Goal: Task Accomplishment & Management: Manage account settings

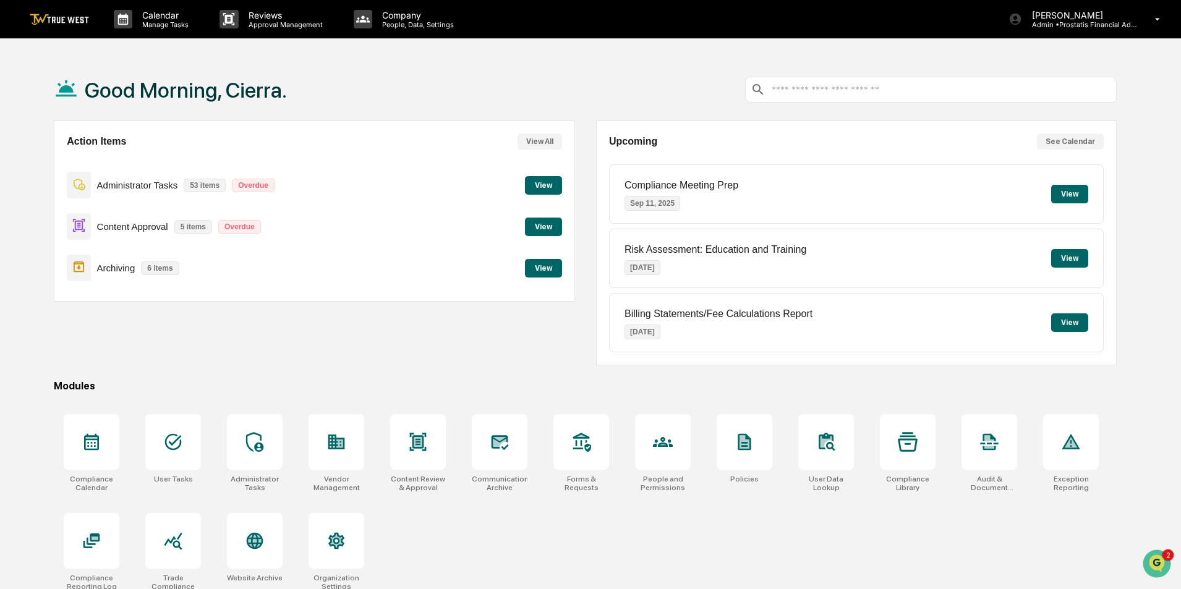
click at [533, 228] on button "View" at bounding box center [543, 227] width 37 height 19
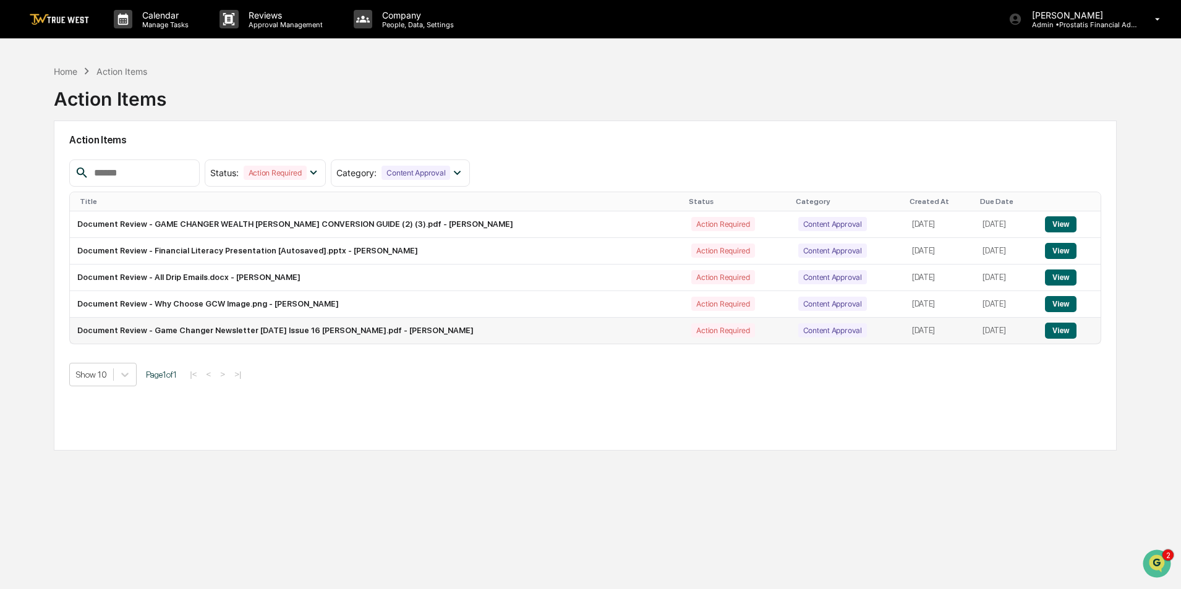
click at [1057, 335] on button "View" at bounding box center [1061, 331] width 32 height 16
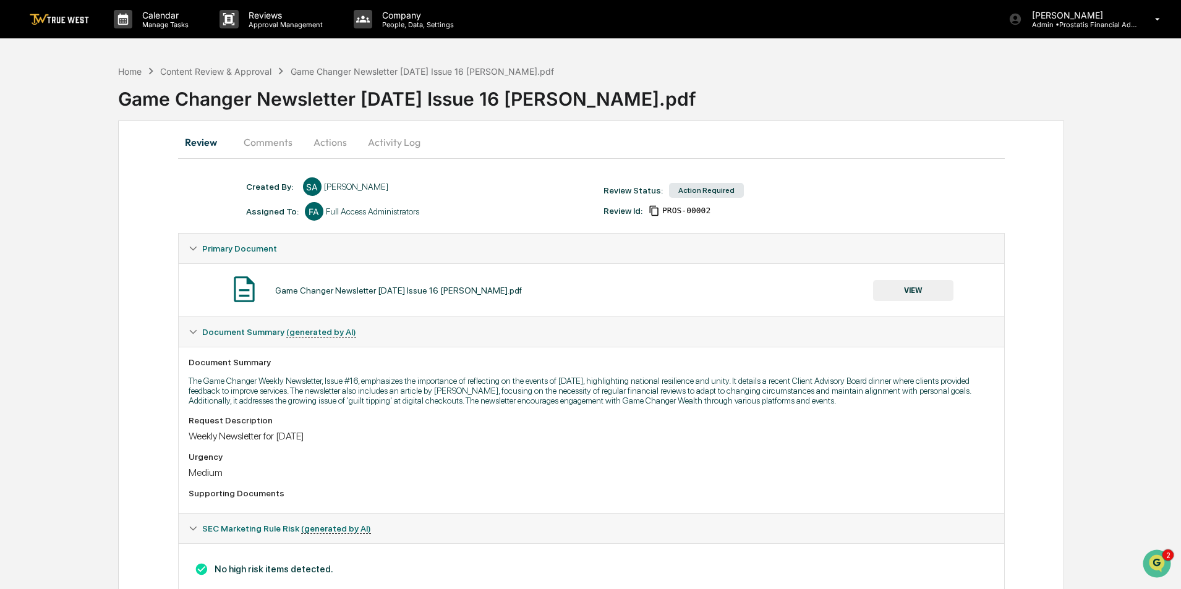
scroll to position [38, 0]
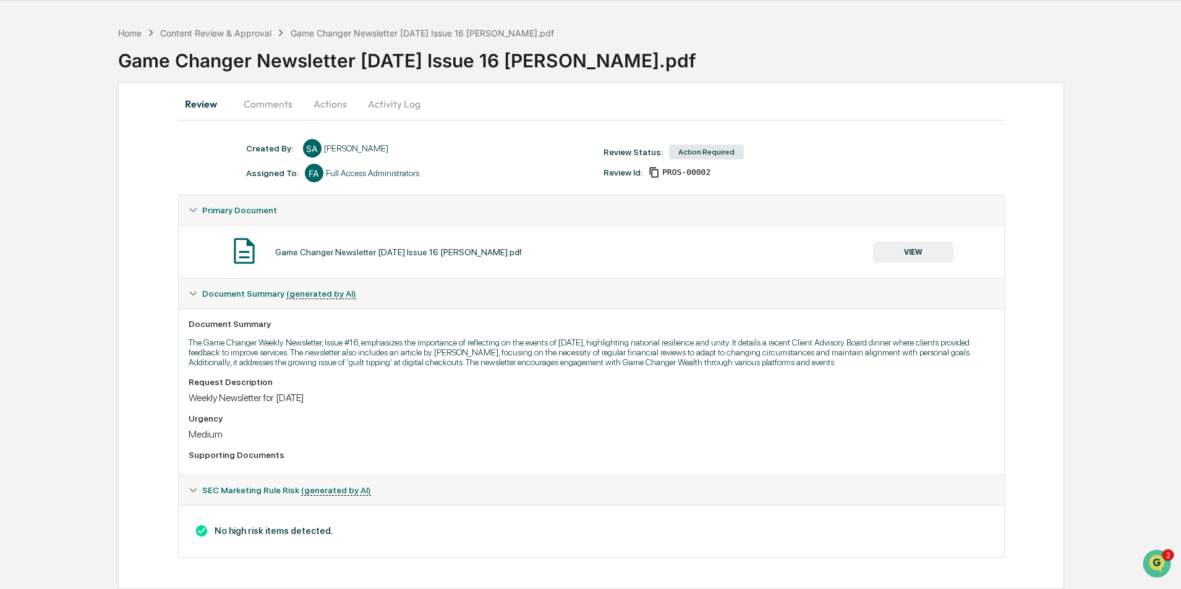
click at [922, 257] on button "VIEW" at bounding box center [913, 252] width 80 height 21
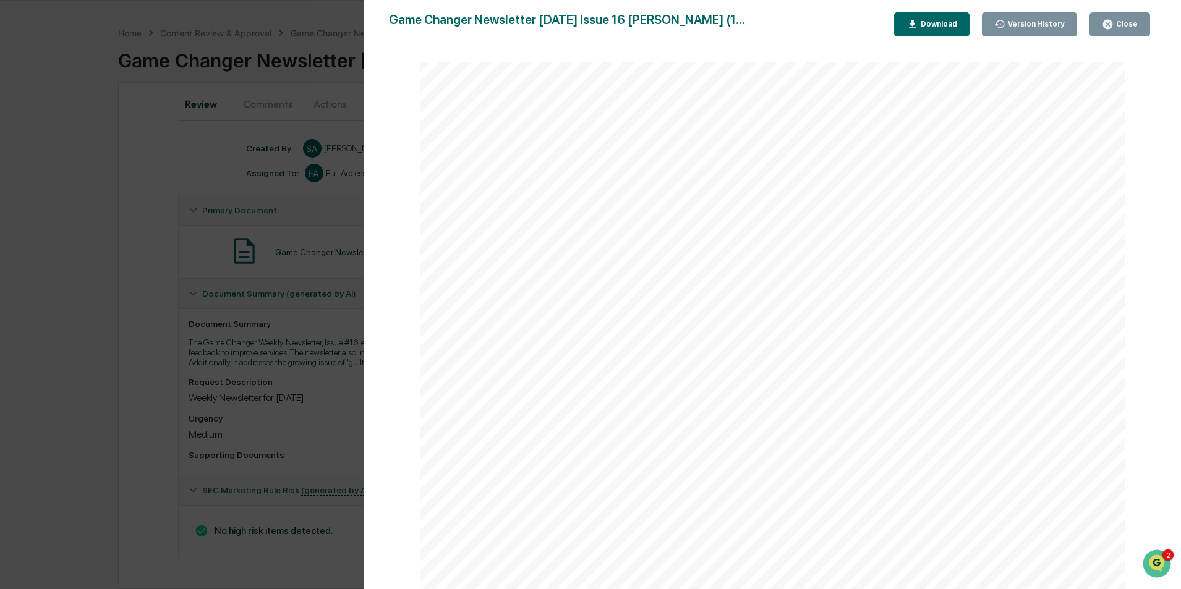
scroll to position [6140, 0]
click at [1124, 28] on div "Close" at bounding box center [1126, 24] width 24 height 9
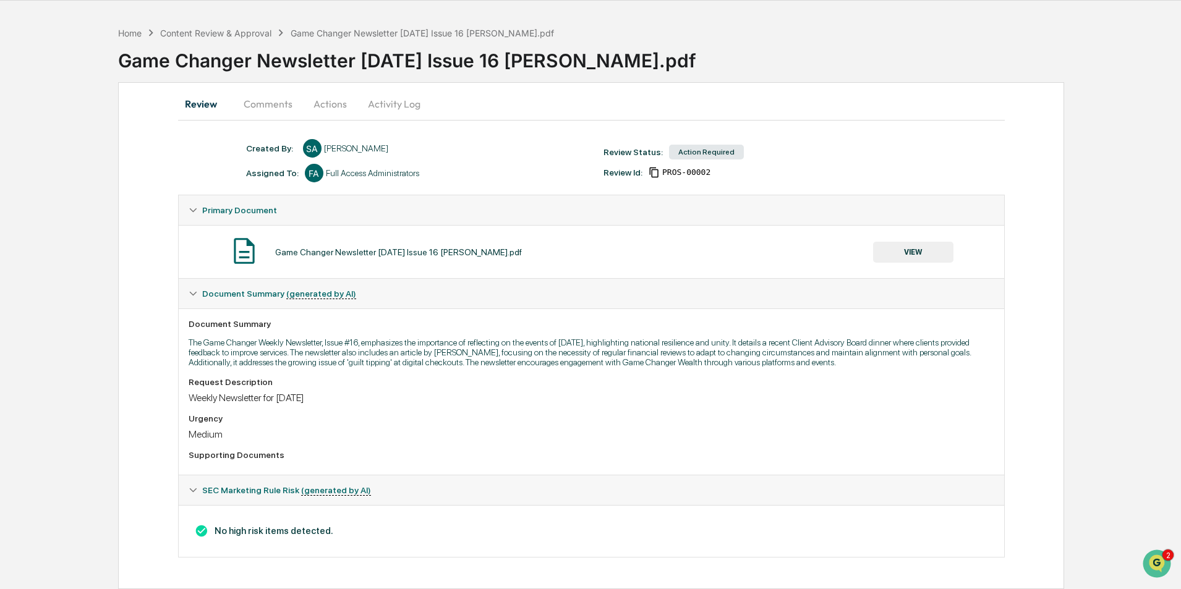
click at [338, 105] on button "Actions" at bounding box center [330, 104] width 56 height 30
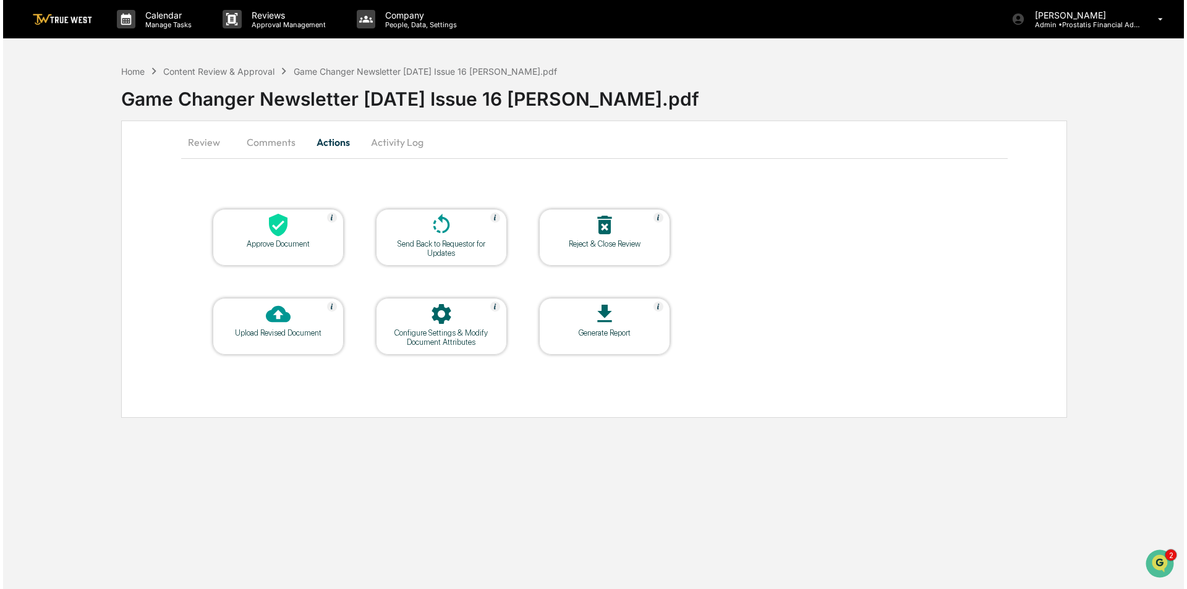
scroll to position [0, 0]
click at [266, 242] on div "Approve Document" at bounding box center [275, 243] width 111 height 9
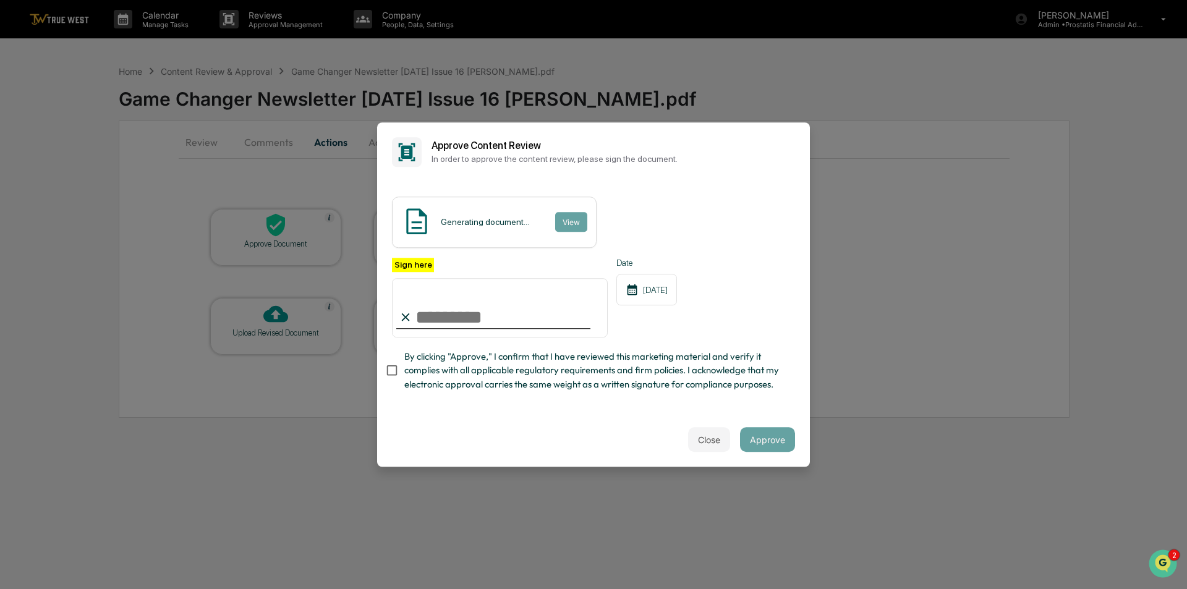
click at [500, 320] on input "Sign here" at bounding box center [500, 307] width 216 height 59
type input "**********"
click at [481, 380] on span "By clicking "Approve," I confirm that I have reviewed this marketing material a…" at bounding box center [594, 370] width 381 height 41
click at [573, 219] on button "View" at bounding box center [571, 222] width 32 height 20
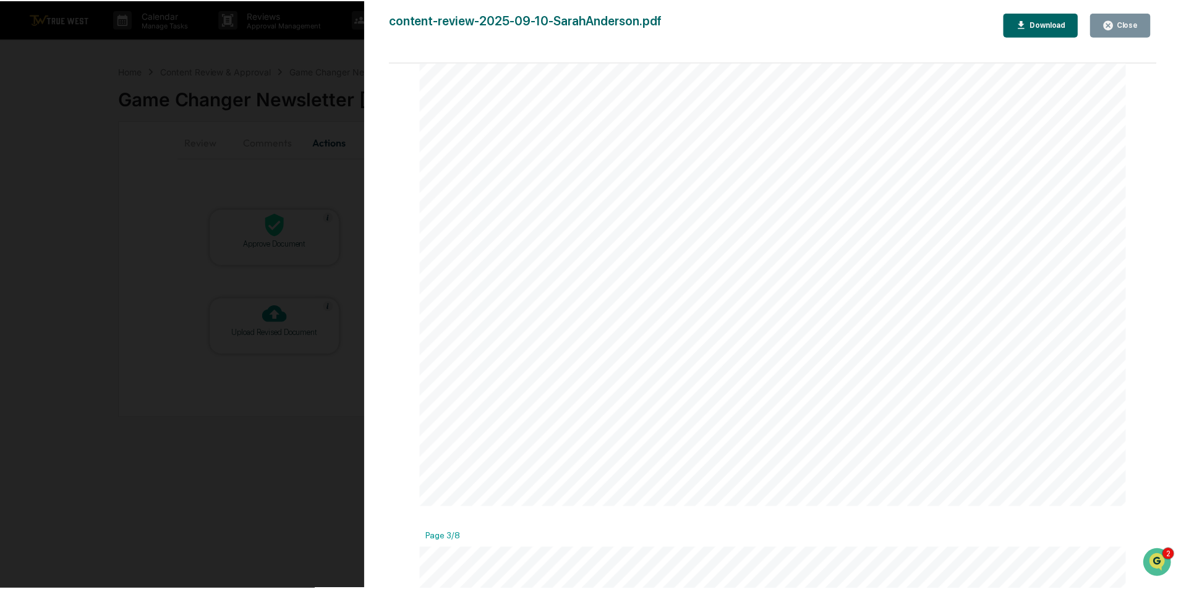
scroll to position [2041, 0]
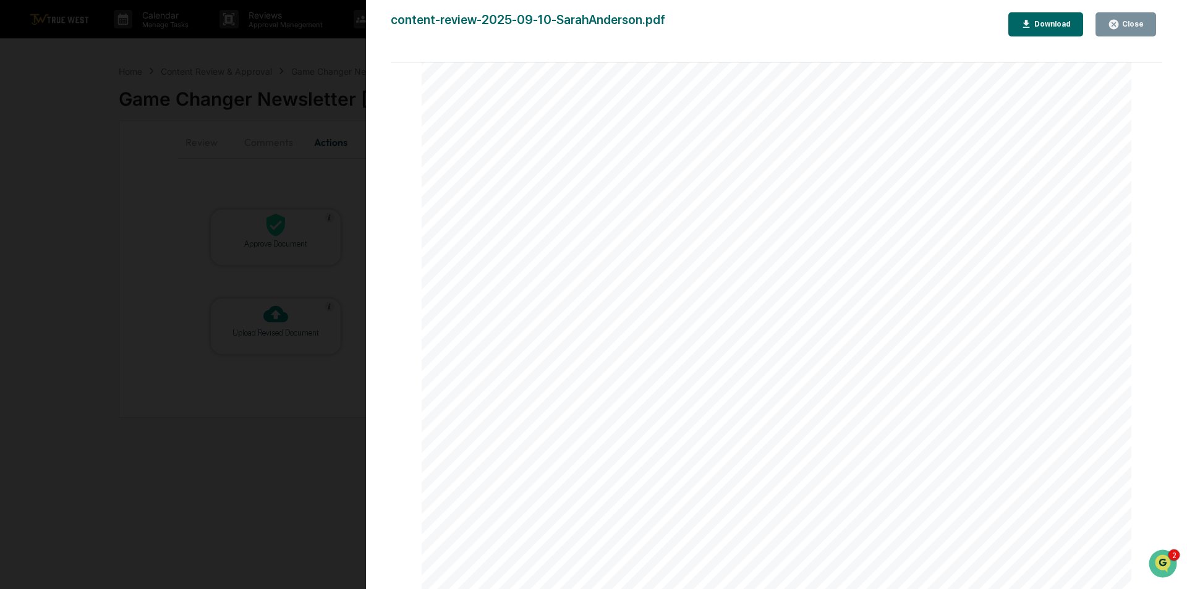
click at [1109, 24] on button "Close" at bounding box center [1126, 24] width 61 height 24
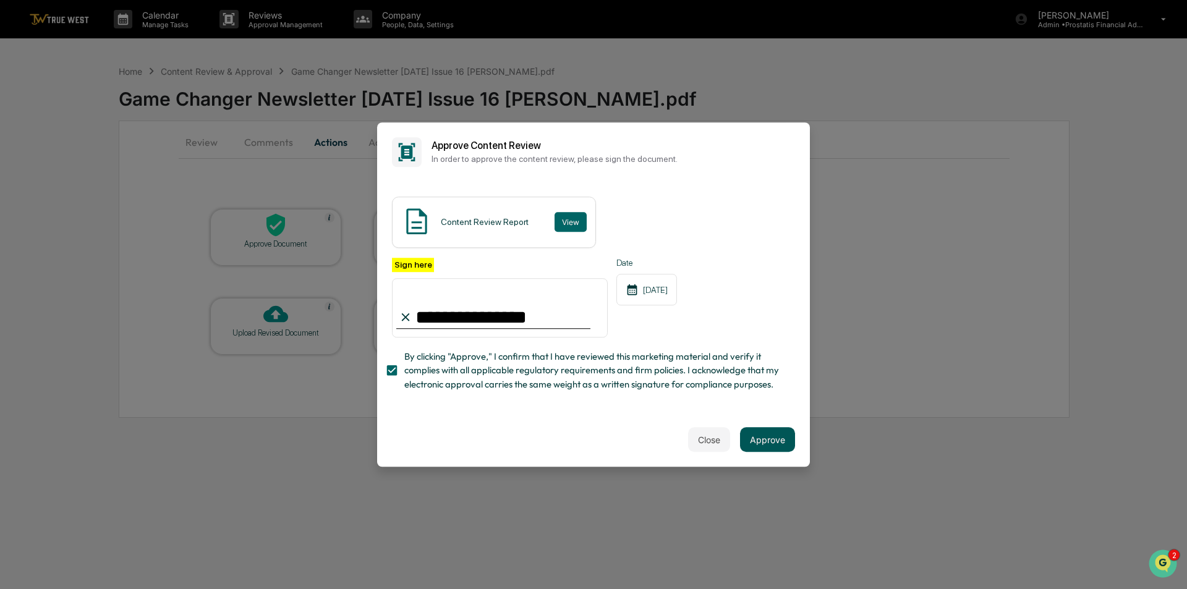
click at [764, 445] on button "Approve" at bounding box center [767, 439] width 55 height 25
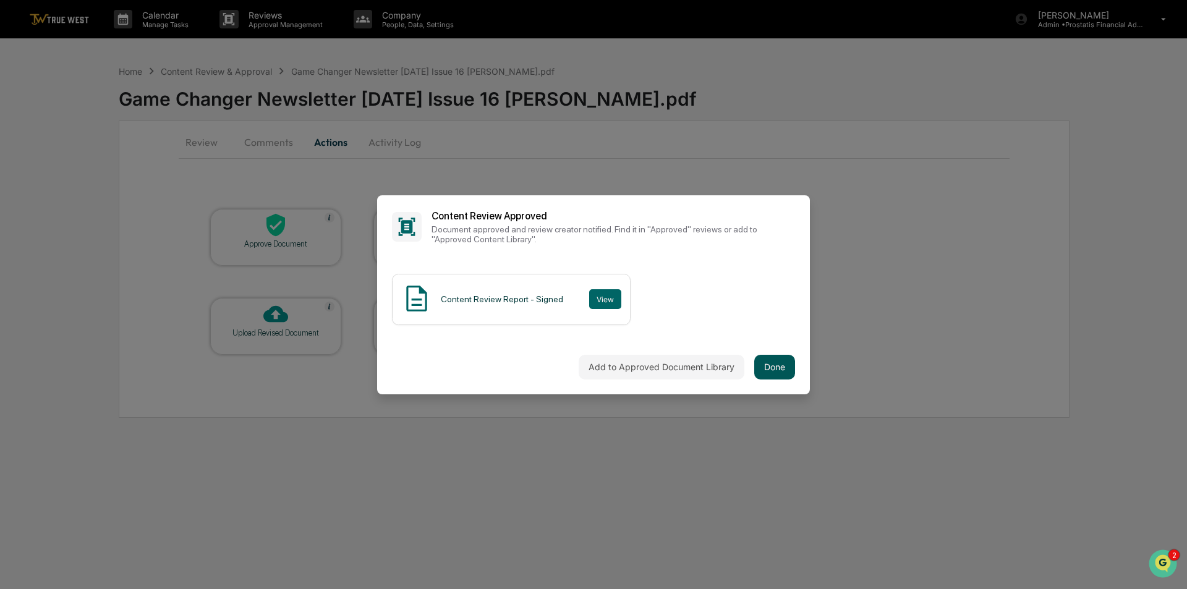
click at [766, 364] on button "Done" at bounding box center [774, 367] width 41 height 25
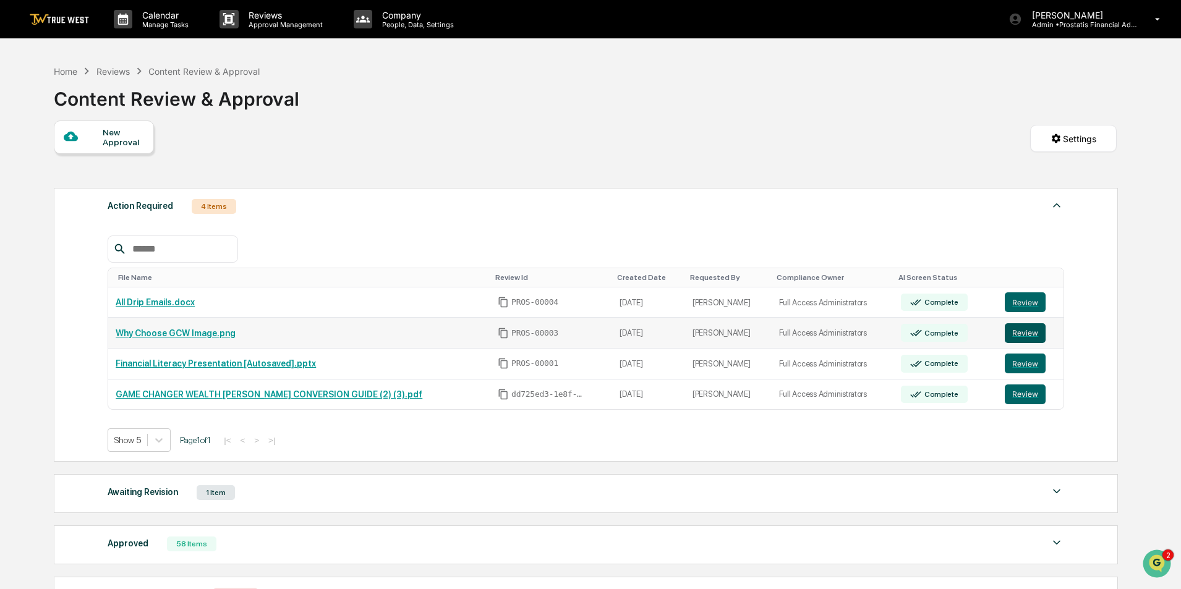
click at [1018, 331] on button "Review" at bounding box center [1025, 333] width 41 height 20
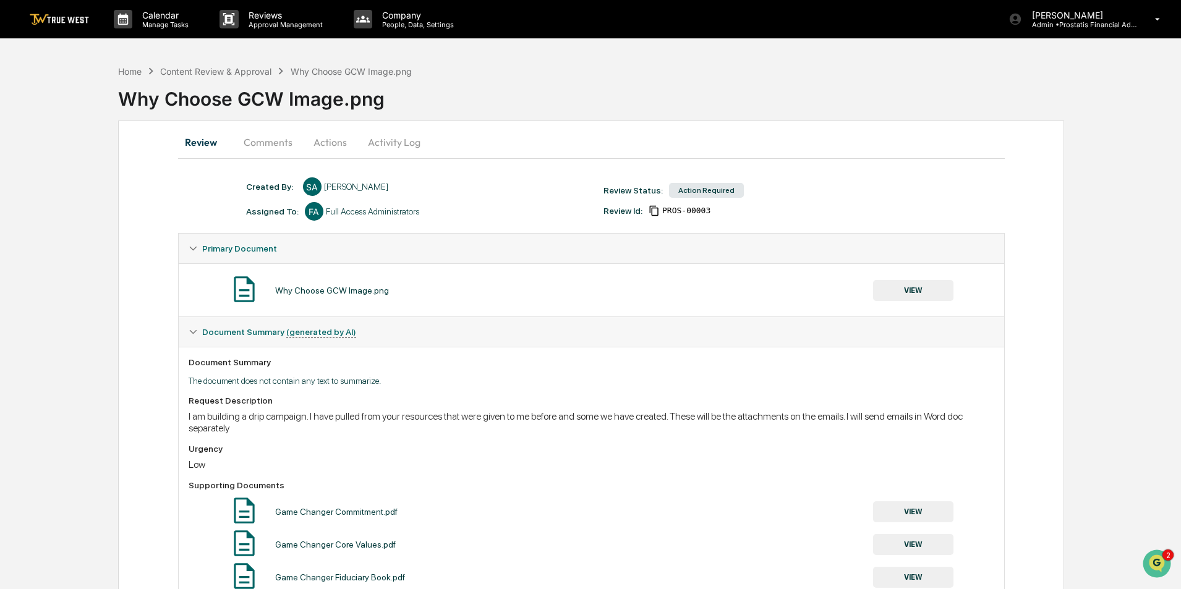
click at [925, 293] on button "VIEW" at bounding box center [913, 290] width 80 height 21
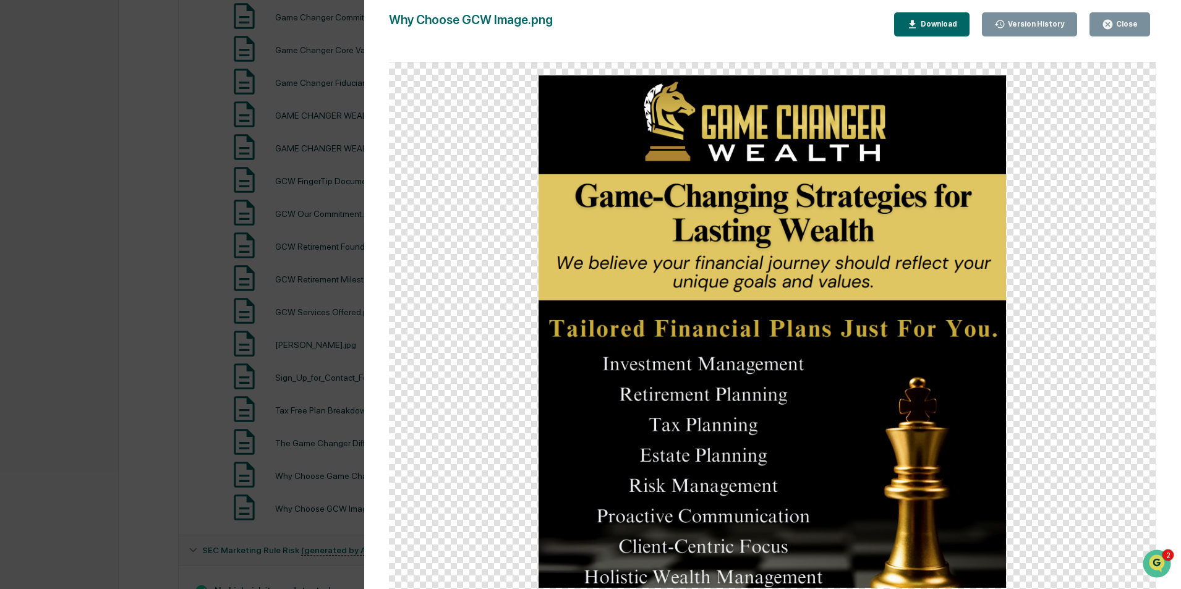
scroll to position [555, 0]
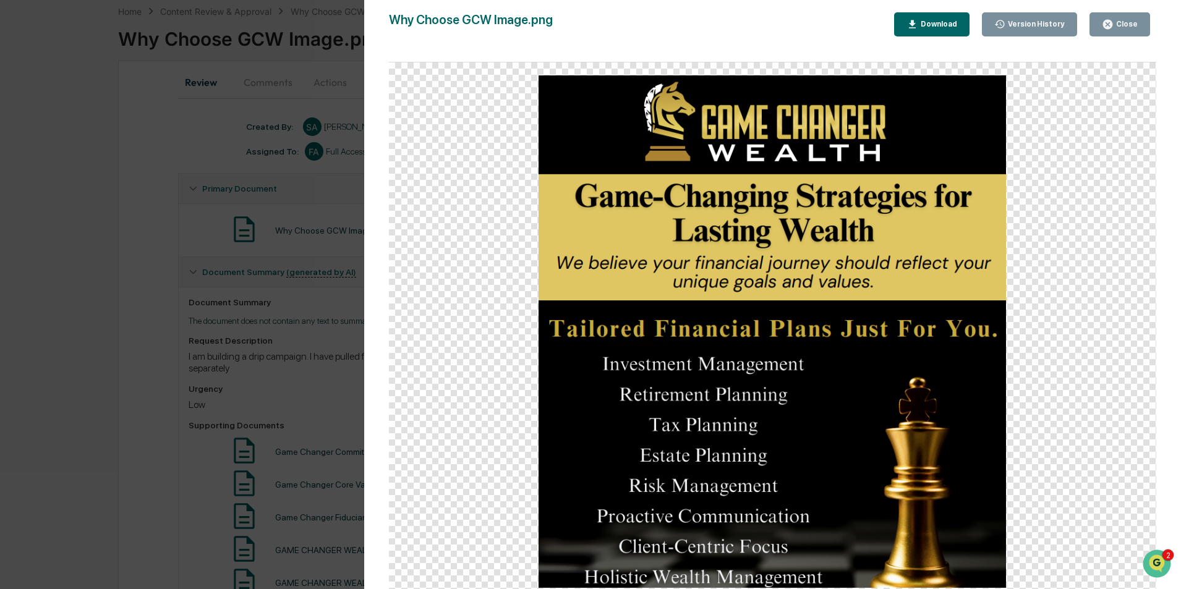
click at [1000, 250] on img at bounding box center [773, 331] width 468 height 513
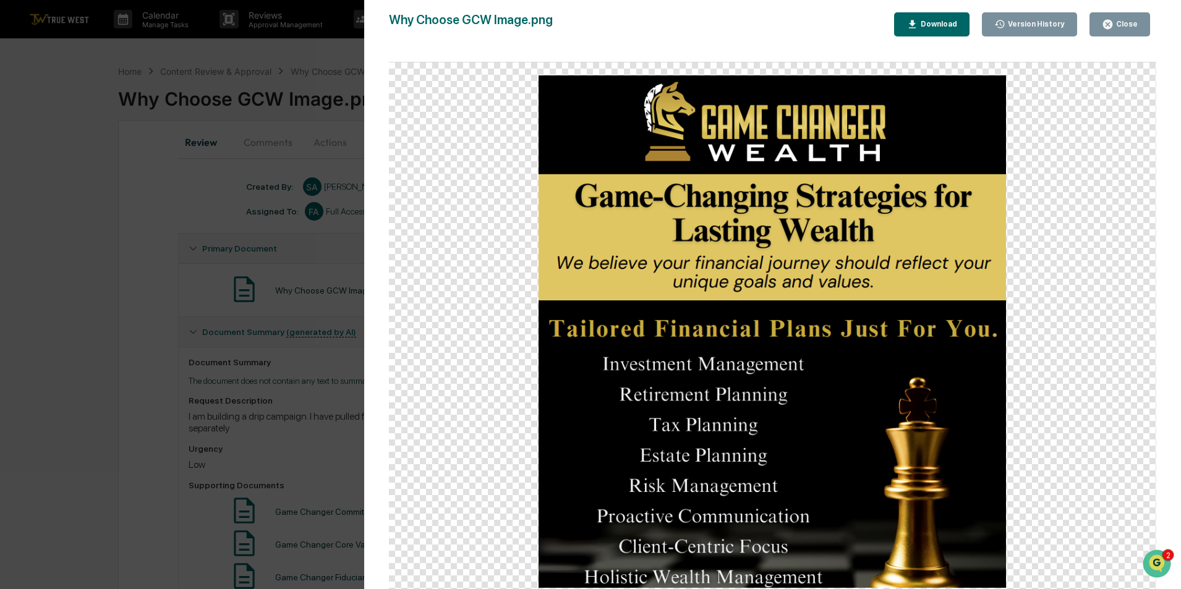
click at [1121, 25] on div "Close" at bounding box center [1126, 24] width 24 height 9
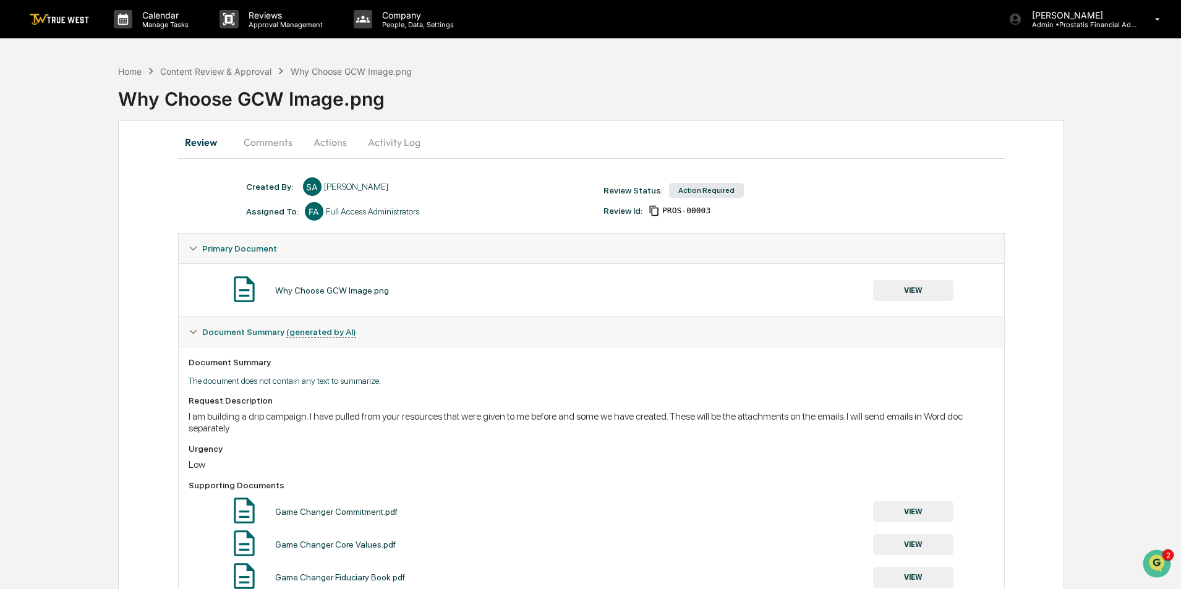
scroll to position [124, 0]
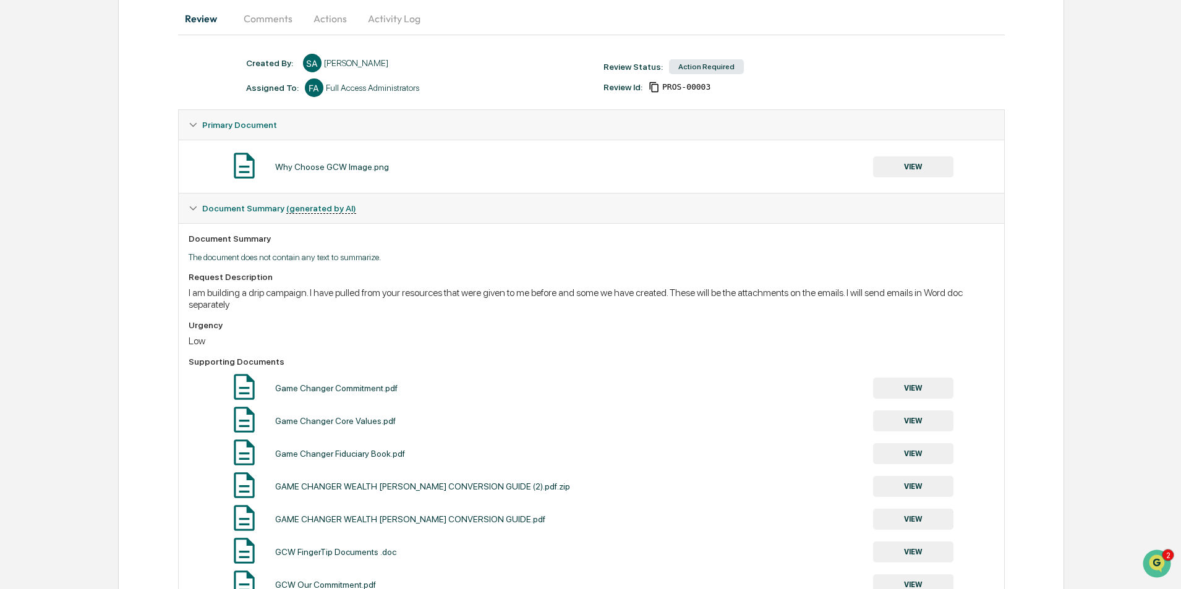
click at [920, 389] on button "VIEW" at bounding box center [913, 388] width 80 height 21
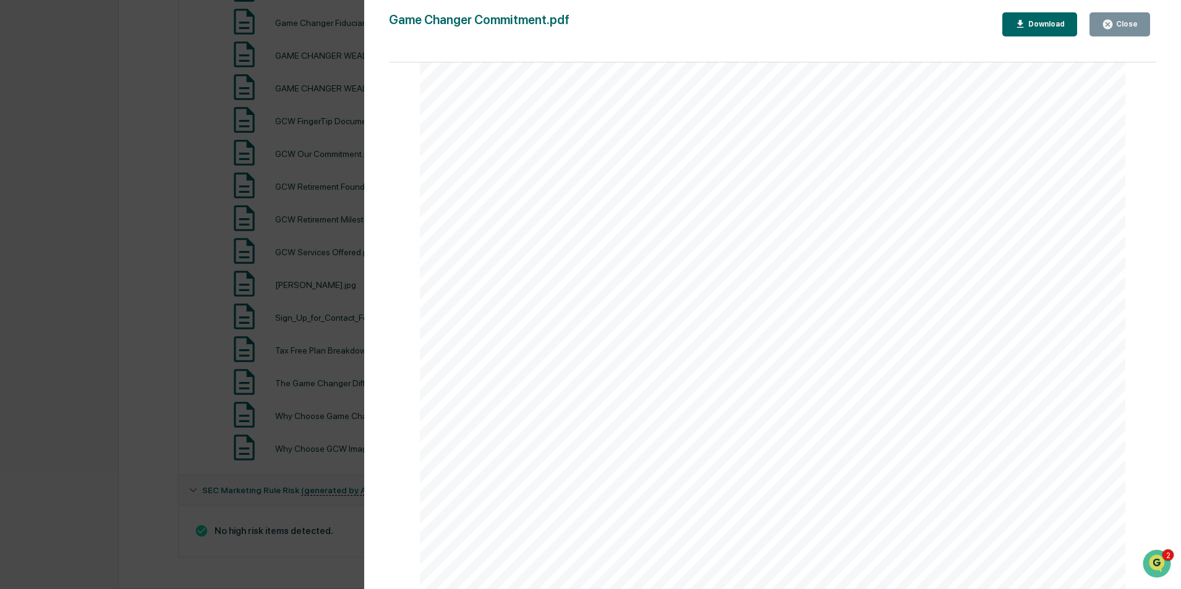
scroll to position [0, 0]
click at [1119, 27] on div "Close" at bounding box center [1126, 24] width 24 height 9
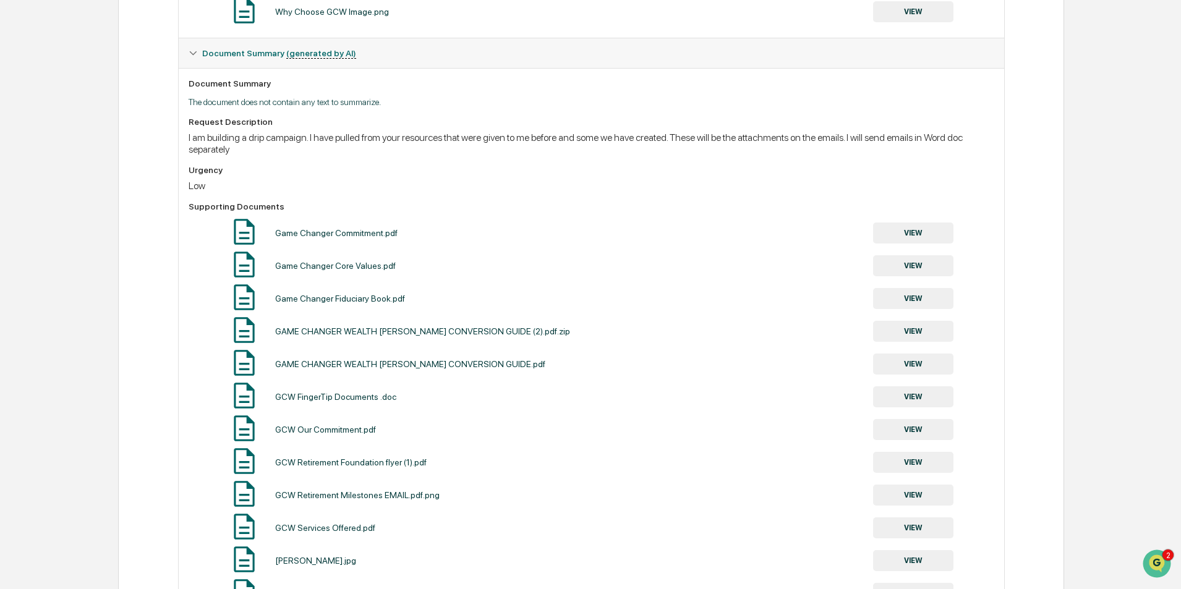
scroll to position [555, 0]
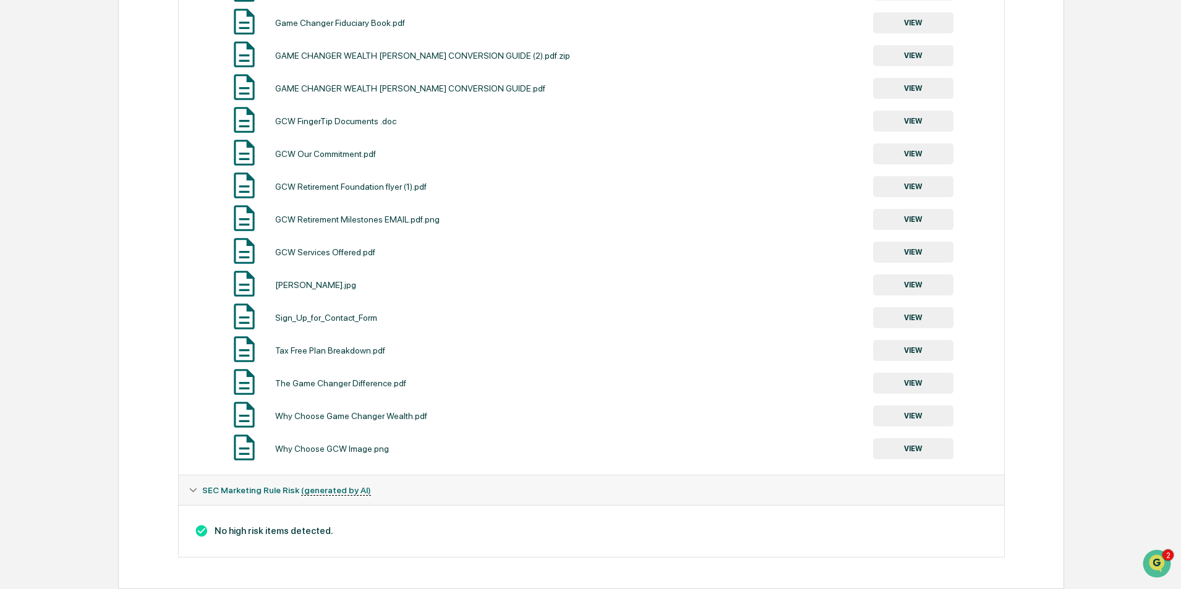
click at [925, 446] on button "VIEW" at bounding box center [913, 448] width 80 height 21
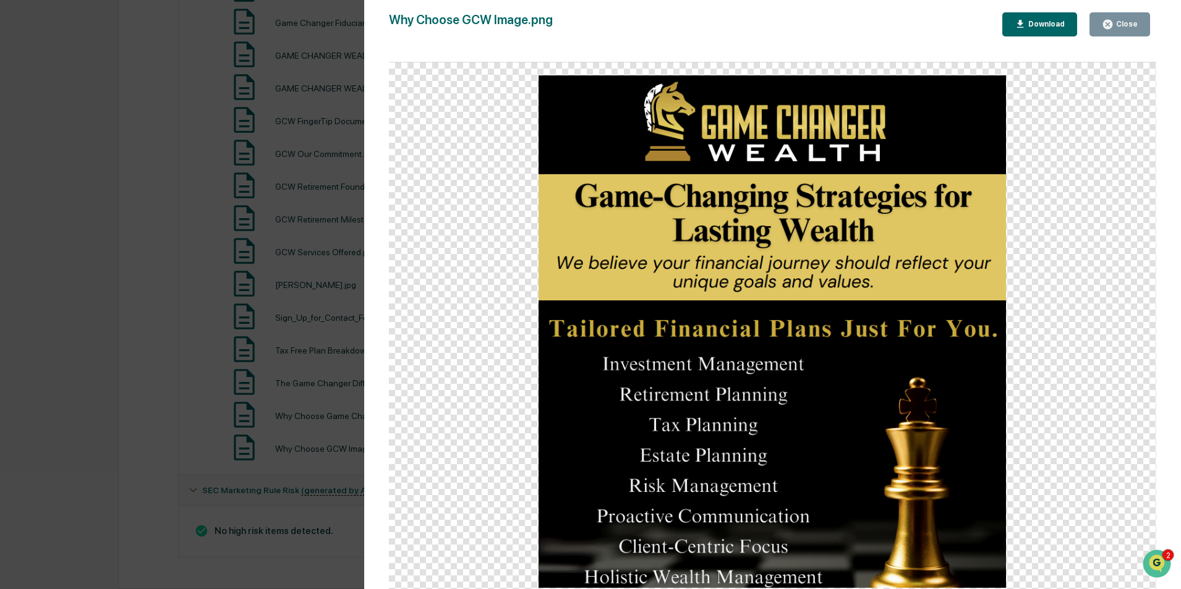
click at [1029, 346] on div at bounding box center [773, 331] width 768 height 539
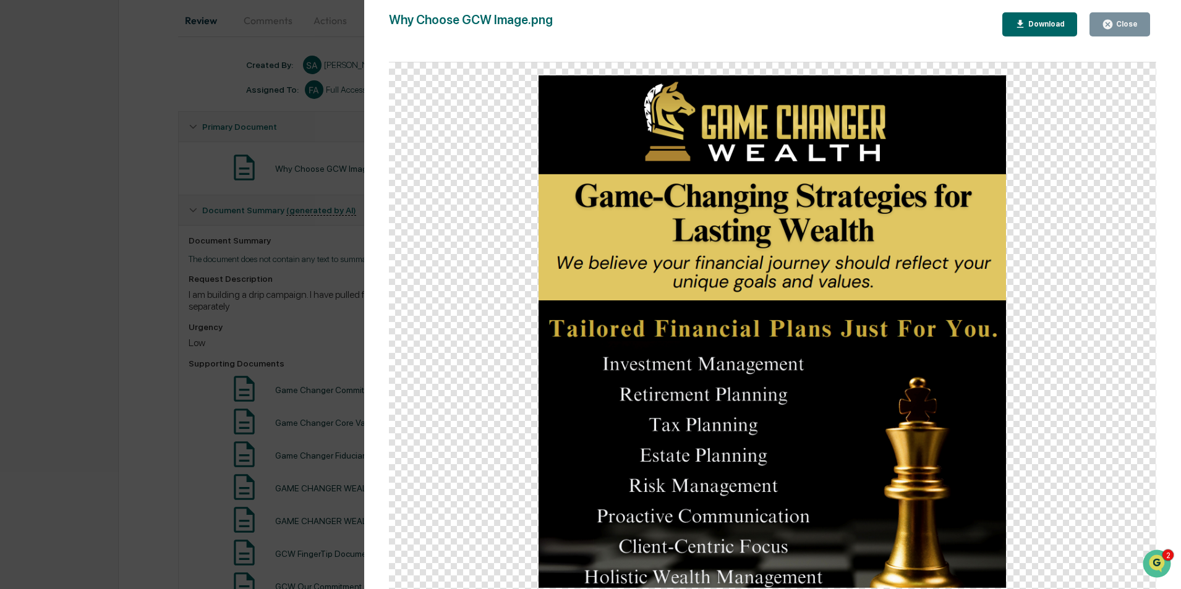
drag, startPoint x: 1132, startPoint y: 35, endPoint x: 1132, endPoint y: 19, distance: 16.7
click at [1132, 32] on button "Close" at bounding box center [1120, 24] width 61 height 24
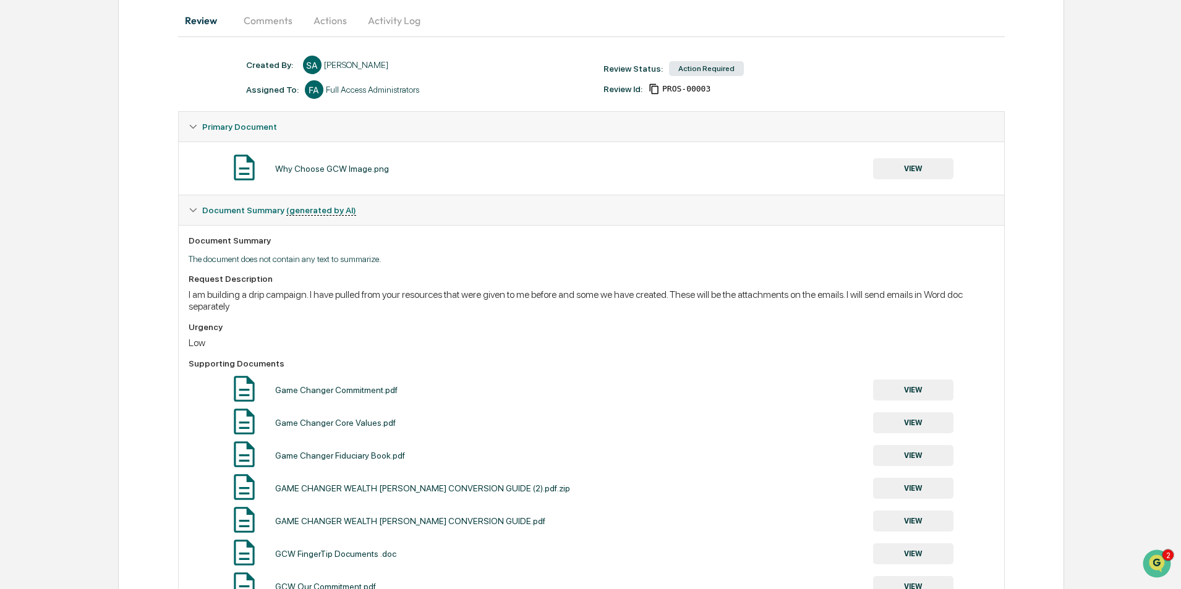
click at [1132, 19] on div "Home Content Review & Approval Why Choose GCW Image.png Why Choose GCW Image.pn…" at bounding box center [590, 479] width 1181 height 1085
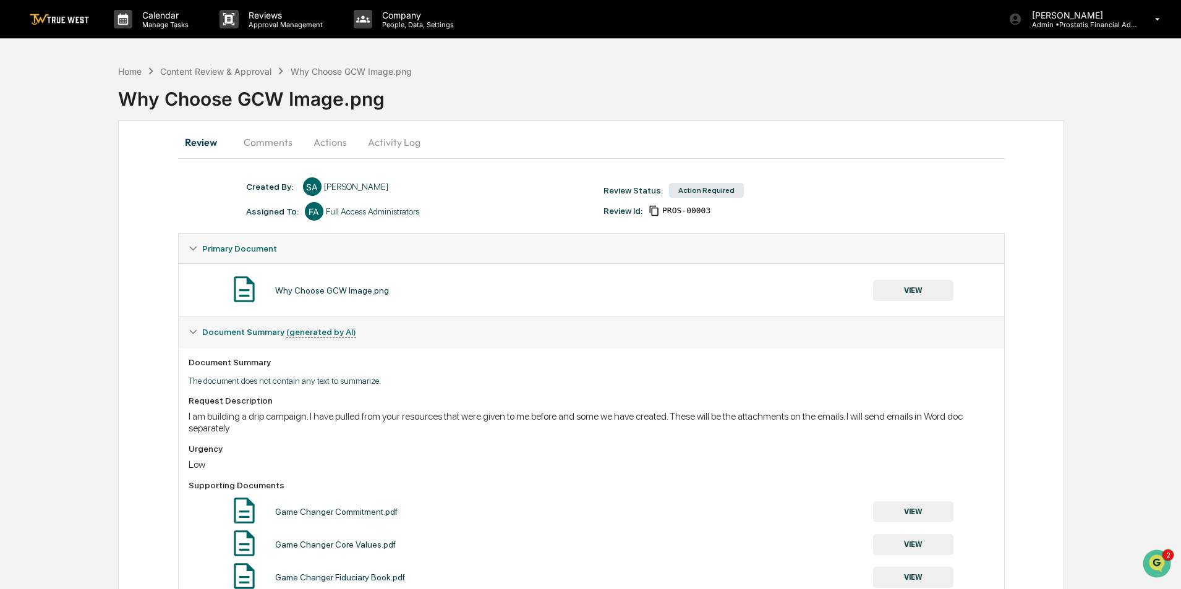
click at [267, 142] on button "Comments" at bounding box center [268, 142] width 69 height 30
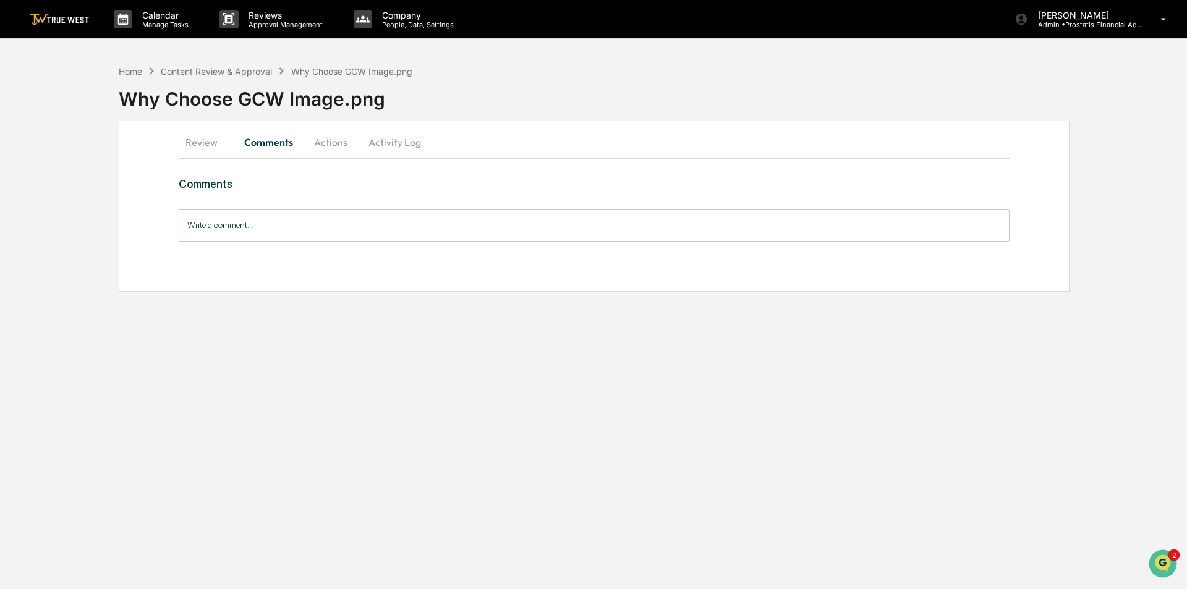
click at [330, 143] on button "Actions" at bounding box center [331, 142] width 56 height 30
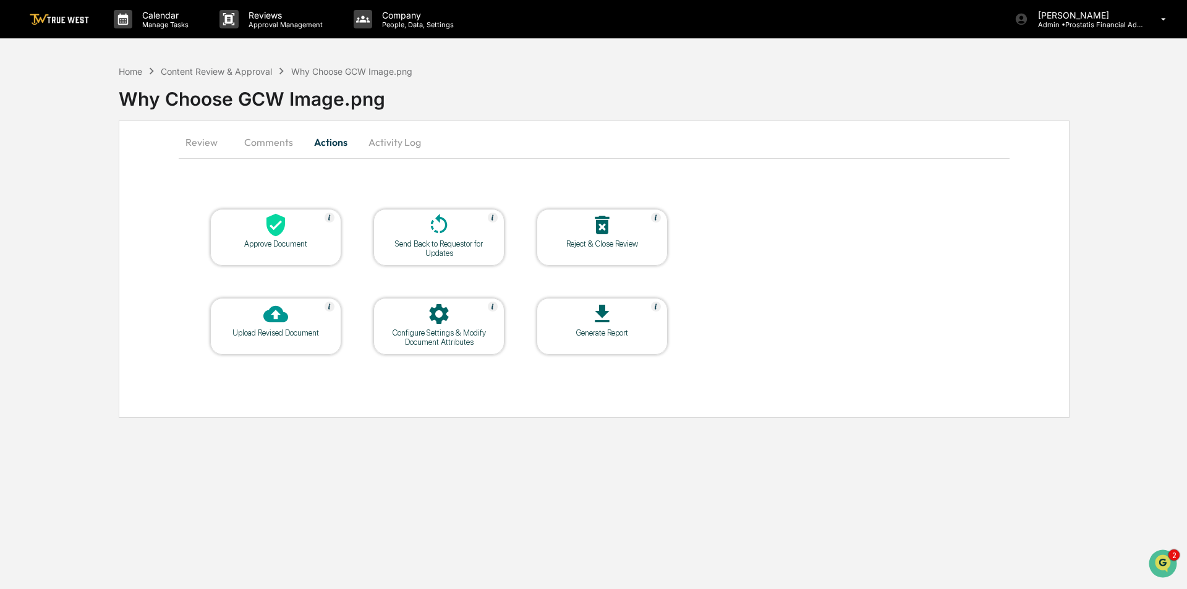
click at [388, 139] on button "Activity Log" at bounding box center [395, 142] width 72 height 30
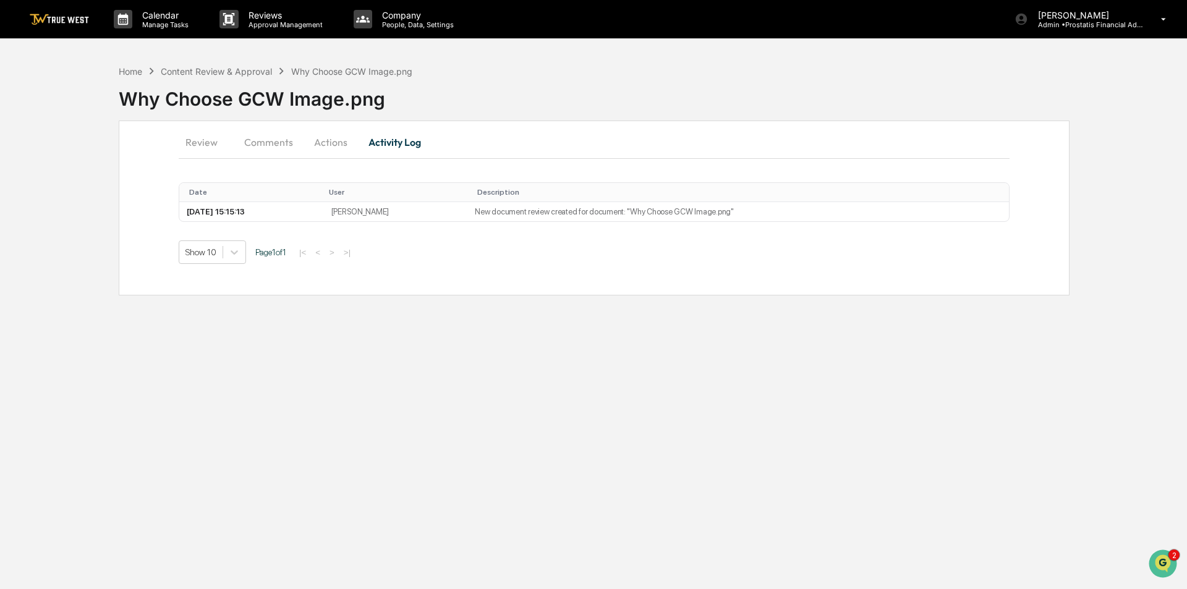
click at [276, 139] on button "Comments" at bounding box center [268, 142] width 69 height 30
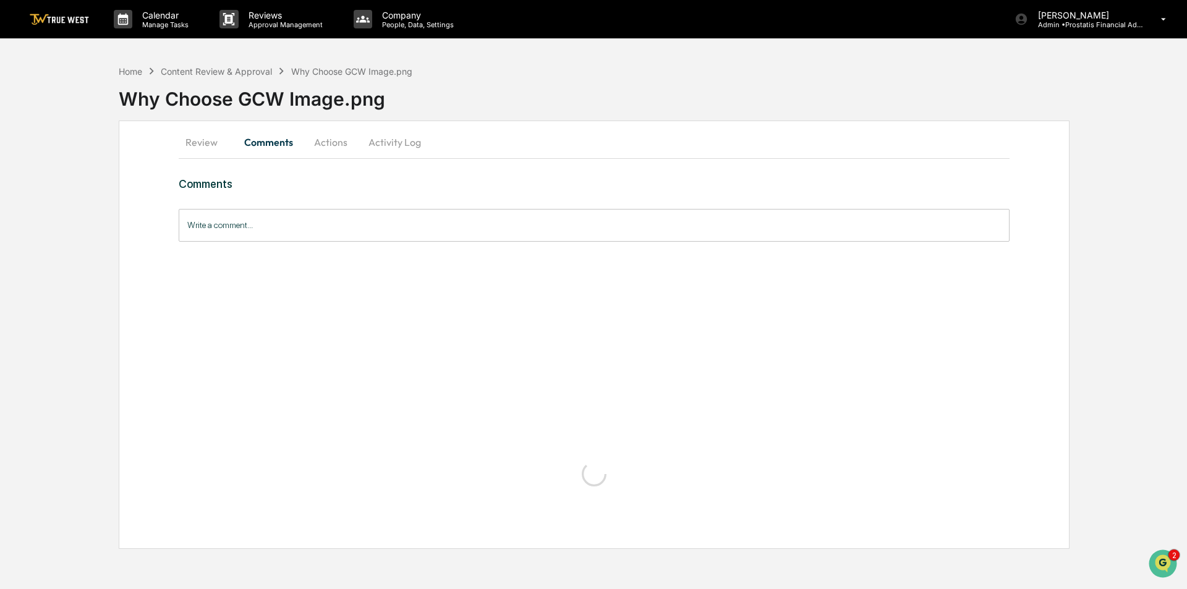
click at [276, 139] on button "Comments" at bounding box center [268, 142] width 69 height 30
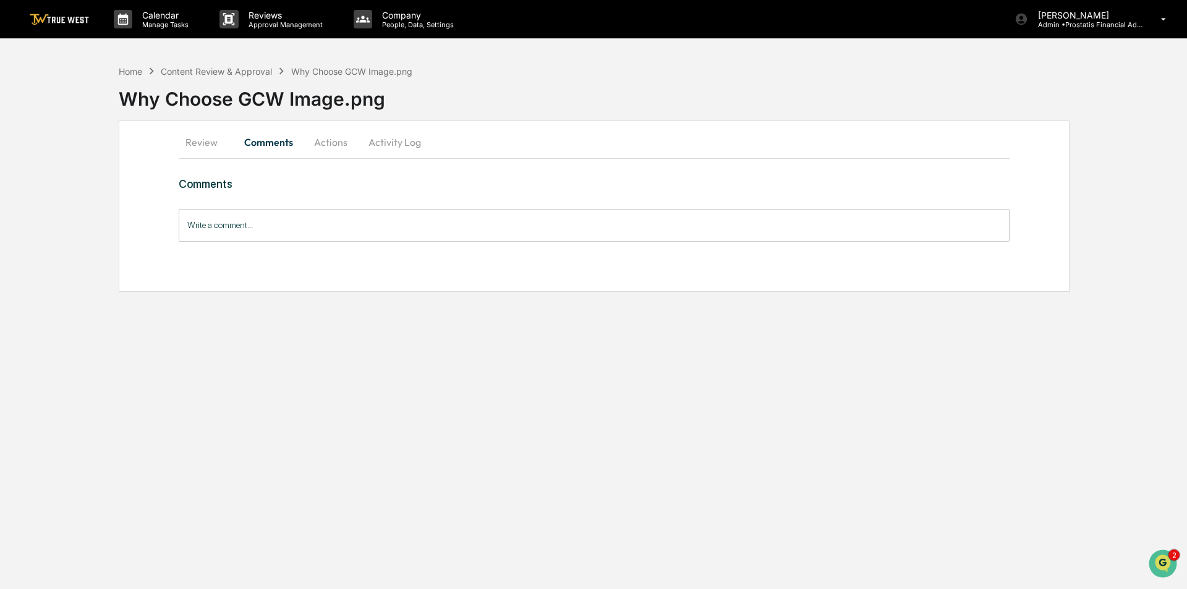
click at [205, 142] on button "Review" at bounding box center [207, 142] width 56 height 30
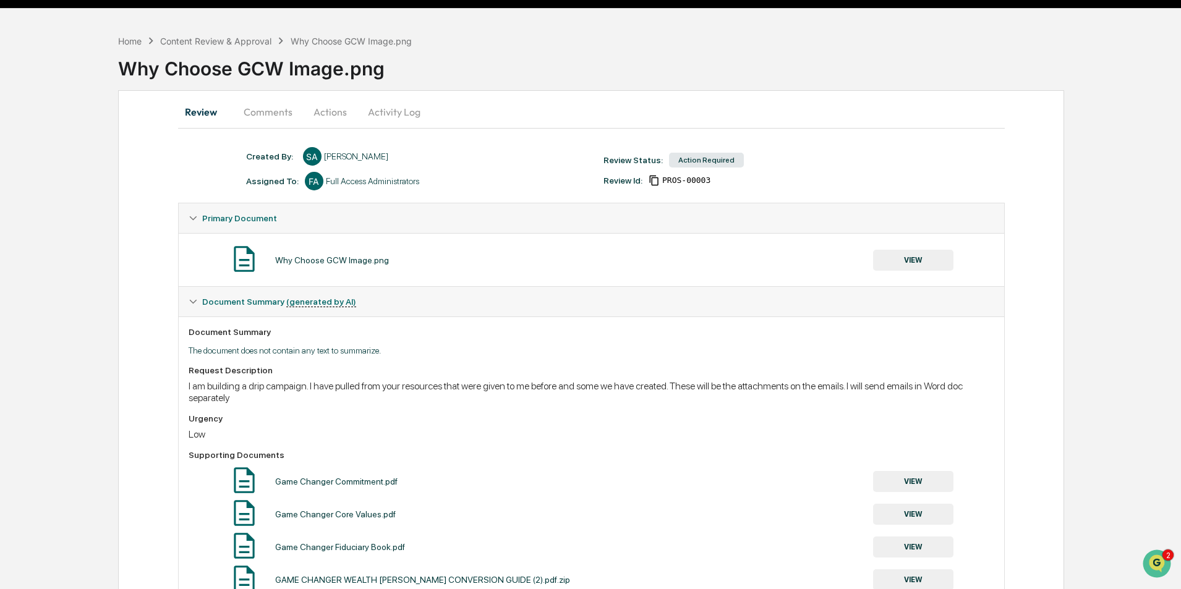
scroll to position [154, 0]
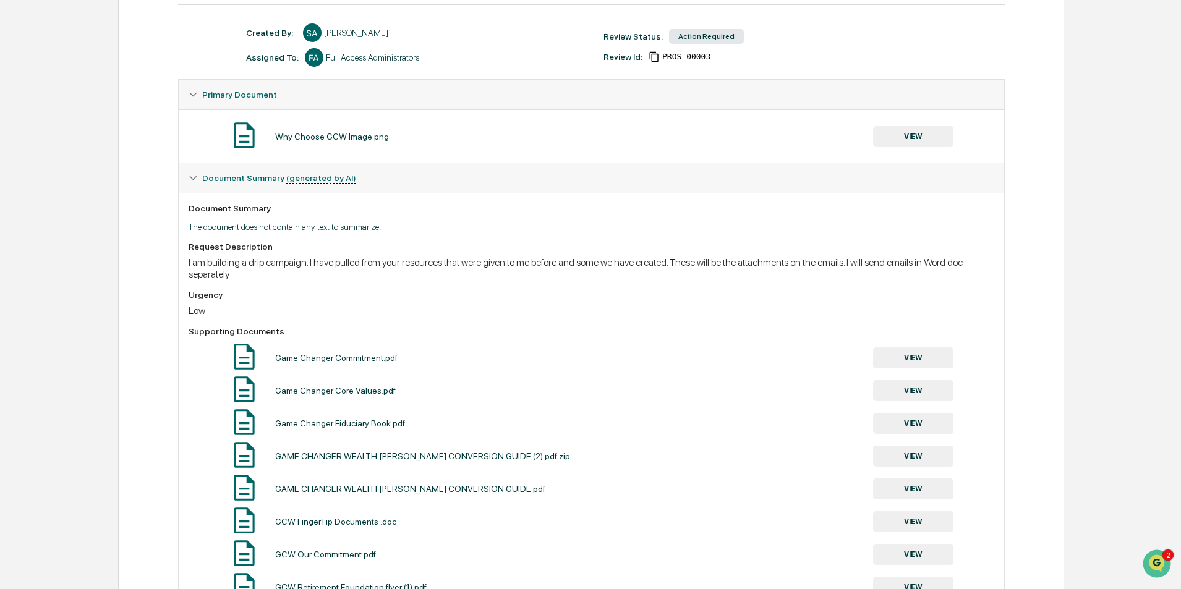
click at [928, 393] on button "VIEW" at bounding box center [913, 390] width 80 height 21
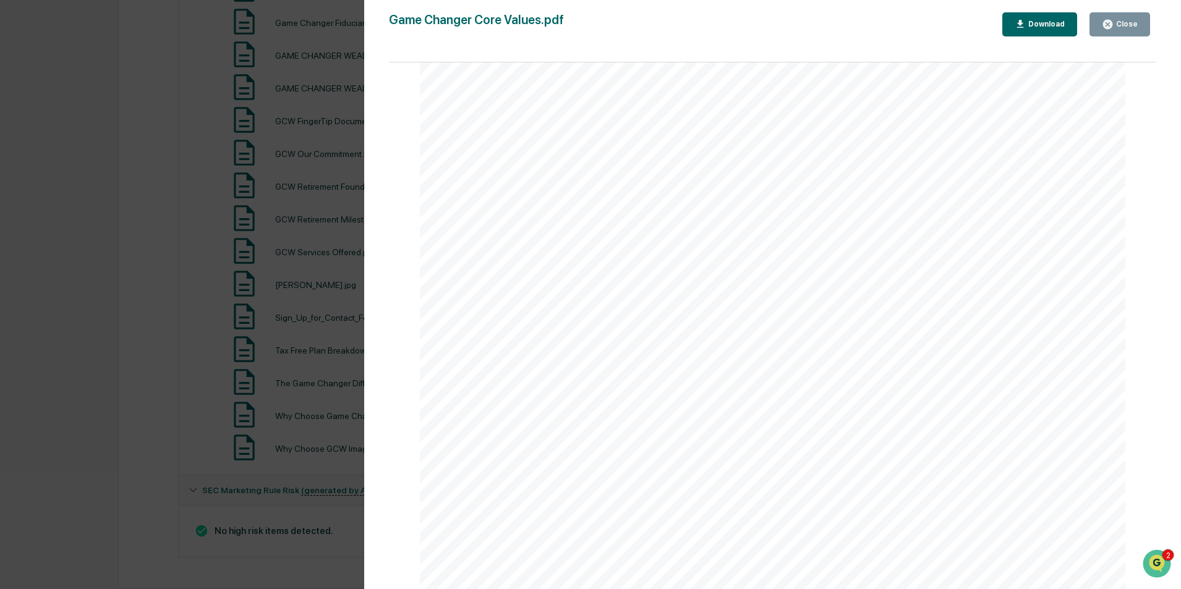
scroll to position [0, 0]
click at [1130, 25] on div "Close" at bounding box center [1126, 24] width 24 height 9
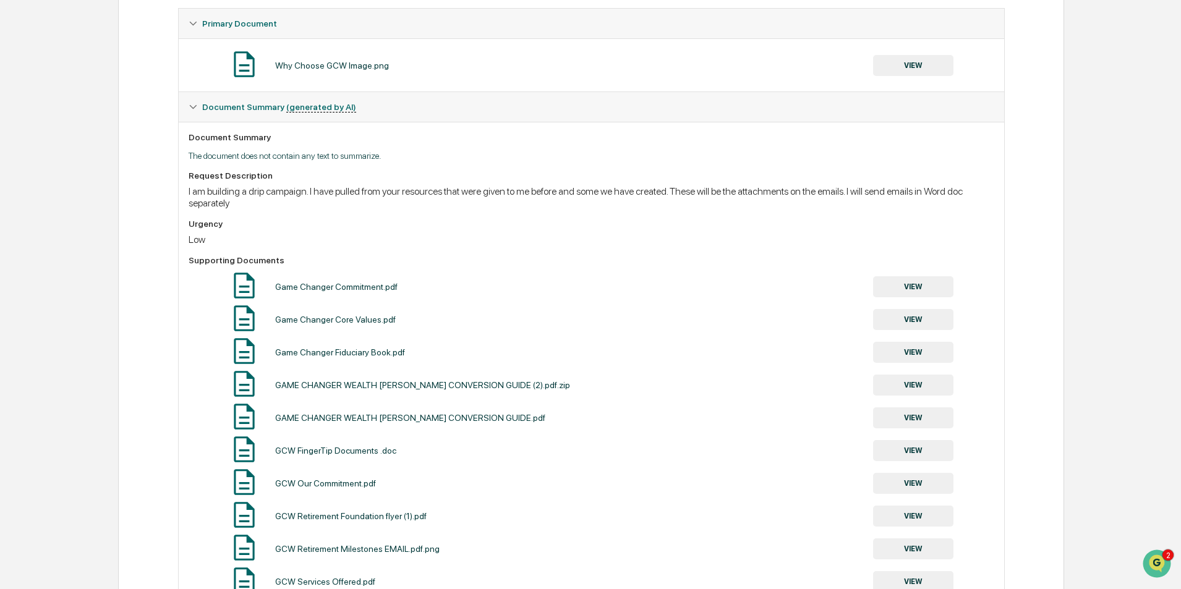
scroll to position [555, 0]
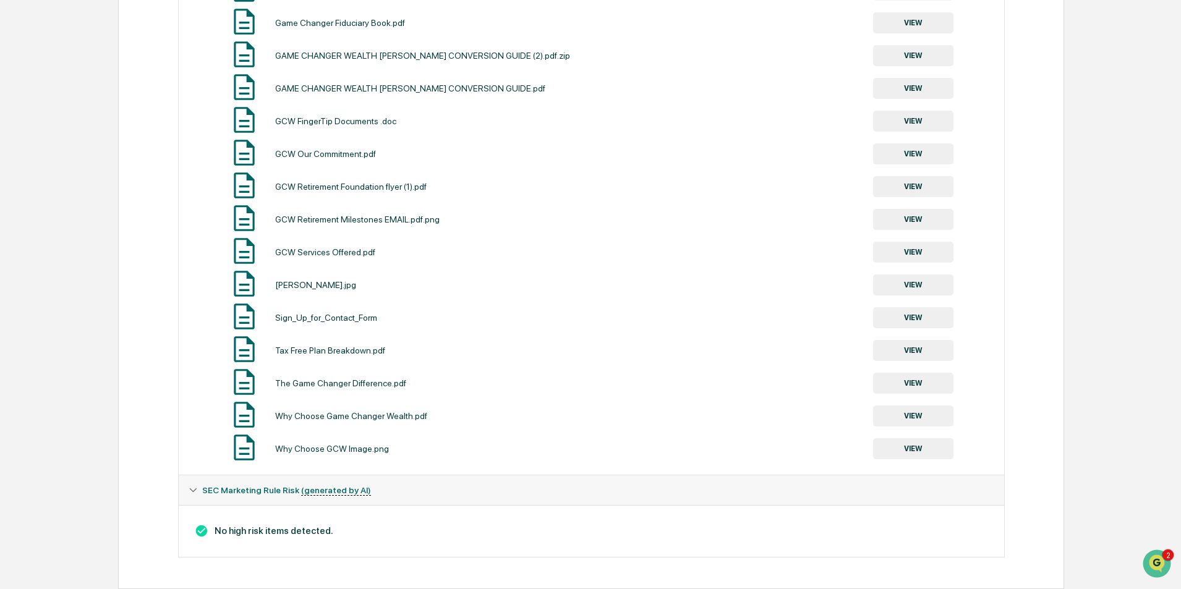
click at [915, 419] on button "VIEW" at bounding box center [913, 416] width 80 height 21
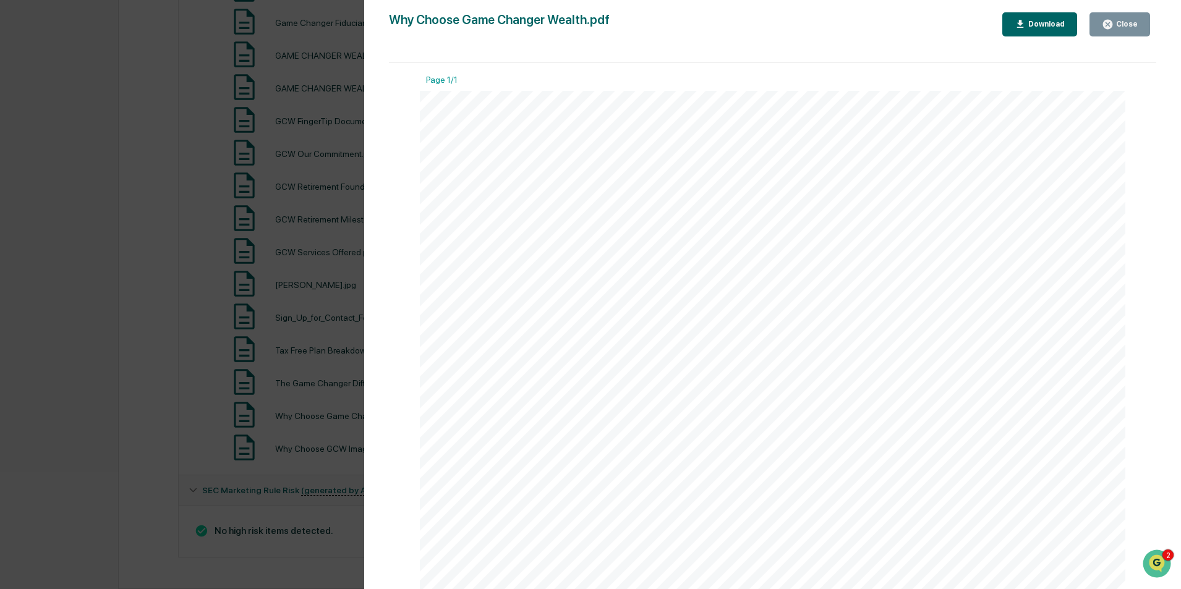
scroll to position [246, 0]
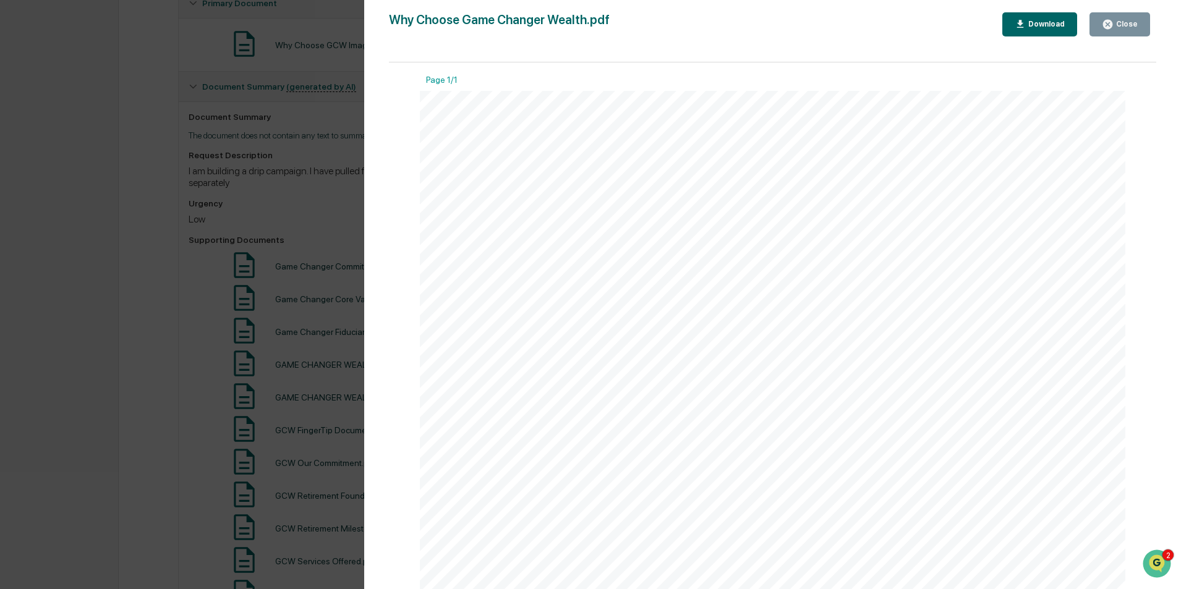
click at [1136, 21] on div "Close" at bounding box center [1126, 24] width 24 height 9
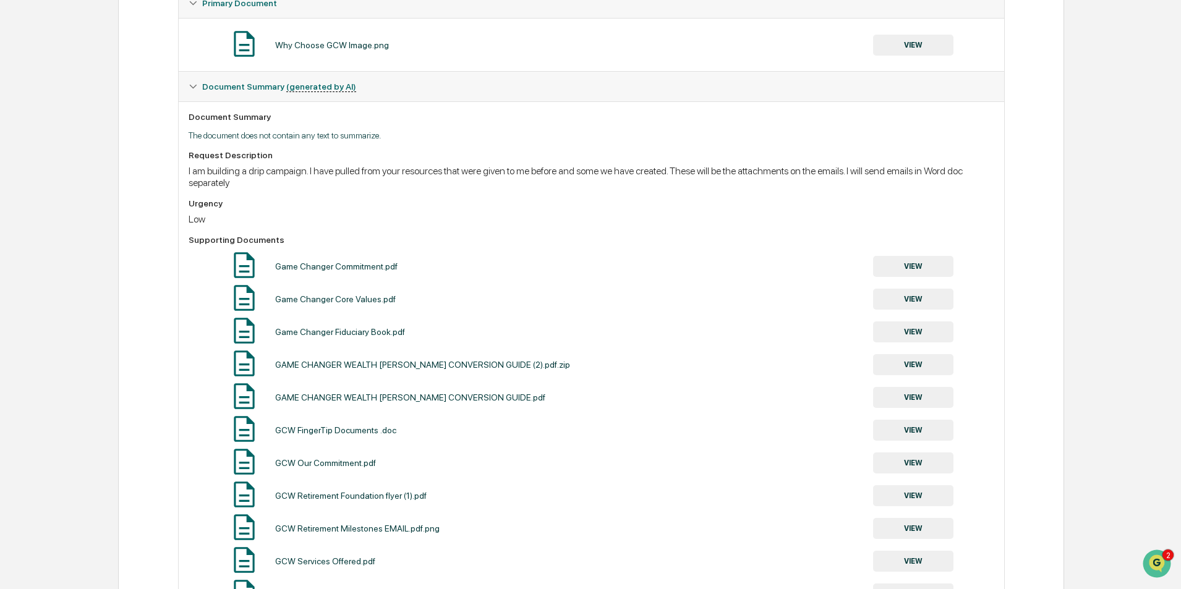
scroll to position [555, 0]
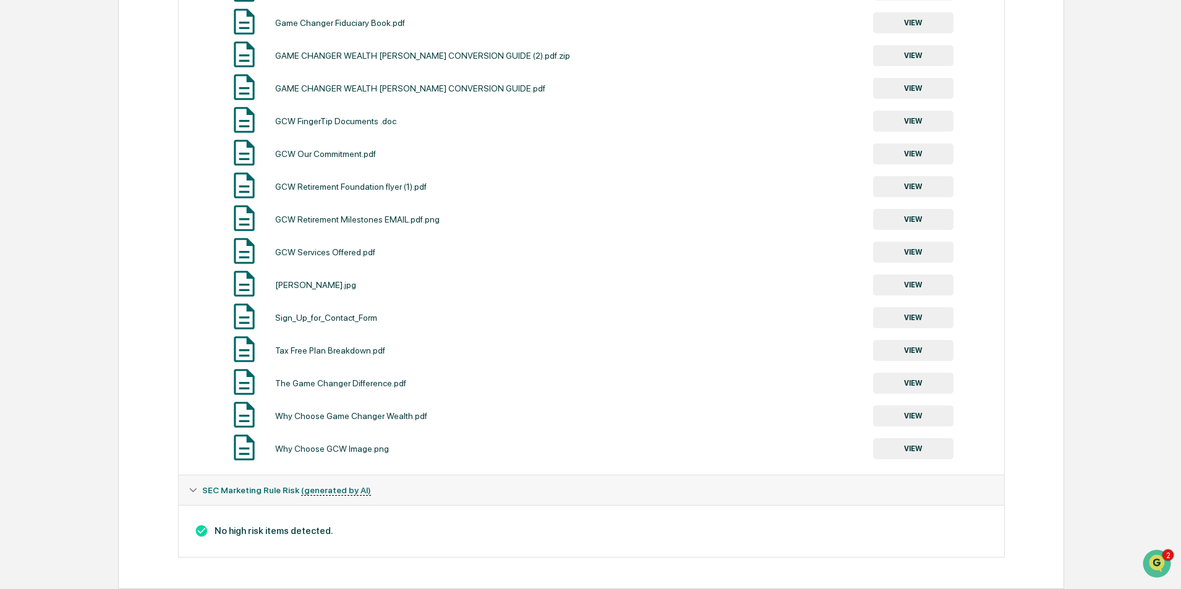
click at [913, 349] on button "VIEW" at bounding box center [913, 350] width 80 height 21
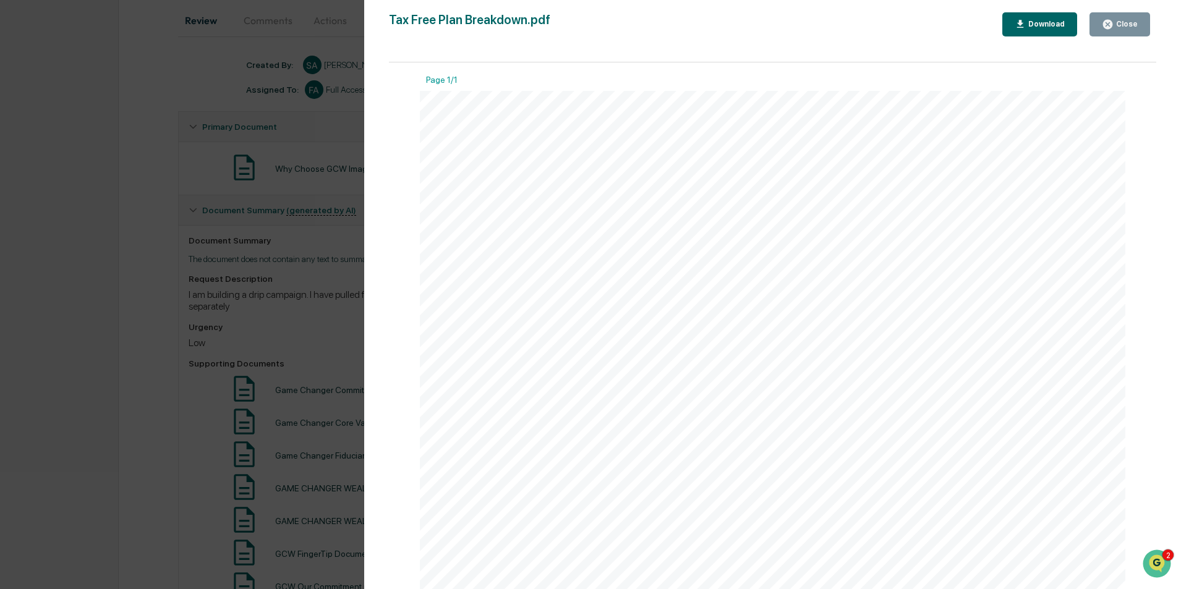
scroll to position [0, 0]
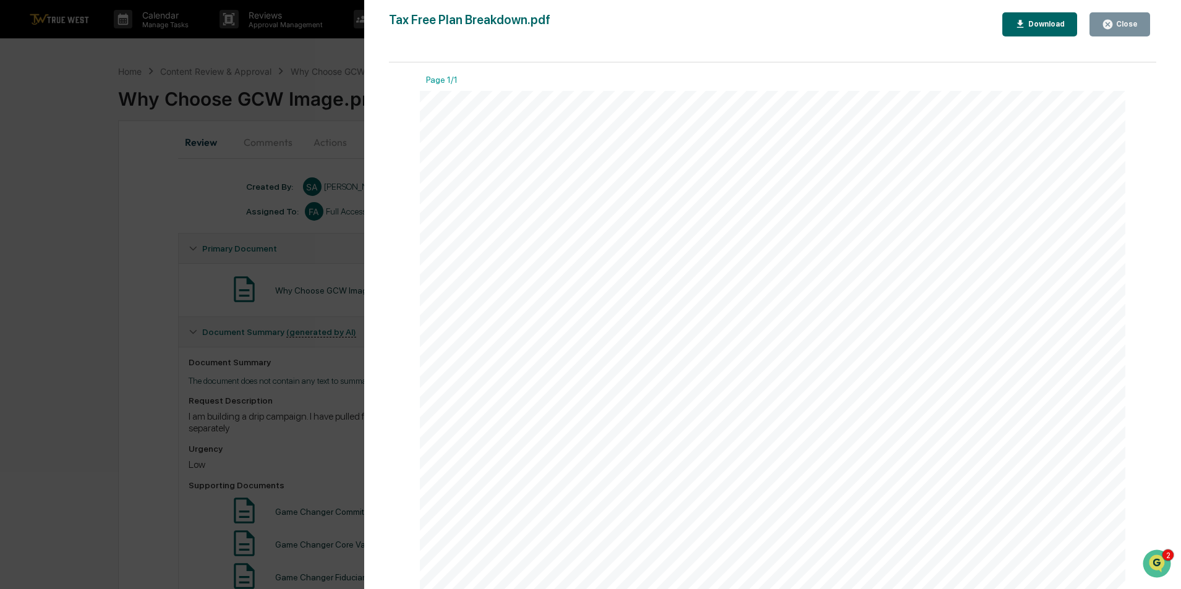
click at [1132, 20] on div "Close" at bounding box center [1126, 24] width 24 height 9
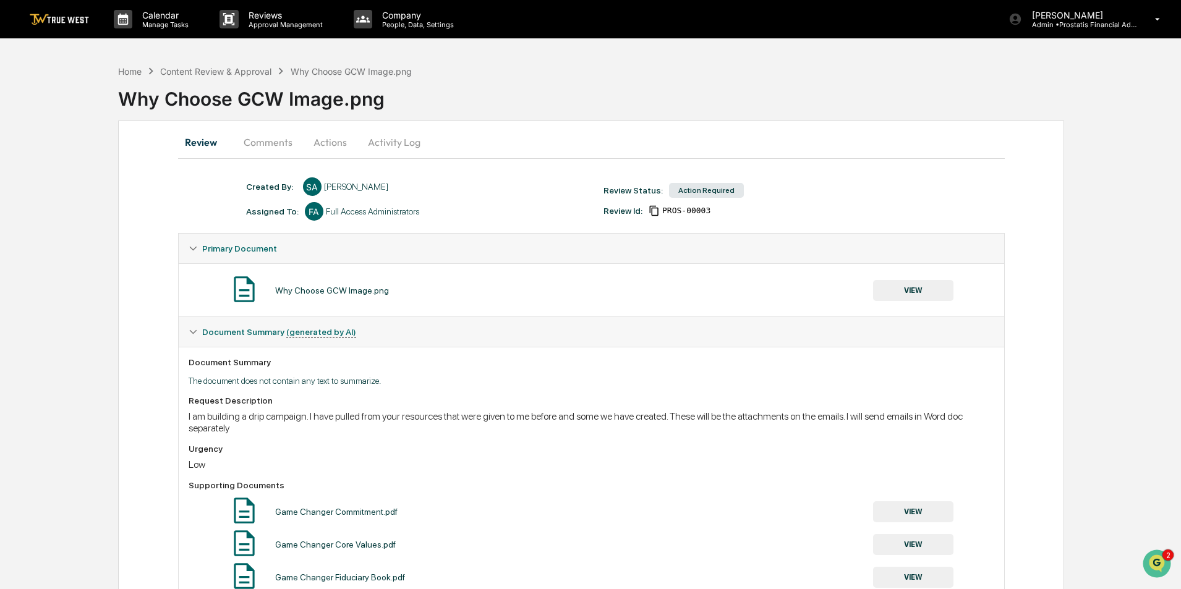
scroll to position [555, 0]
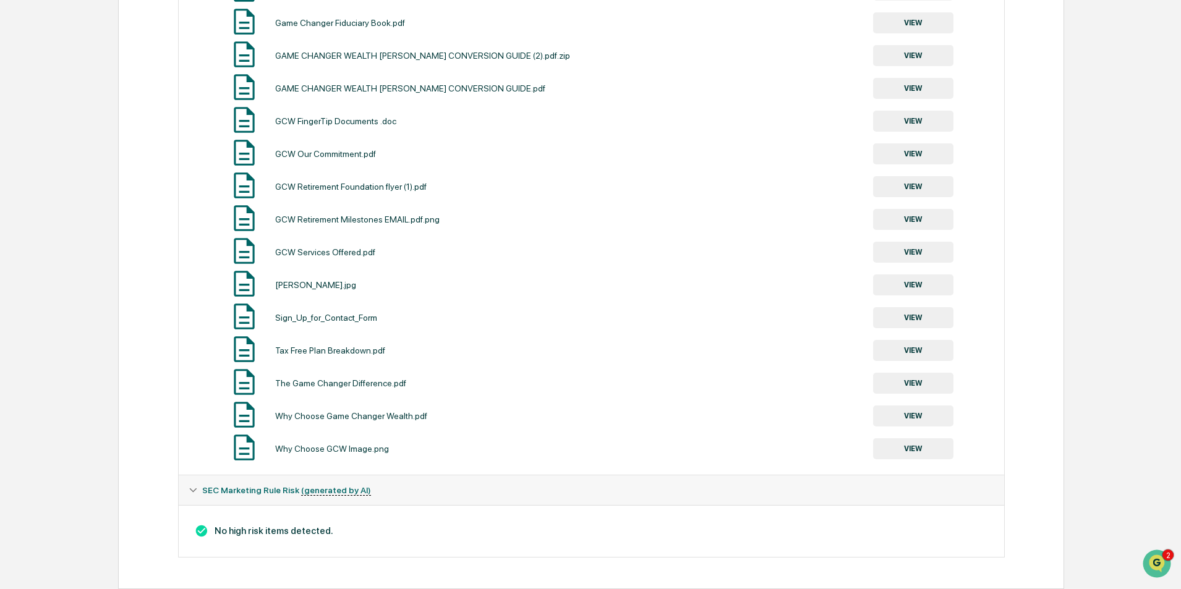
click at [909, 321] on button "VIEW" at bounding box center [913, 317] width 80 height 21
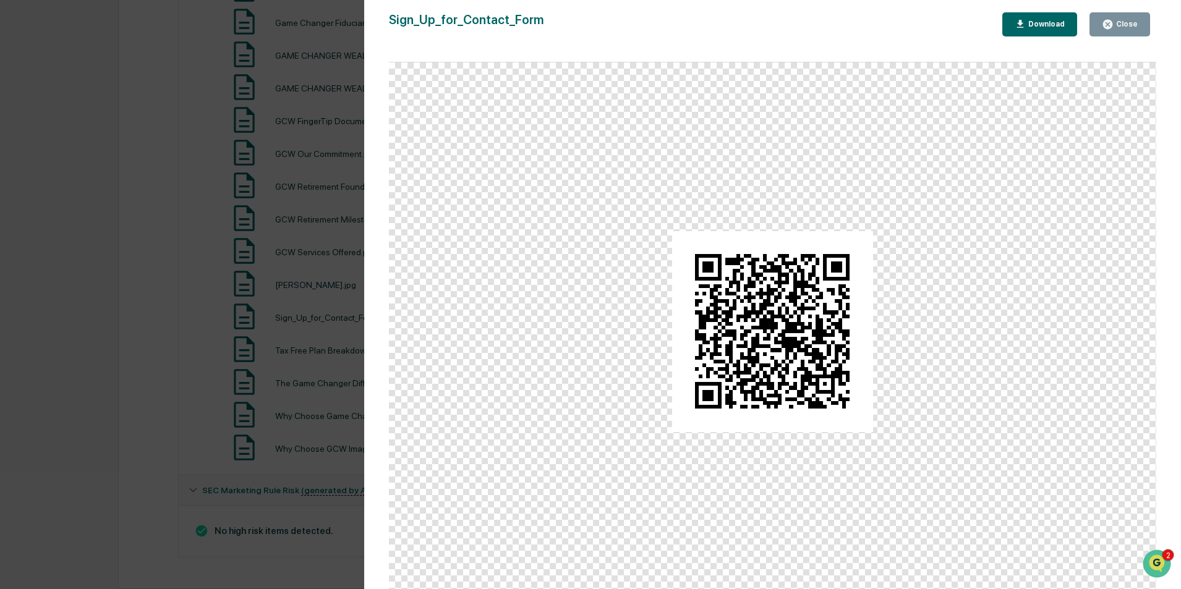
click at [1129, 21] on div "Close" at bounding box center [1126, 24] width 24 height 9
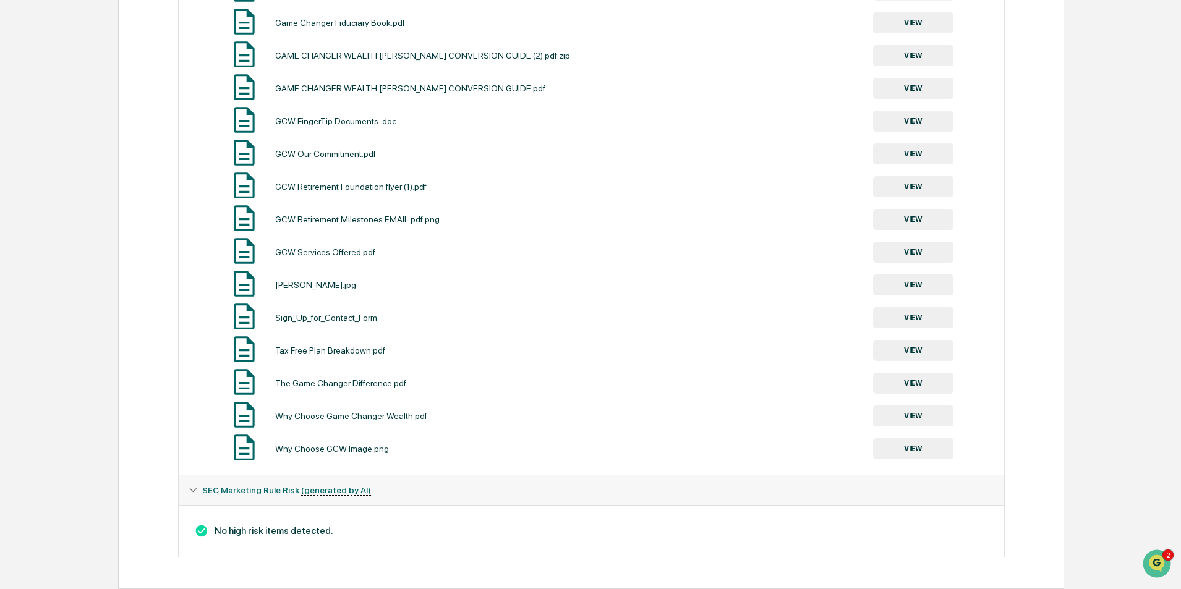
click at [914, 287] on button "VIEW" at bounding box center [913, 285] width 80 height 21
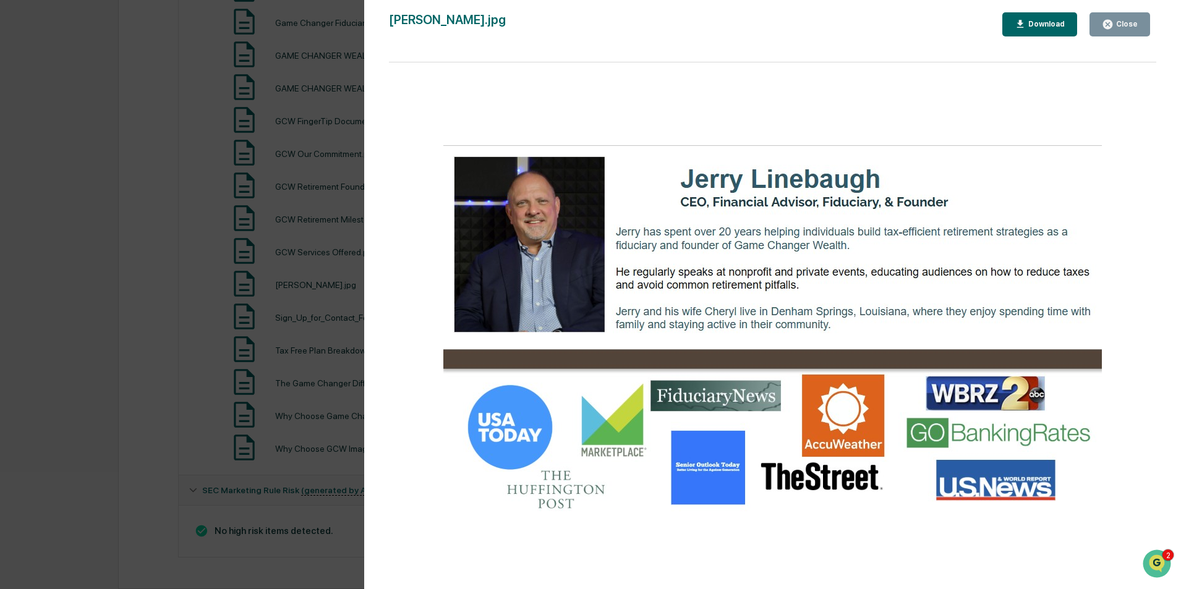
click at [1114, 28] on icon "button" at bounding box center [1108, 25] width 12 height 12
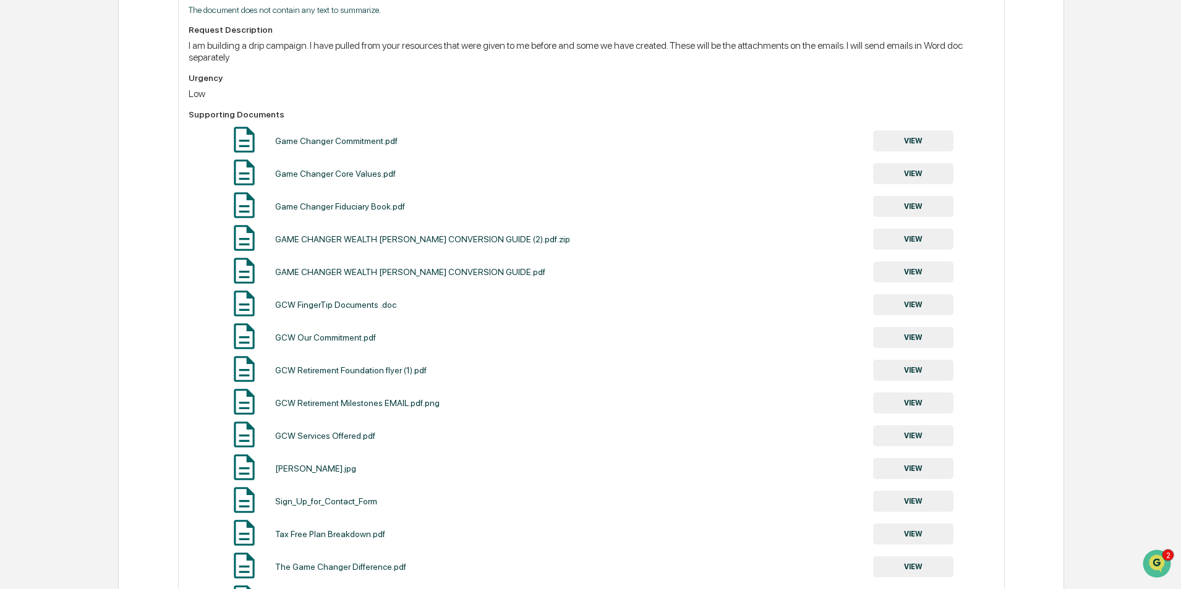
scroll to position [495, 0]
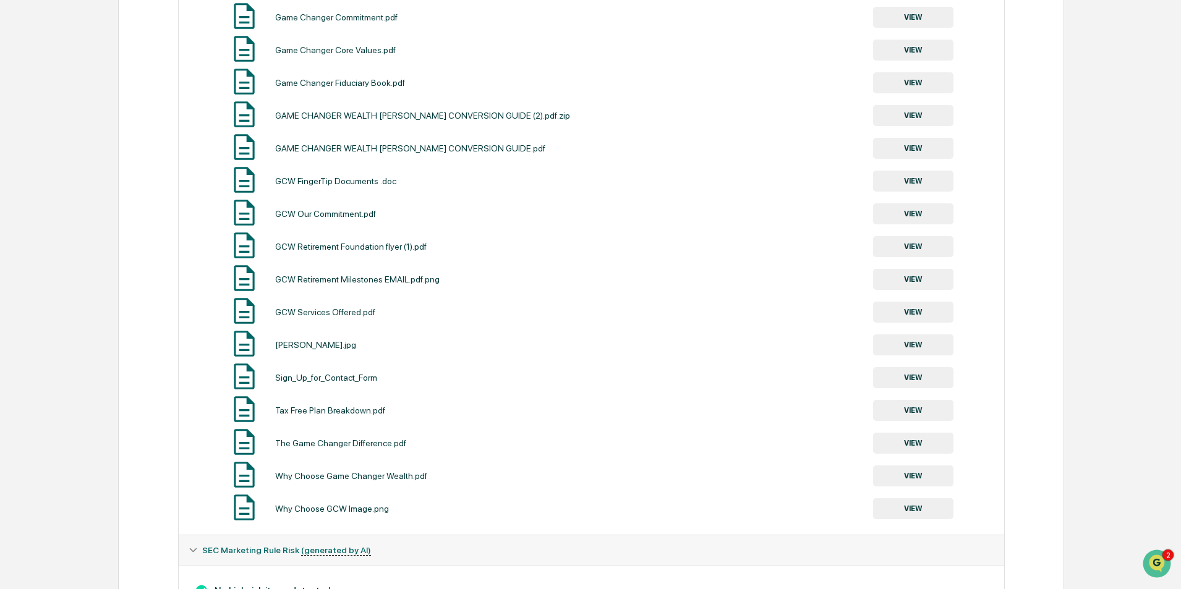
click at [899, 341] on button "VIEW" at bounding box center [913, 345] width 80 height 21
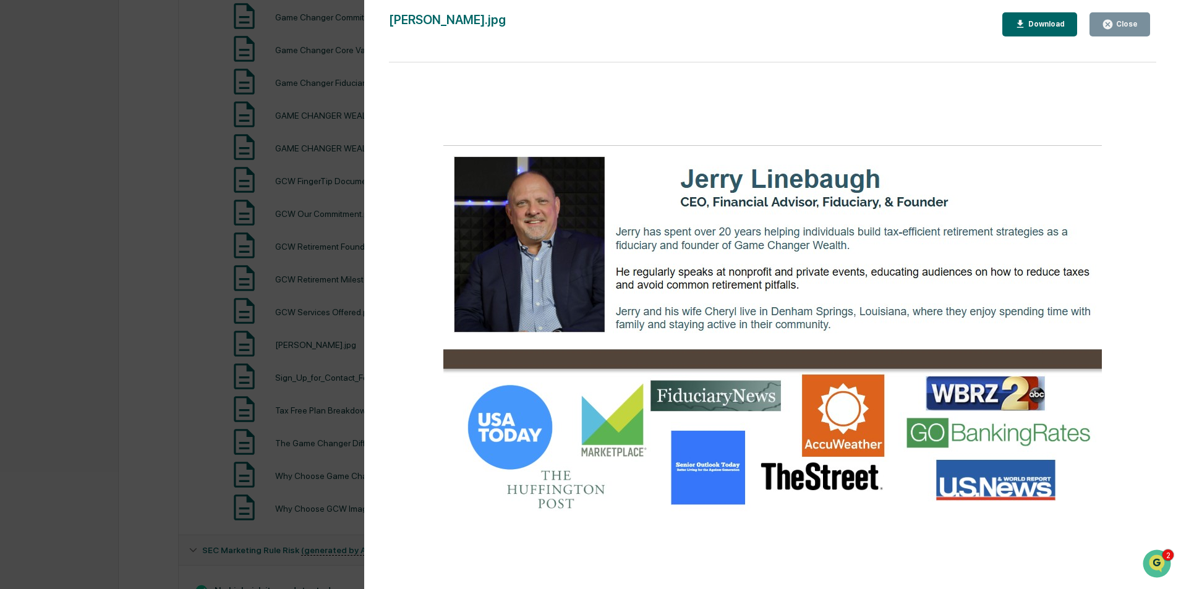
click at [1132, 20] on div "Close" at bounding box center [1126, 24] width 24 height 9
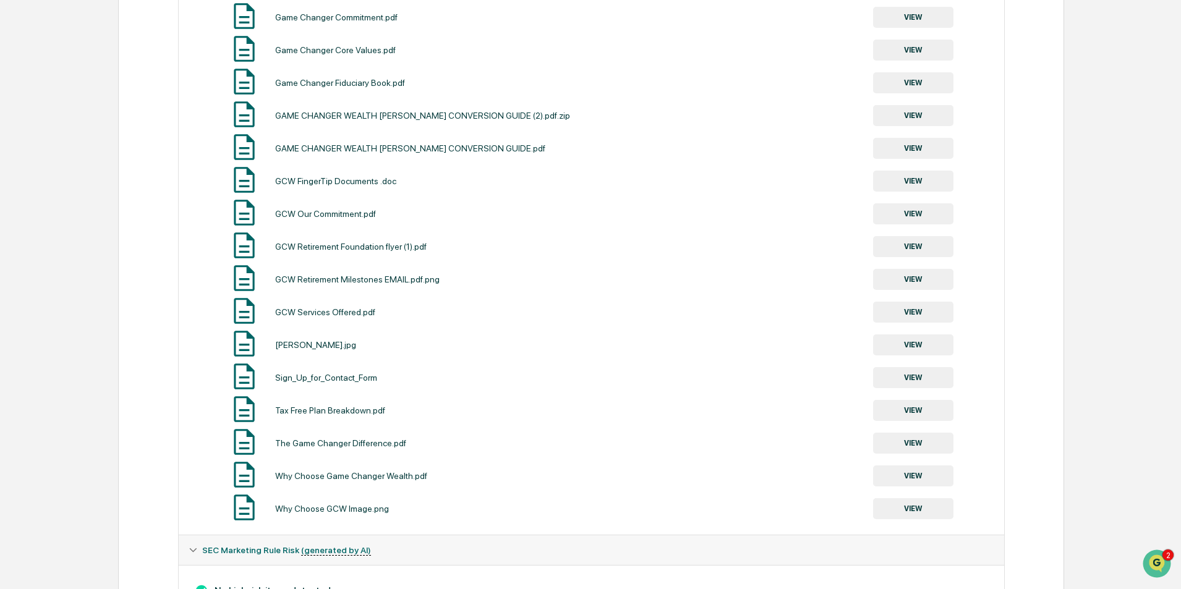
click at [921, 310] on button "VIEW" at bounding box center [913, 312] width 80 height 21
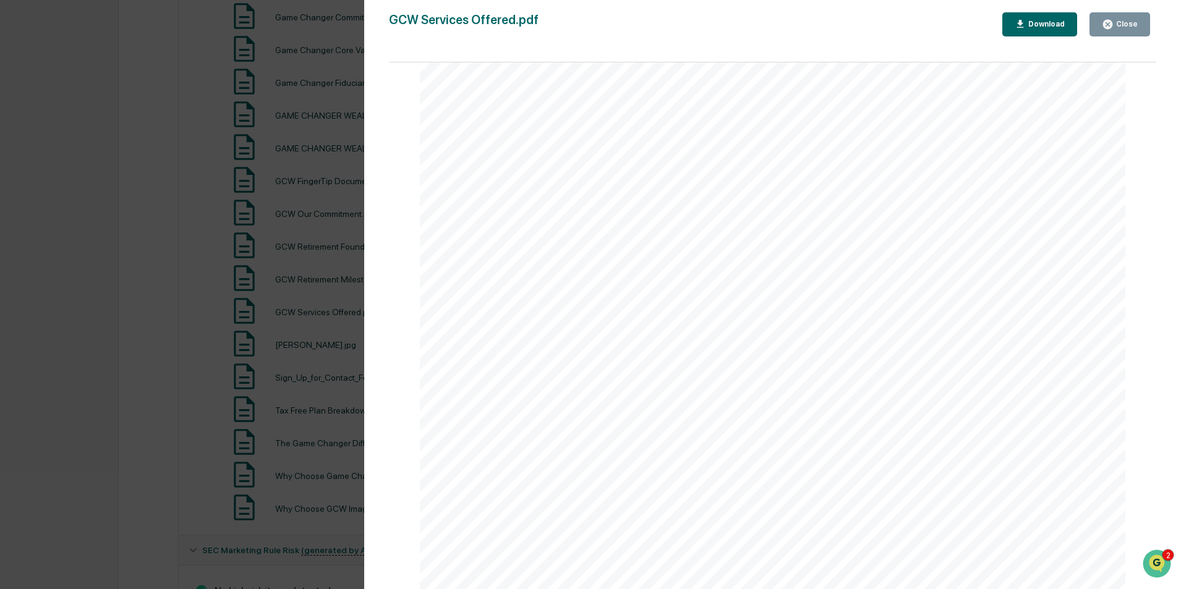
scroll to position [1369, 0]
click at [1110, 20] on icon "button" at bounding box center [1107, 24] width 9 height 9
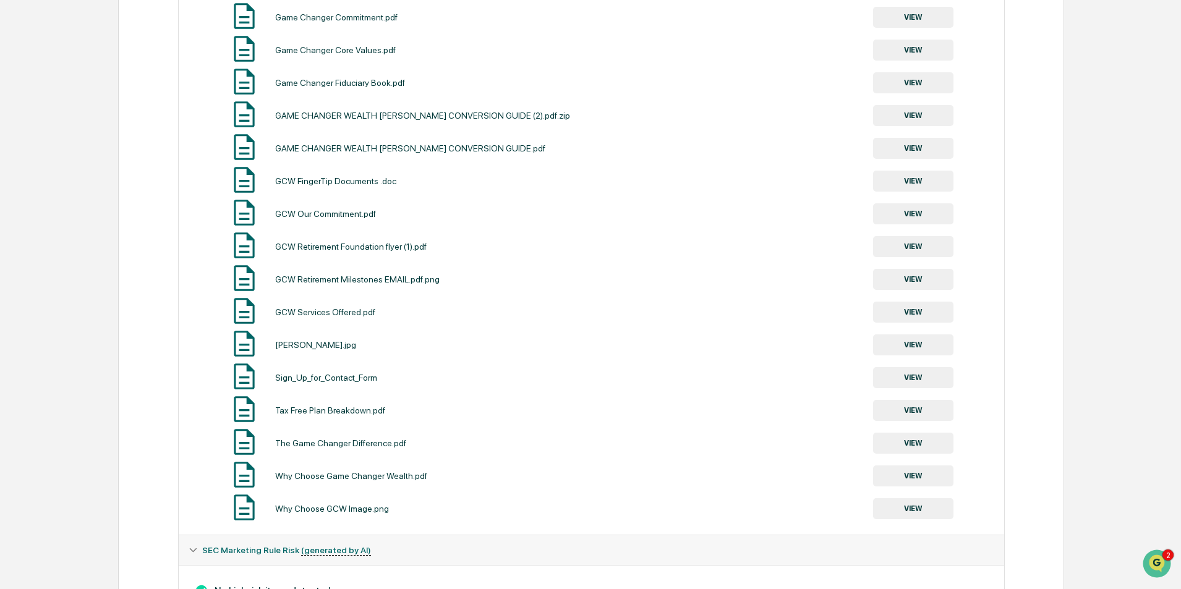
click at [915, 274] on button "VIEW" at bounding box center [913, 279] width 80 height 21
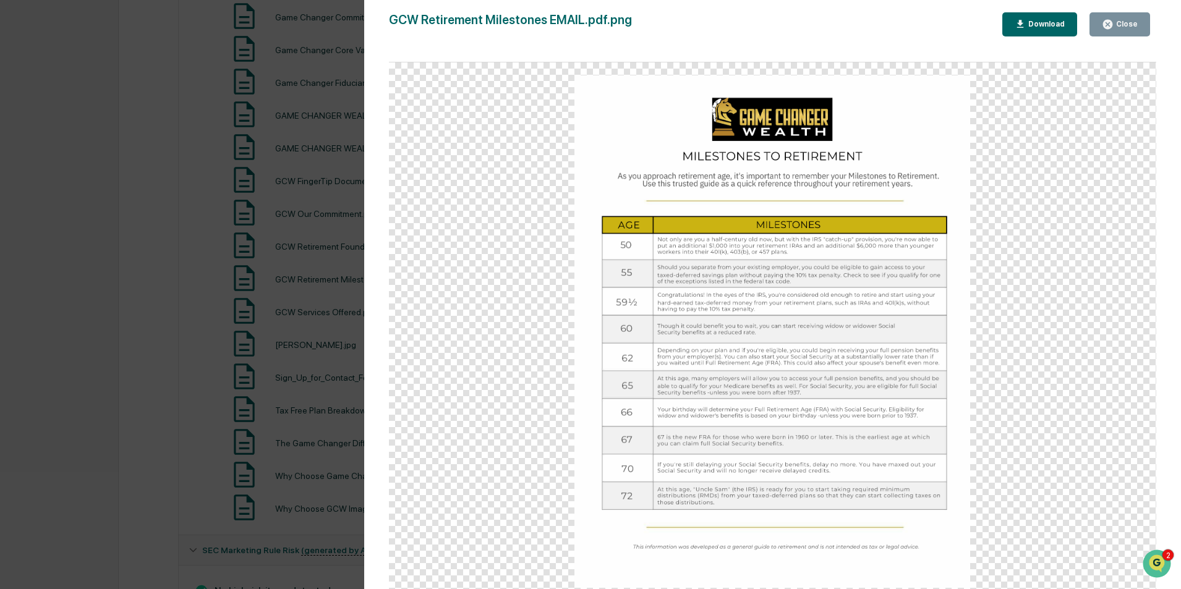
click at [1130, 23] on div "Close" at bounding box center [1126, 24] width 24 height 9
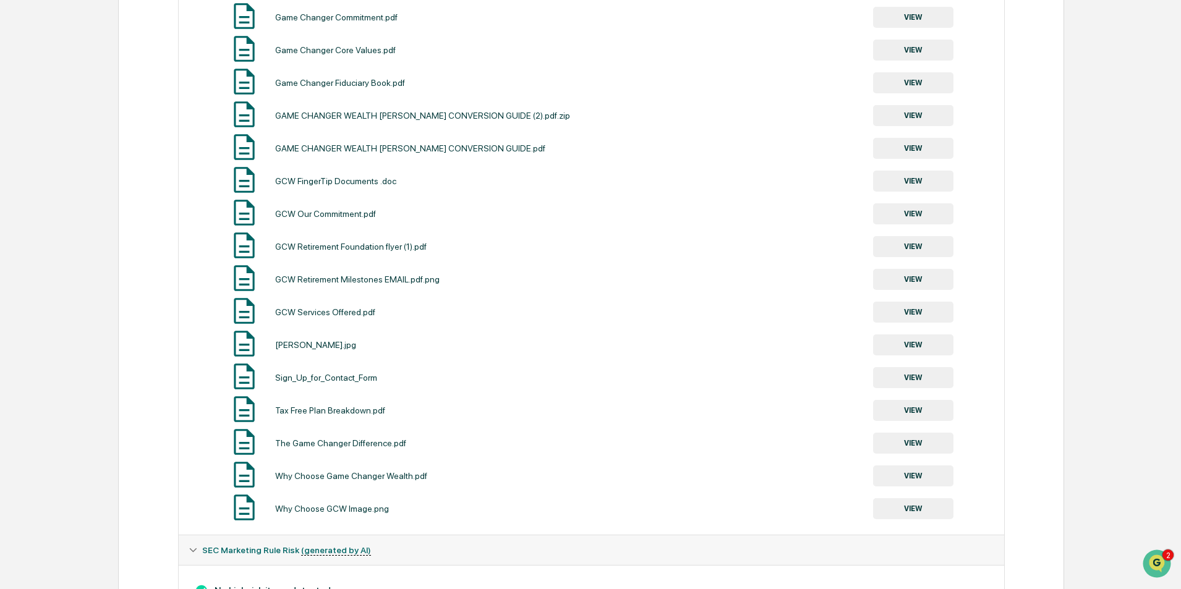
click at [924, 215] on button "VIEW" at bounding box center [913, 213] width 80 height 21
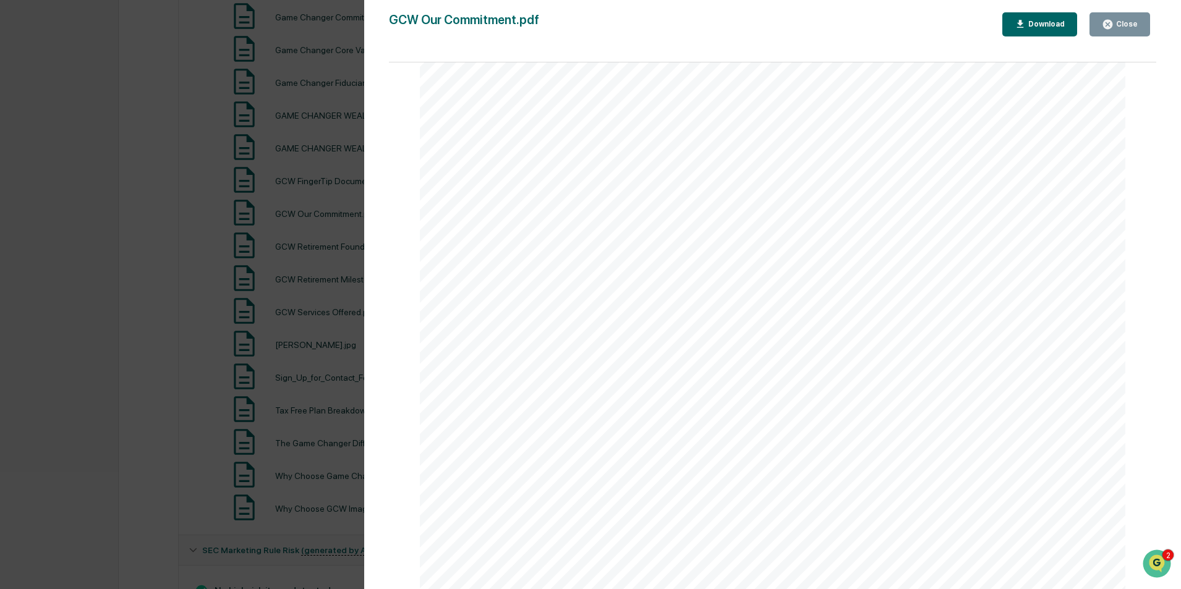
scroll to position [415, 0]
click at [1121, 29] on div "Close" at bounding box center [1120, 25] width 36 height 12
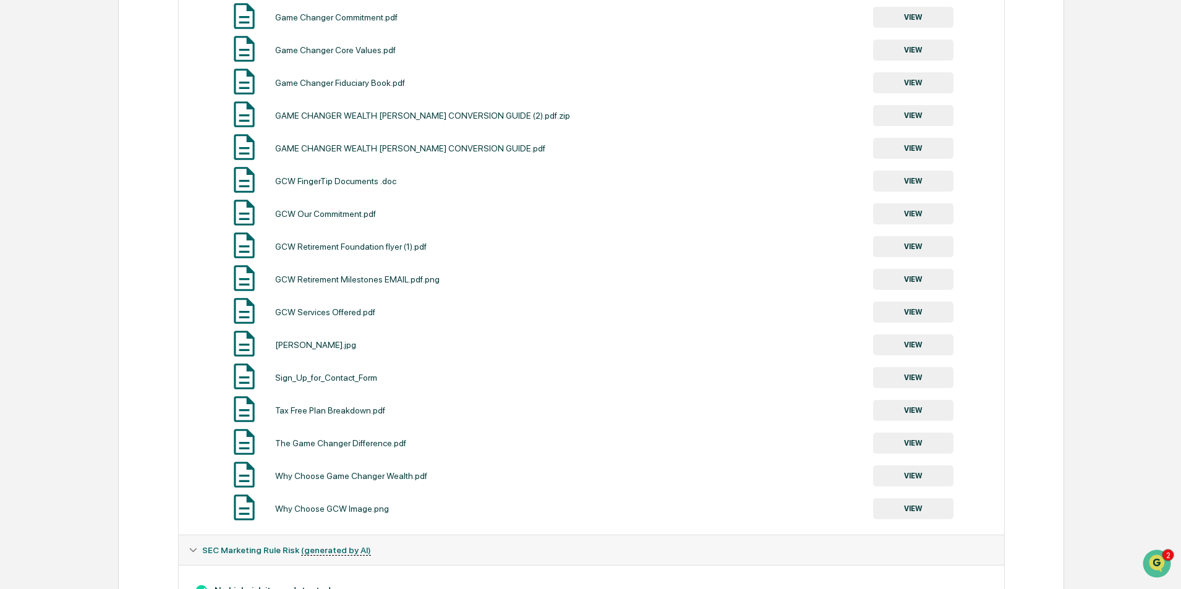
click at [905, 152] on button "VIEW" at bounding box center [913, 148] width 80 height 21
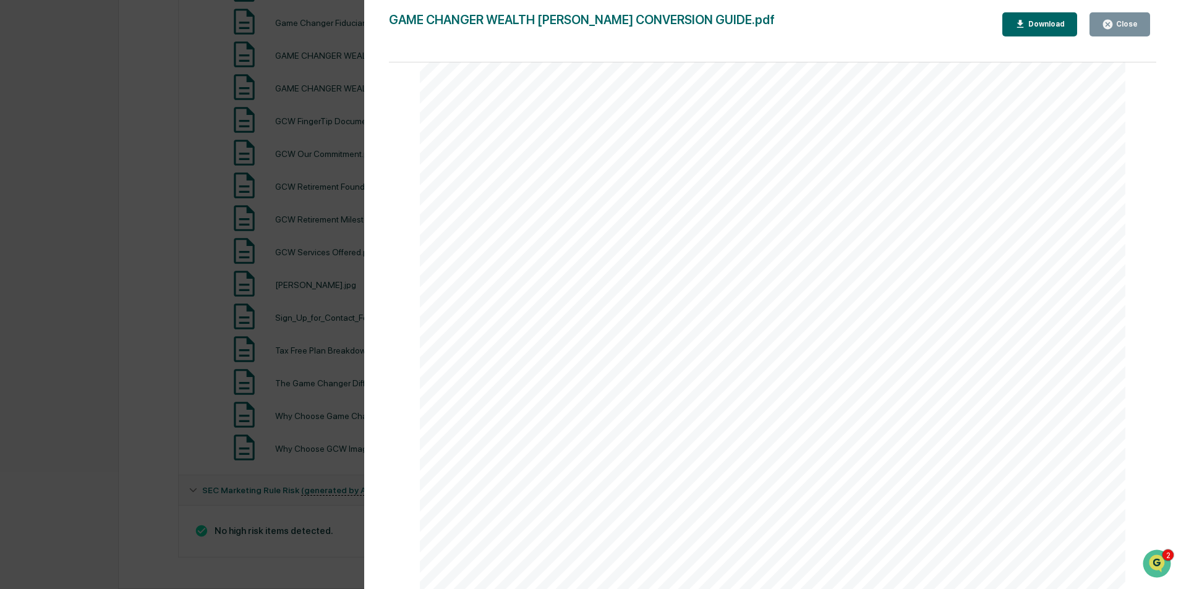
scroll to position [0, 0]
click at [1127, 27] on div "Close" at bounding box center [1126, 24] width 24 height 9
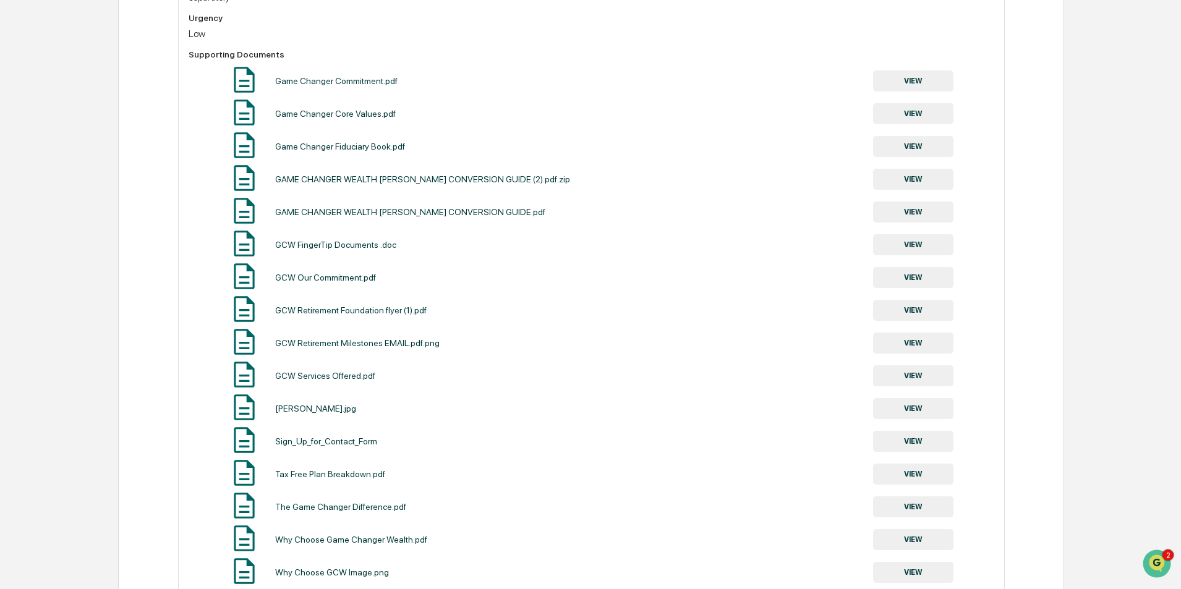
scroll to position [369, 0]
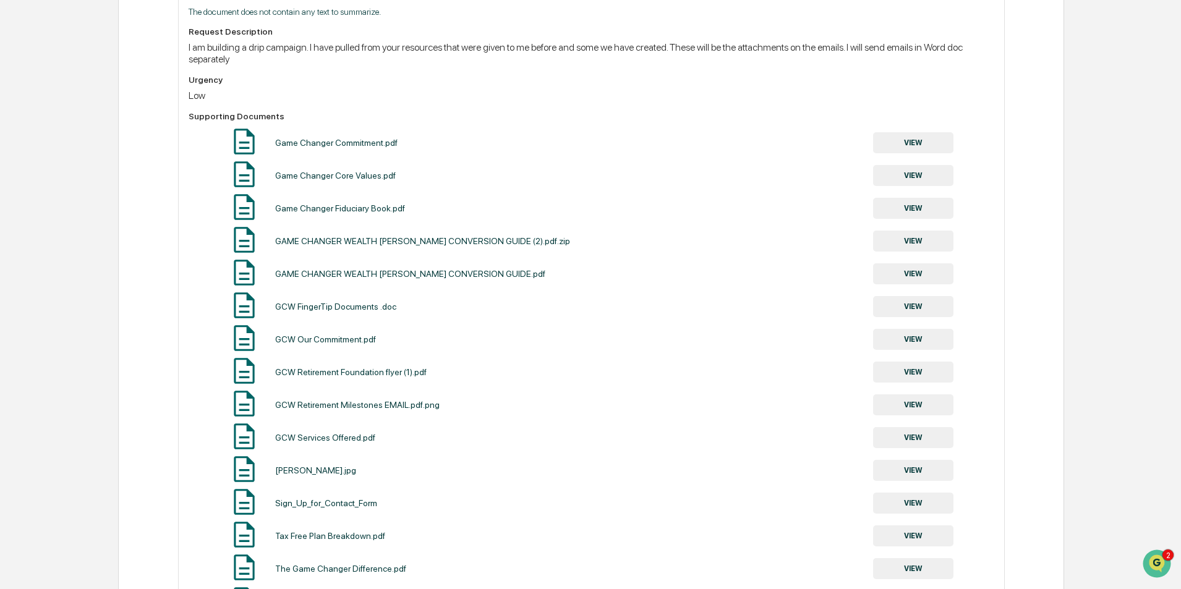
click at [918, 145] on button "VIEW" at bounding box center [913, 142] width 80 height 21
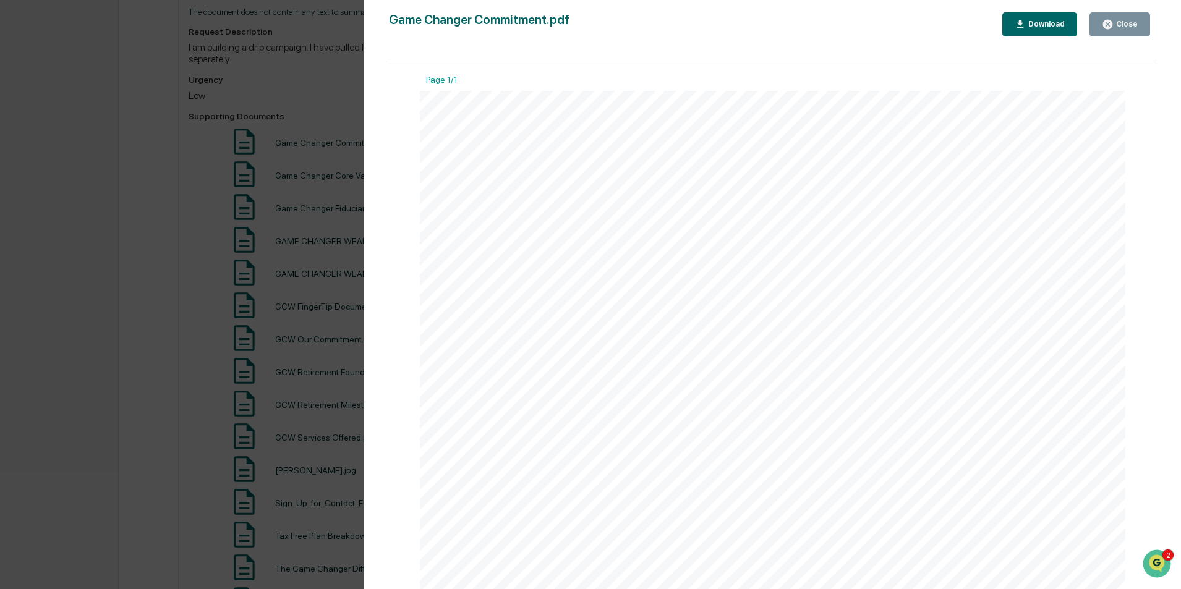
click at [1134, 25] on div "Close" at bounding box center [1126, 24] width 24 height 9
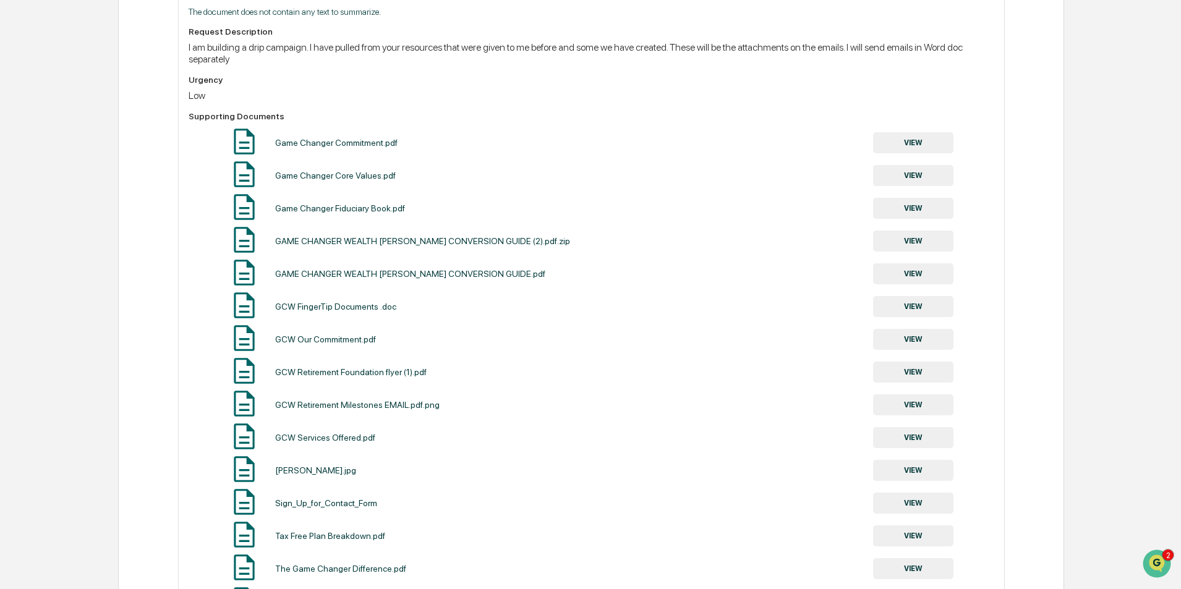
click at [923, 181] on button "VIEW" at bounding box center [913, 175] width 80 height 21
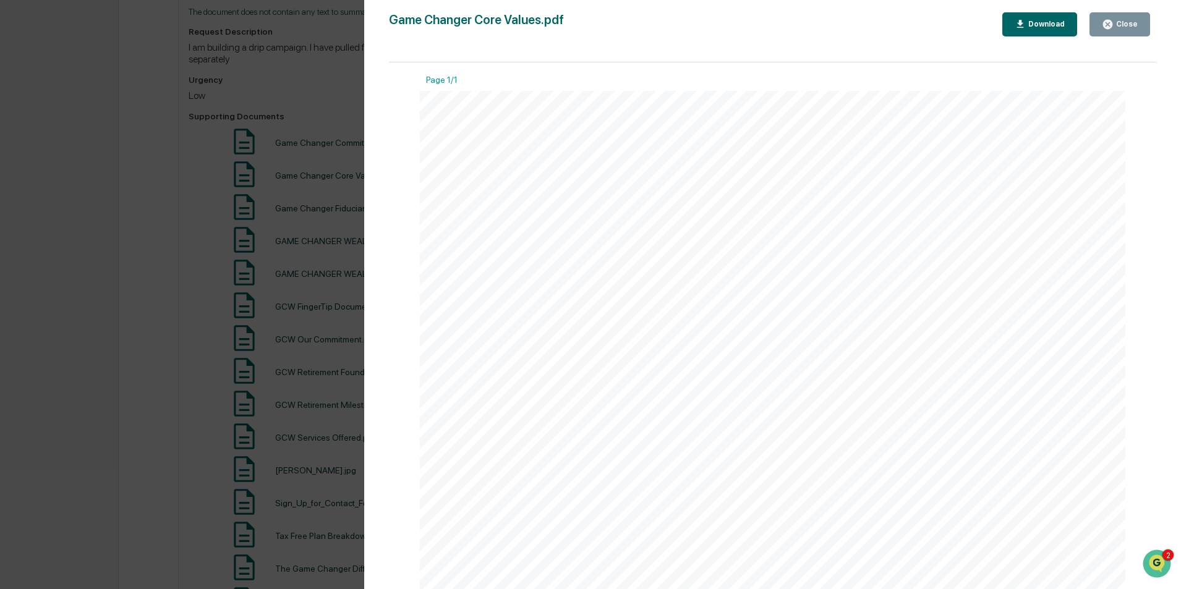
click at [1134, 24] on div "Close" at bounding box center [1126, 24] width 24 height 9
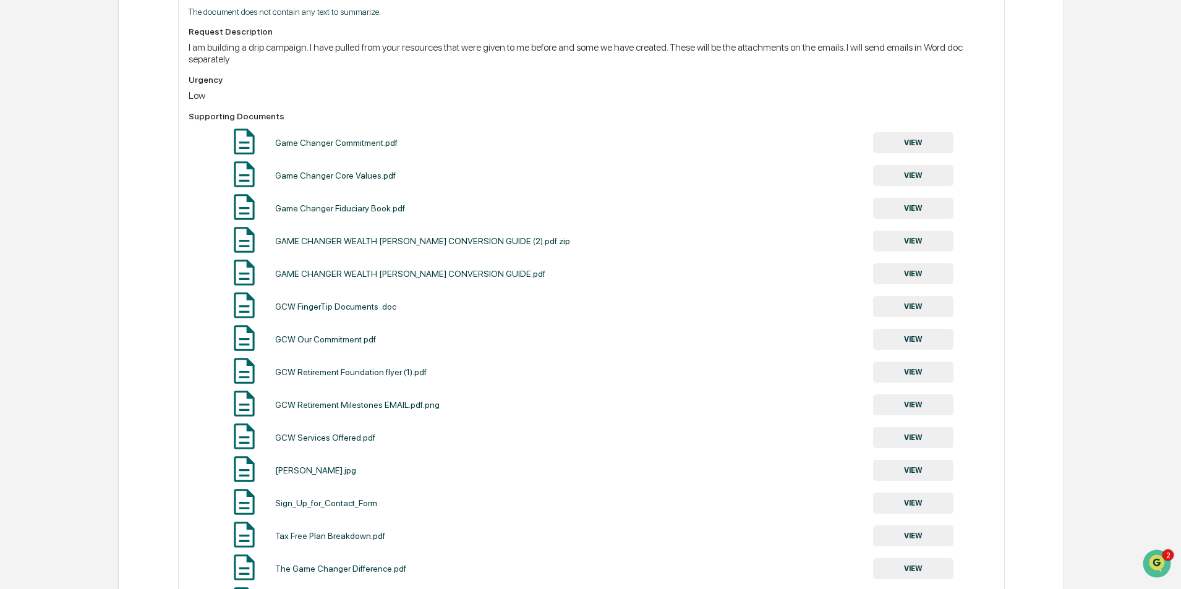
click at [907, 208] on button "VIEW" at bounding box center [913, 208] width 80 height 21
click at [925, 207] on button "VIEW" at bounding box center [913, 208] width 80 height 21
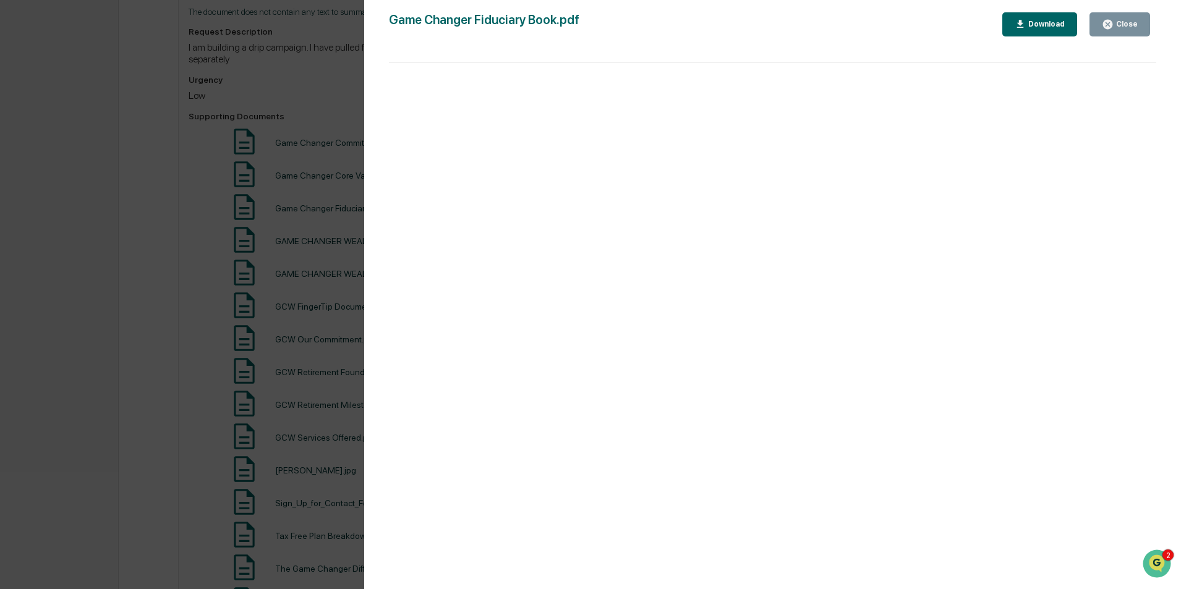
click at [1130, 30] on button "Close" at bounding box center [1120, 24] width 61 height 24
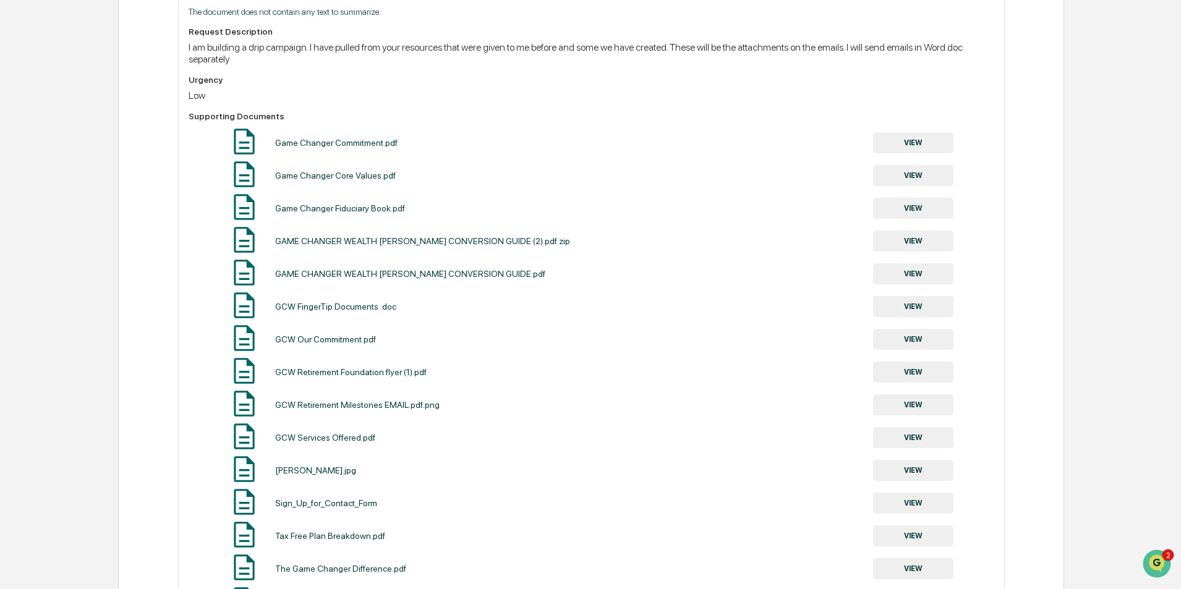
click at [918, 241] on button "VIEW" at bounding box center [913, 241] width 80 height 21
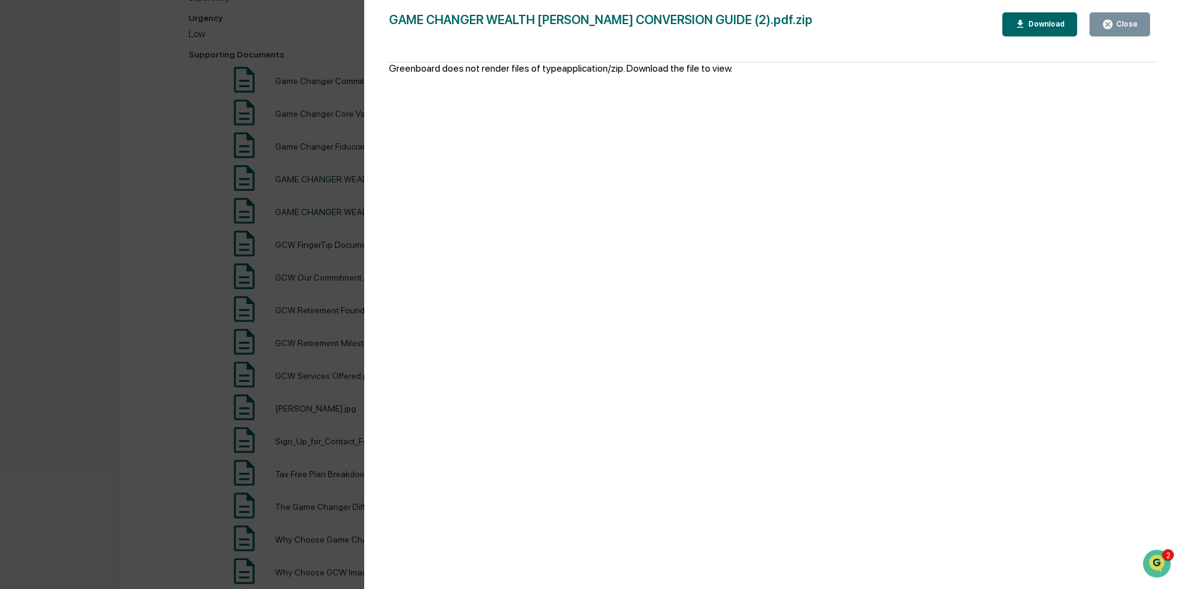
scroll to position [555, 0]
click at [1116, 27] on div "Close" at bounding box center [1126, 24] width 24 height 9
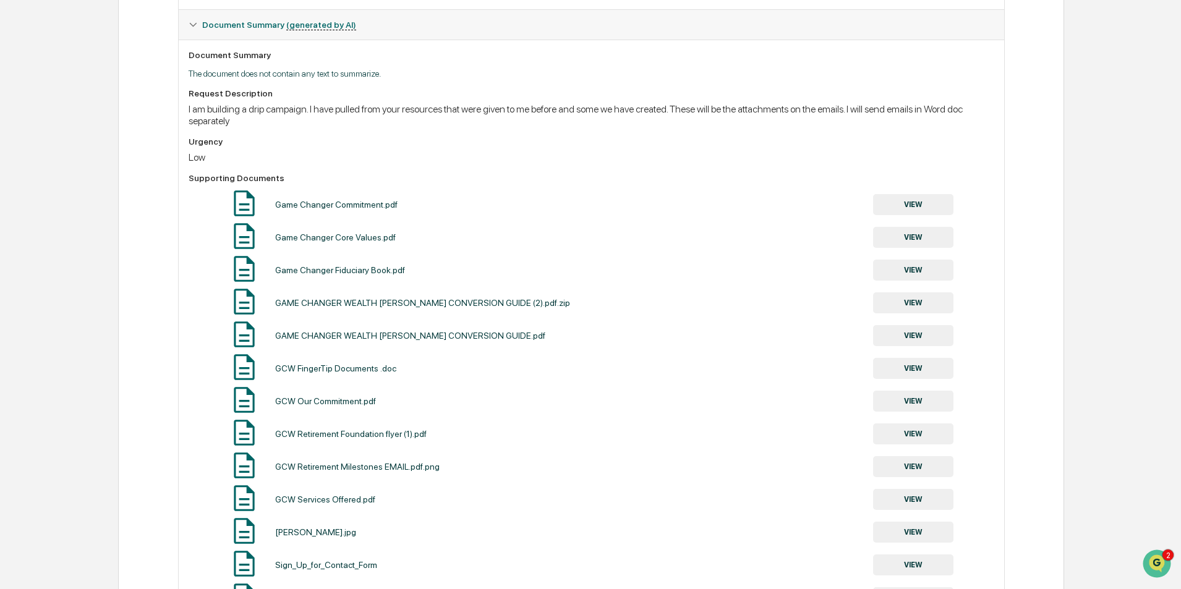
scroll to position [369, 0]
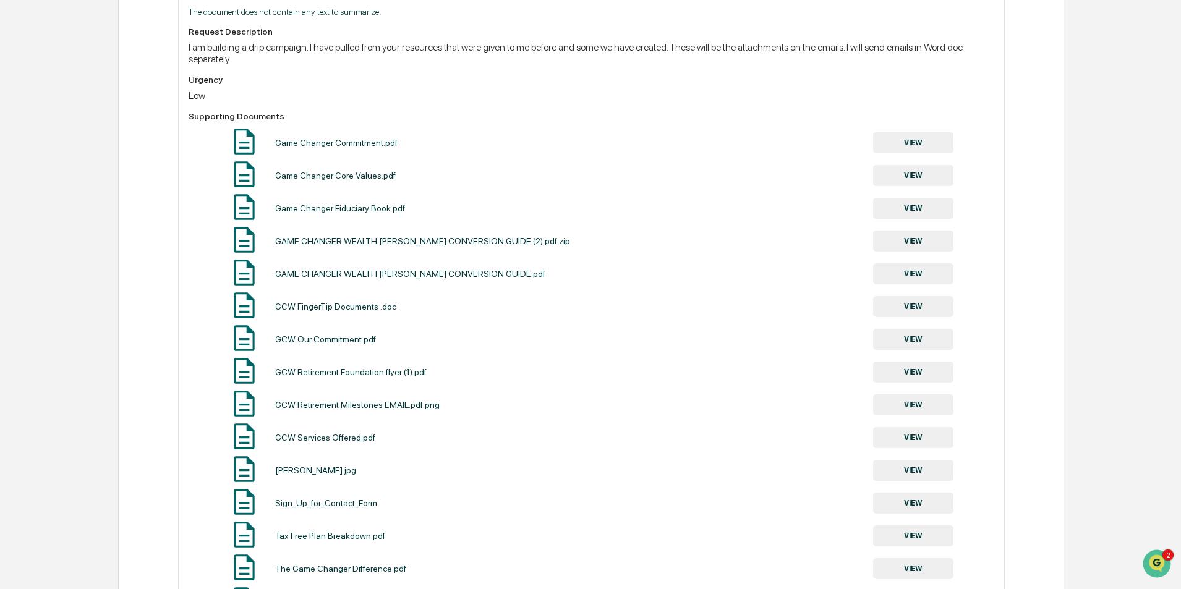
click at [911, 370] on button "VIEW" at bounding box center [913, 372] width 80 height 21
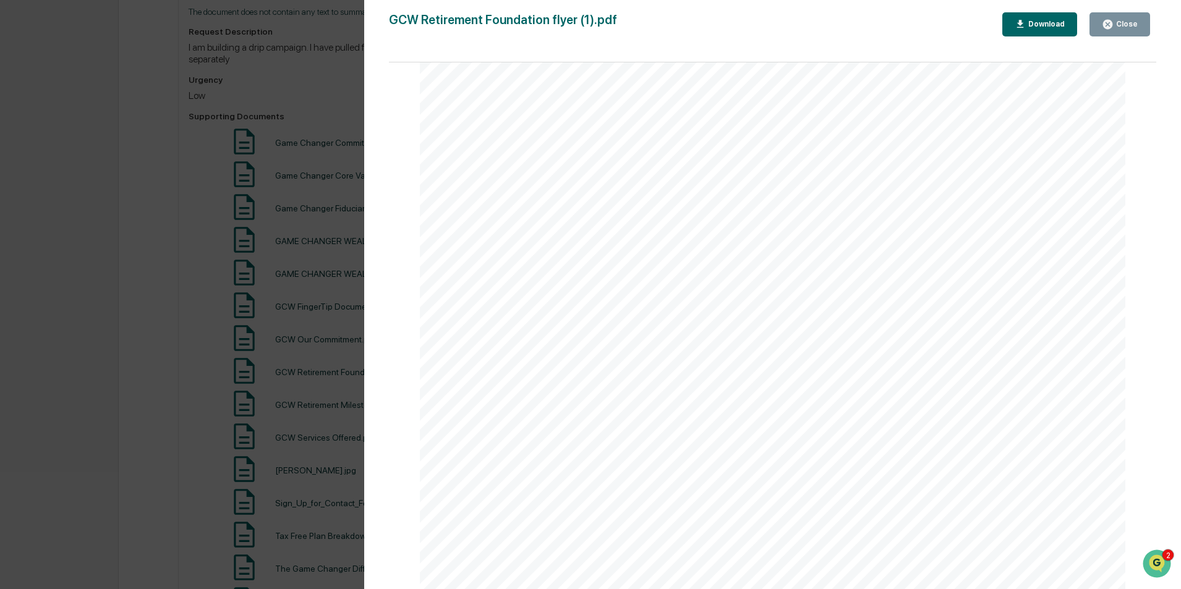
scroll to position [127, 0]
click at [1114, 22] on icon "button" at bounding box center [1108, 25] width 12 height 12
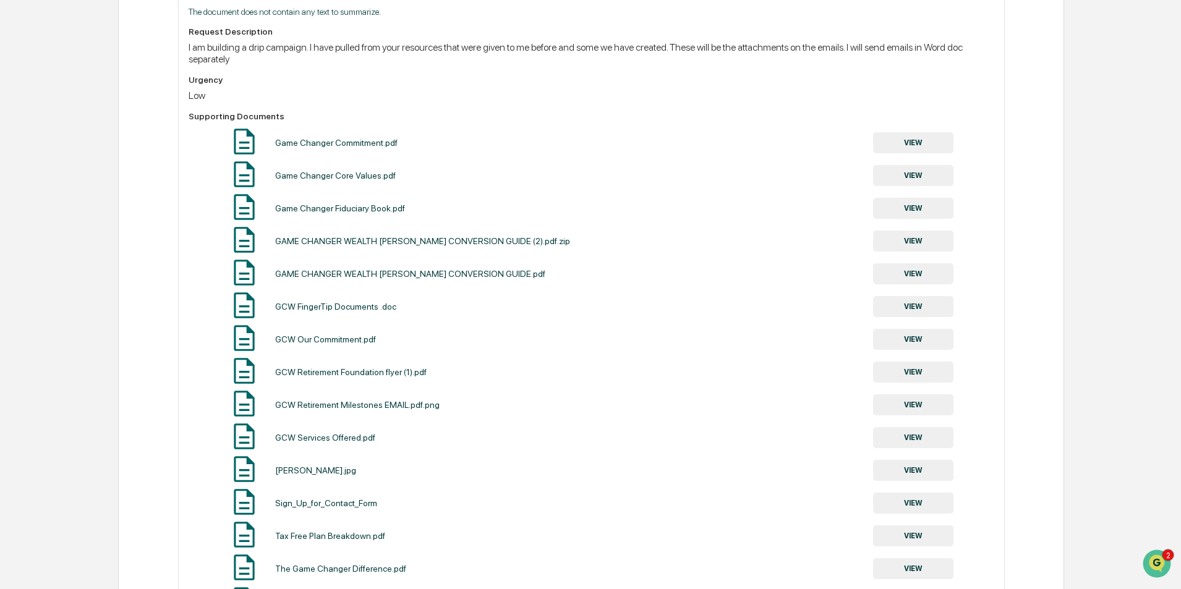
click at [921, 404] on button "VIEW" at bounding box center [913, 405] width 80 height 21
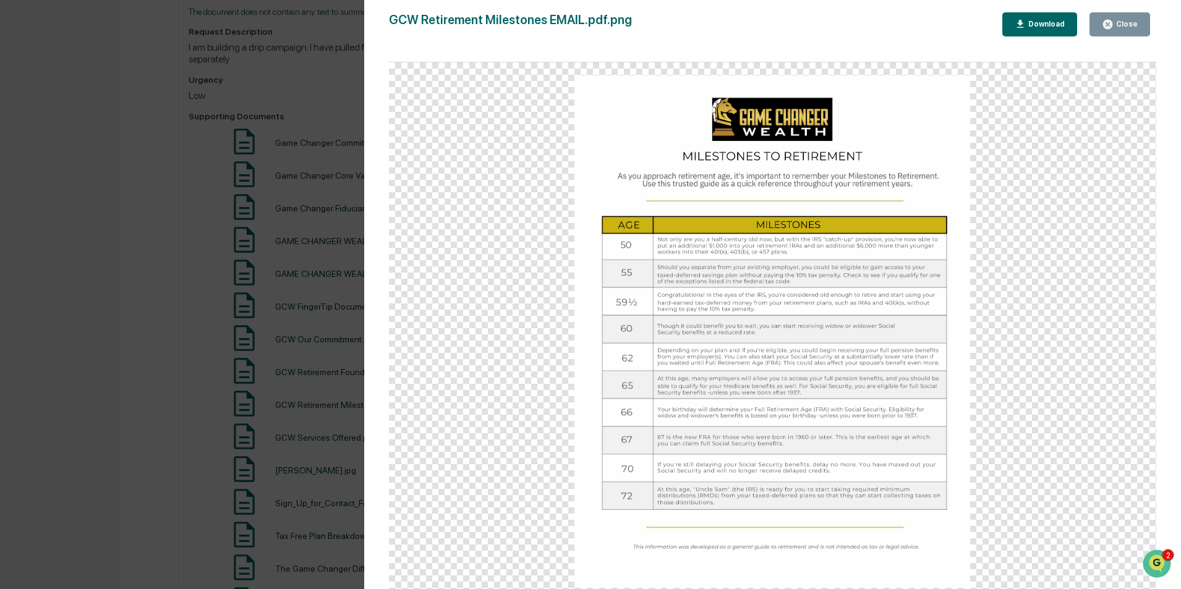
click at [1134, 18] on button "Close" at bounding box center [1120, 24] width 61 height 24
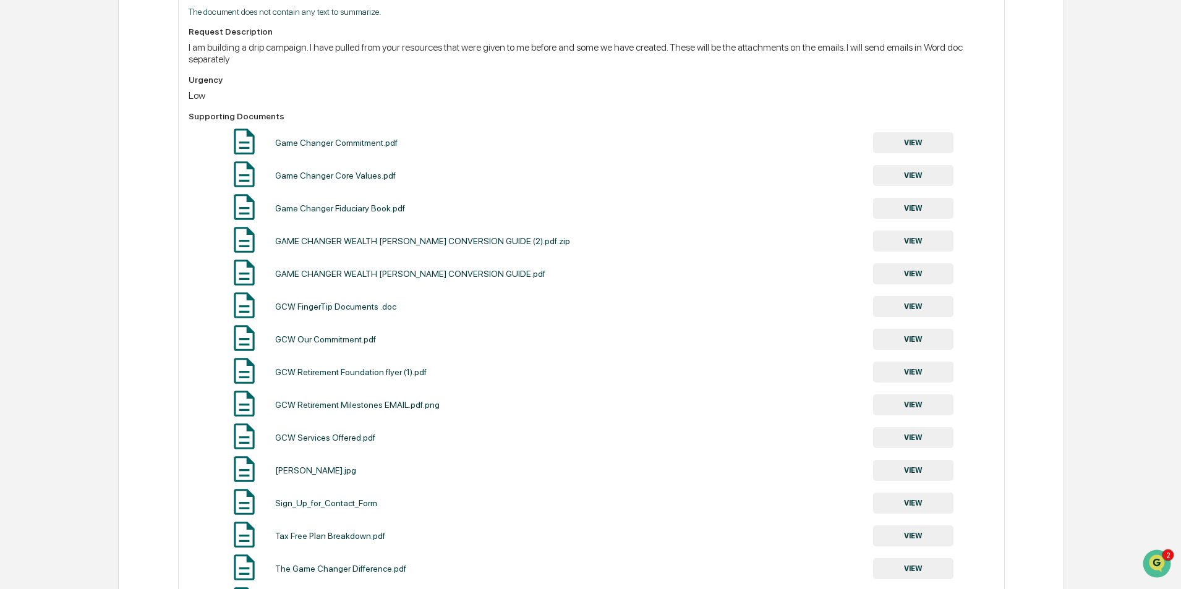
click at [919, 440] on button "VIEW" at bounding box center [913, 437] width 80 height 21
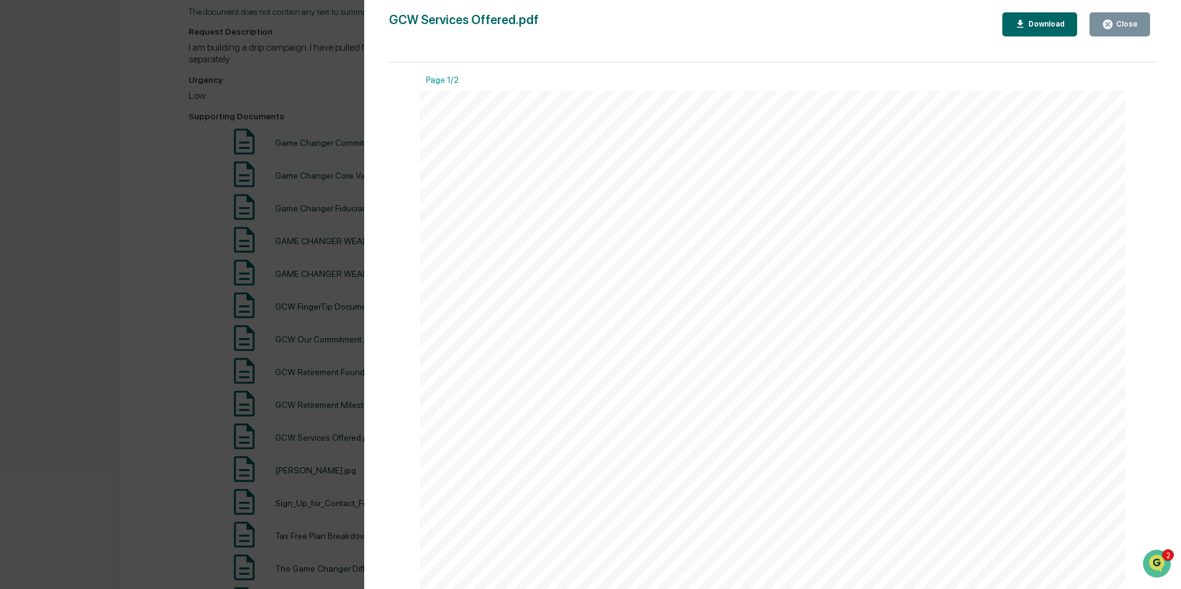
scroll to position [495, 0]
click at [1113, 26] on icon "button" at bounding box center [1107, 24] width 9 height 9
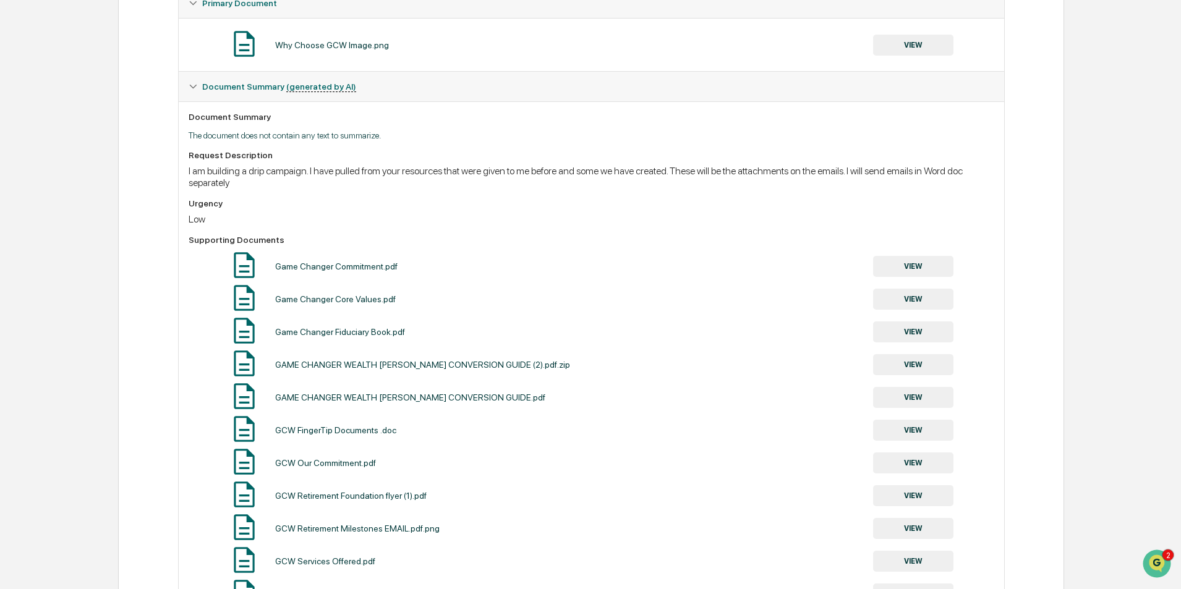
scroll to position [0, 0]
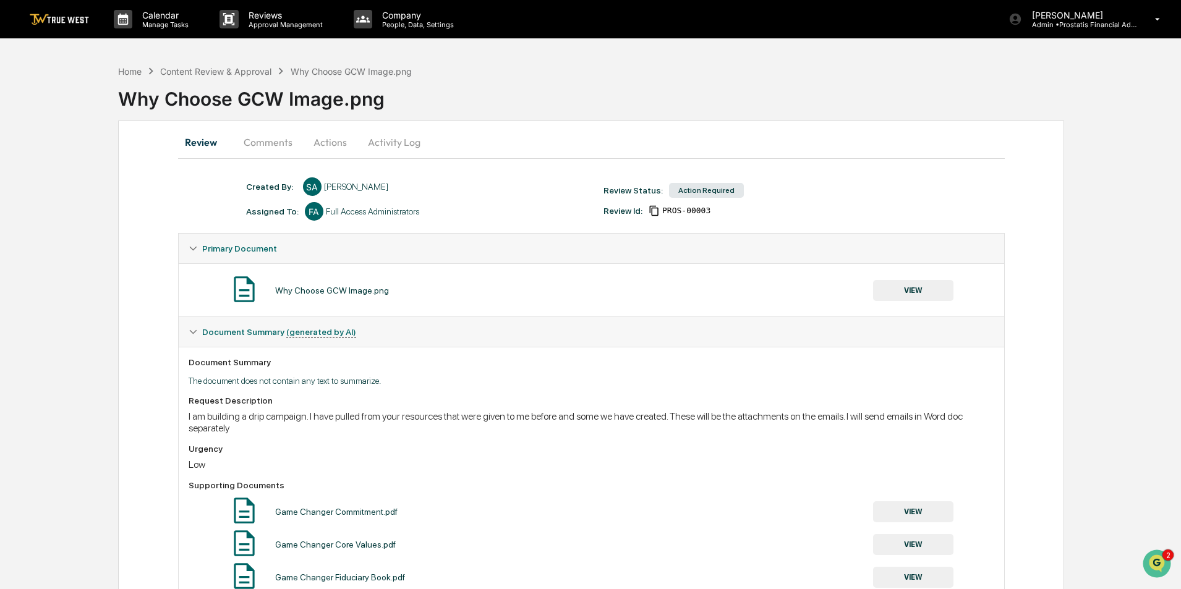
click at [406, 137] on button "Activity Log" at bounding box center [394, 142] width 72 height 30
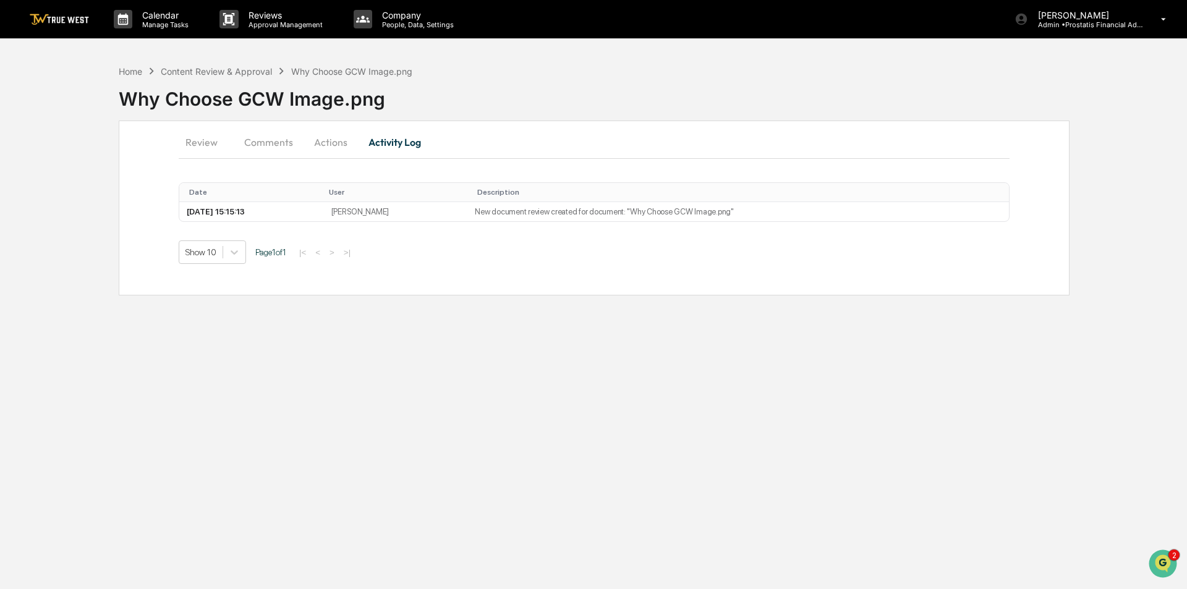
click at [331, 145] on button "Actions" at bounding box center [331, 142] width 56 height 30
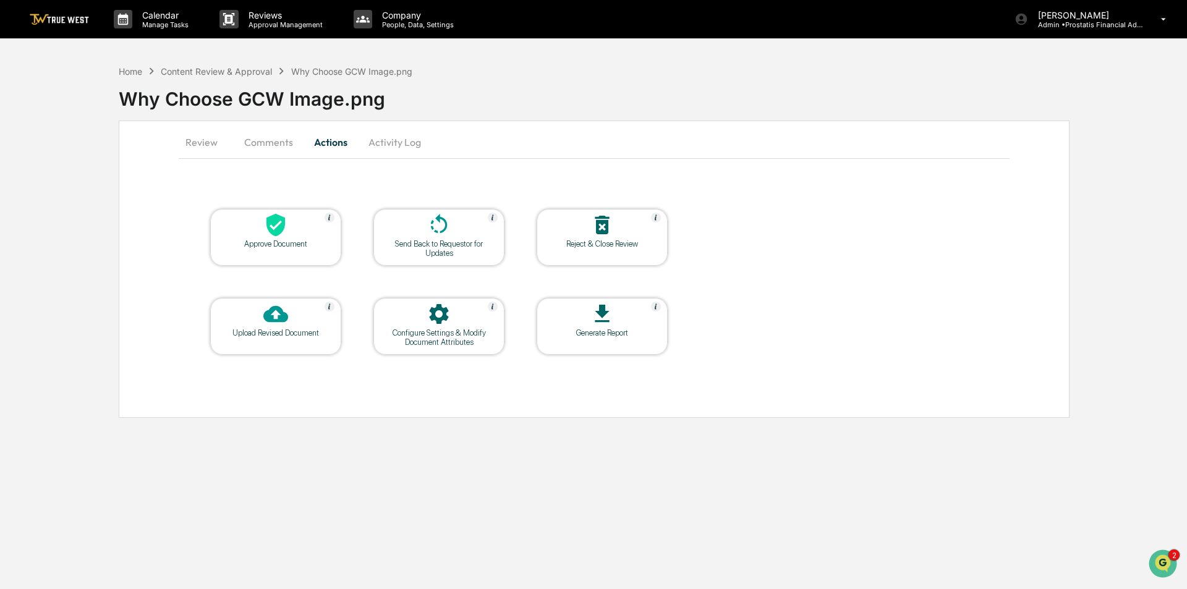
click at [594, 226] on icon at bounding box center [602, 225] width 25 height 25
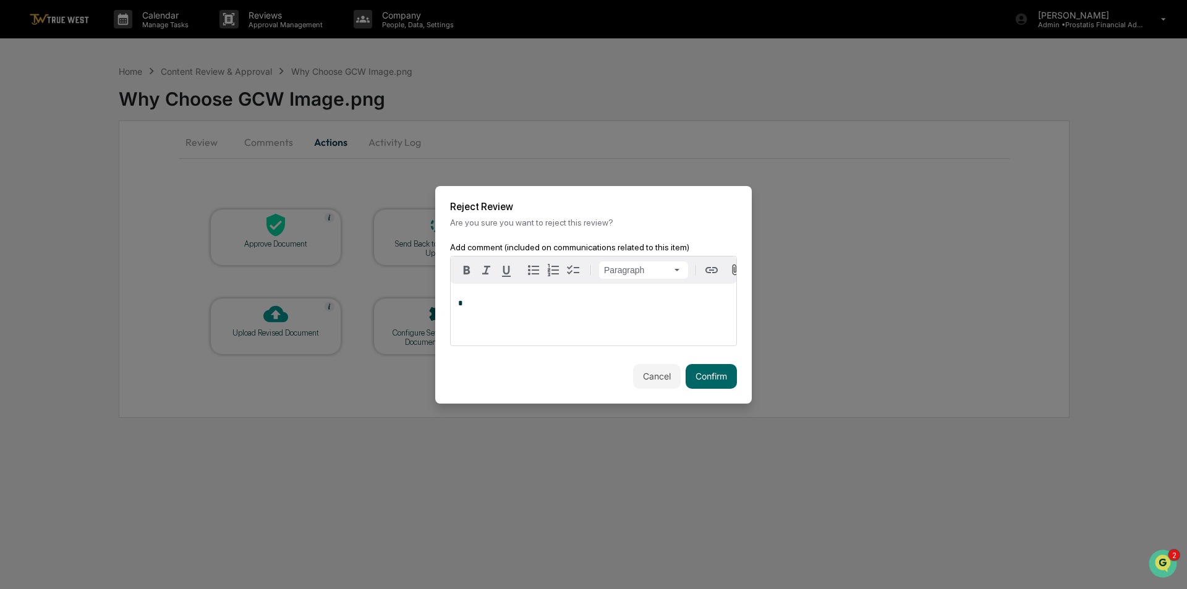
click at [535, 305] on p "*" at bounding box center [593, 303] width 271 height 9
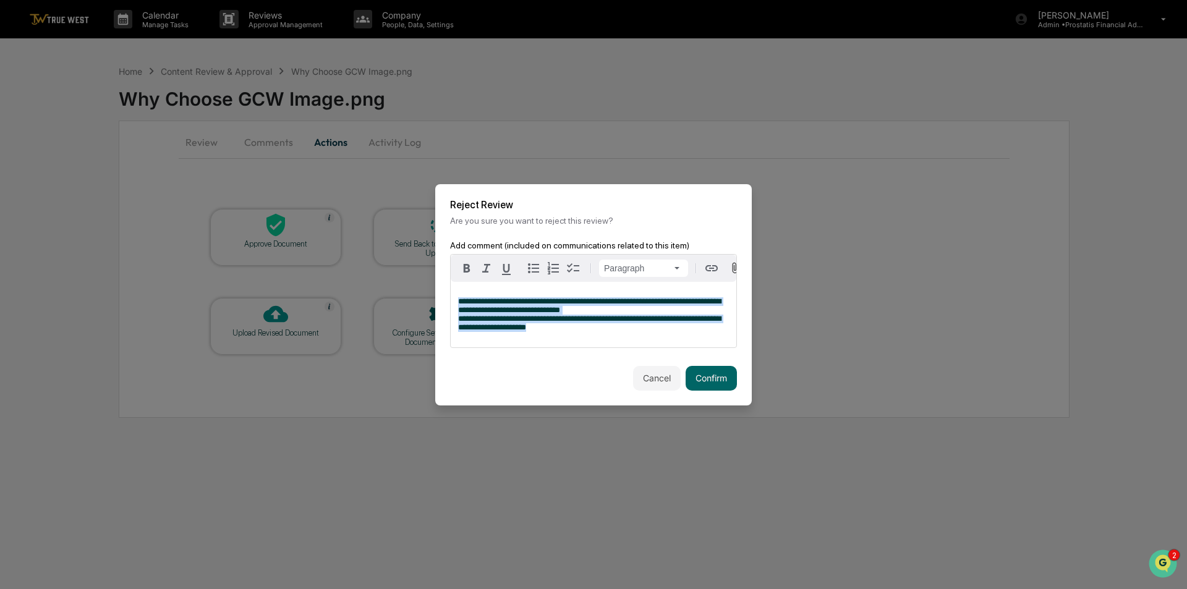
drag, startPoint x: 560, startPoint y: 336, endPoint x: 416, endPoint y: 269, distance: 159.1
click at [416, 269] on body "**********" at bounding box center [593, 294] width 1187 height 589
click at [644, 383] on button "Cancel" at bounding box center [657, 378] width 48 height 25
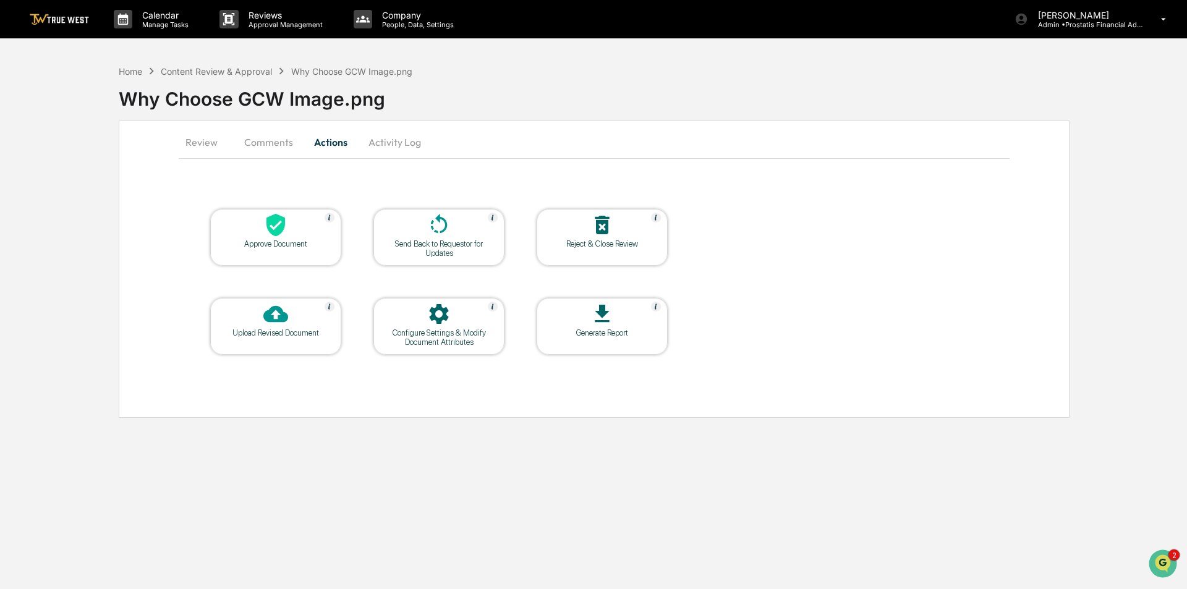
click at [186, 135] on button "Review" at bounding box center [207, 142] width 56 height 30
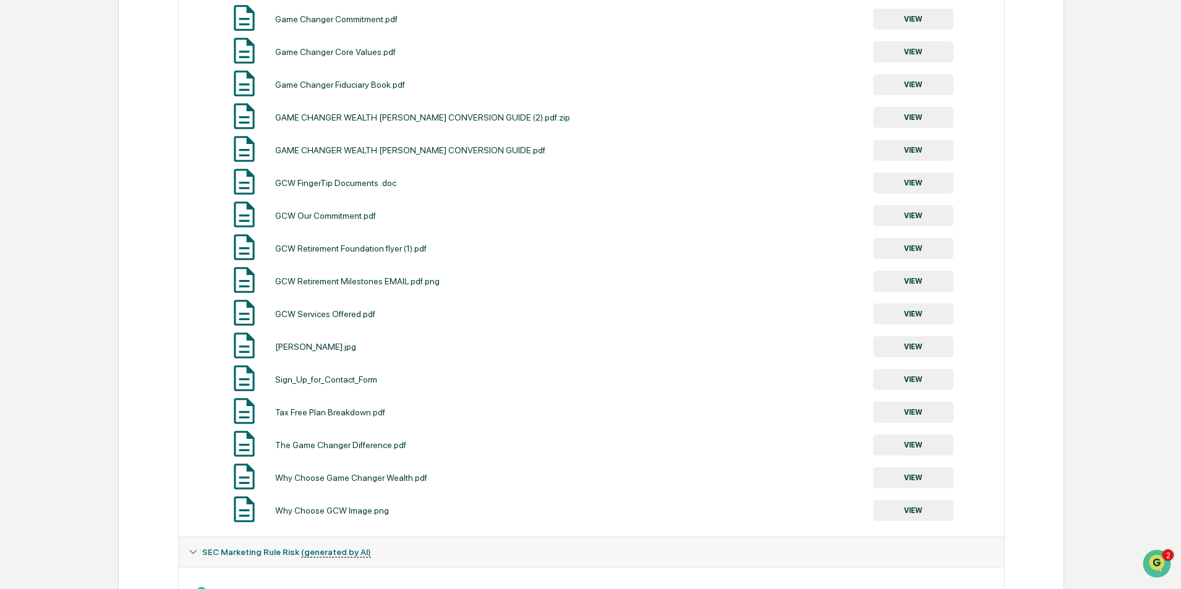
scroll to position [431, 0]
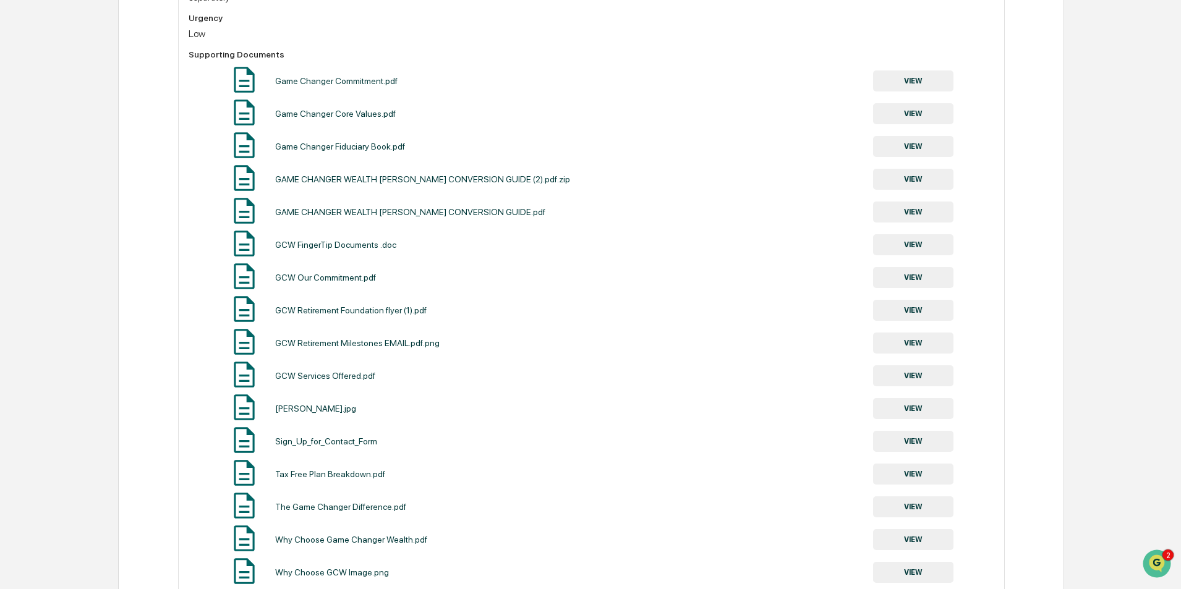
click at [922, 79] on button "VIEW" at bounding box center [913, 80] width 80 height 21
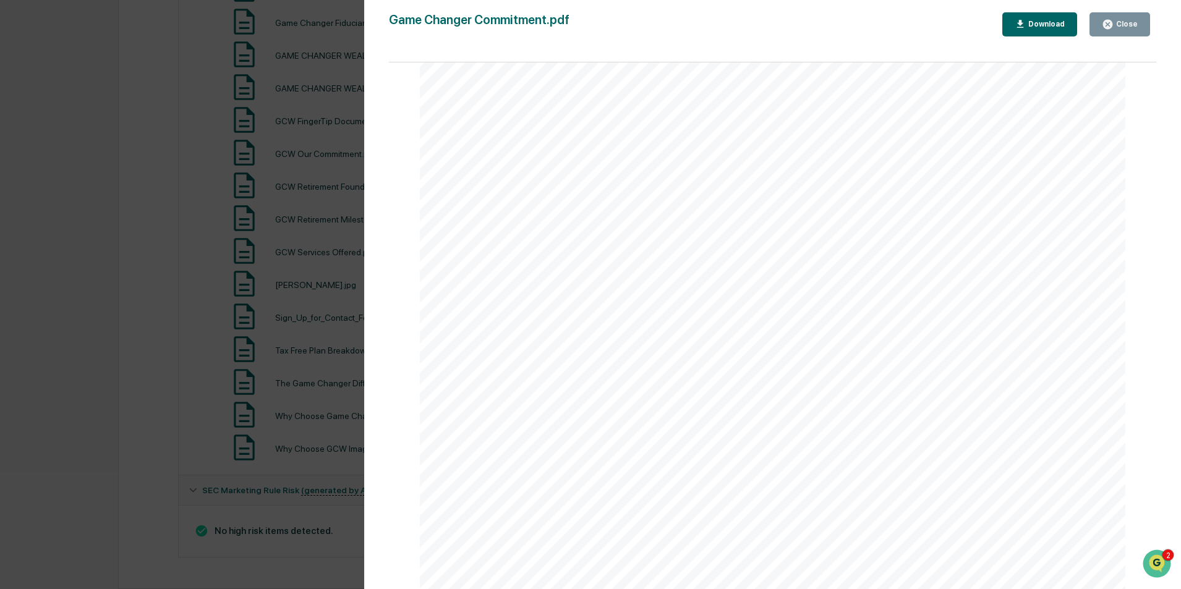
scroll to position [415, 0]
click at [1132, 26] on div "Close" at bounding box center [1126, 24] width 24 height 9
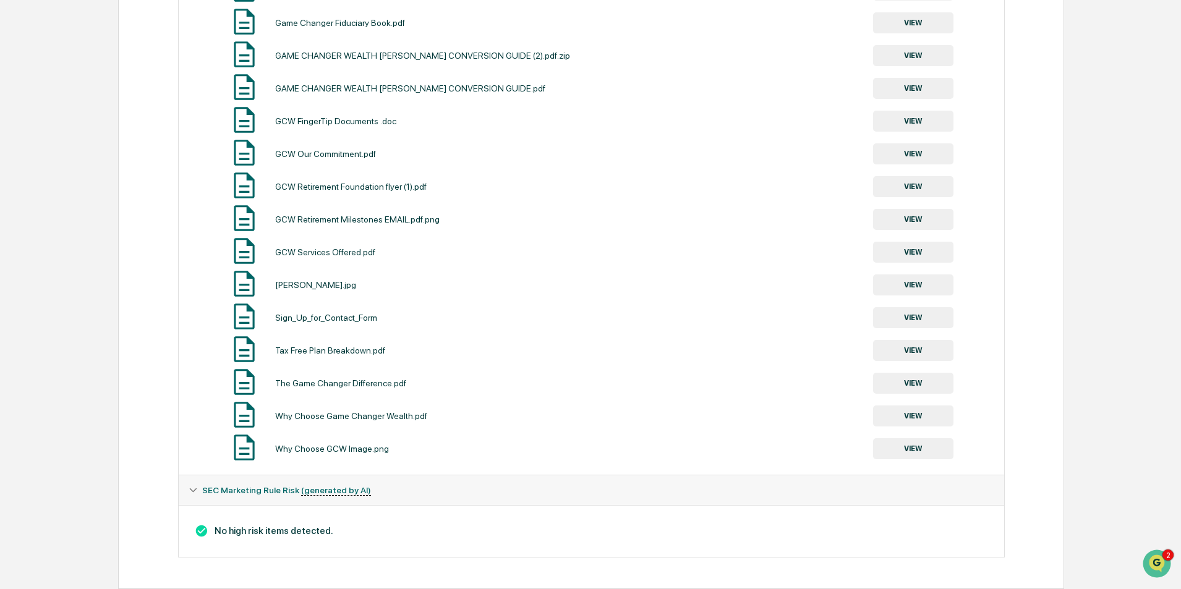
scroll to position [217, 0]
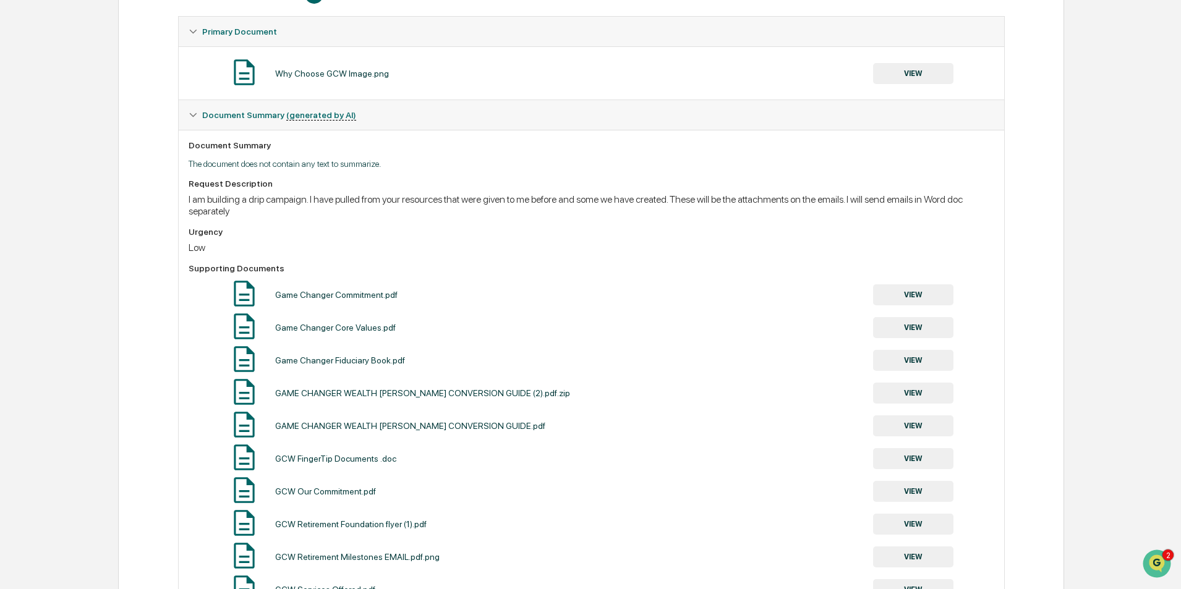
click at [918, 321] on button "VIEW" at bounding box center [913, 327] width 80 height 21
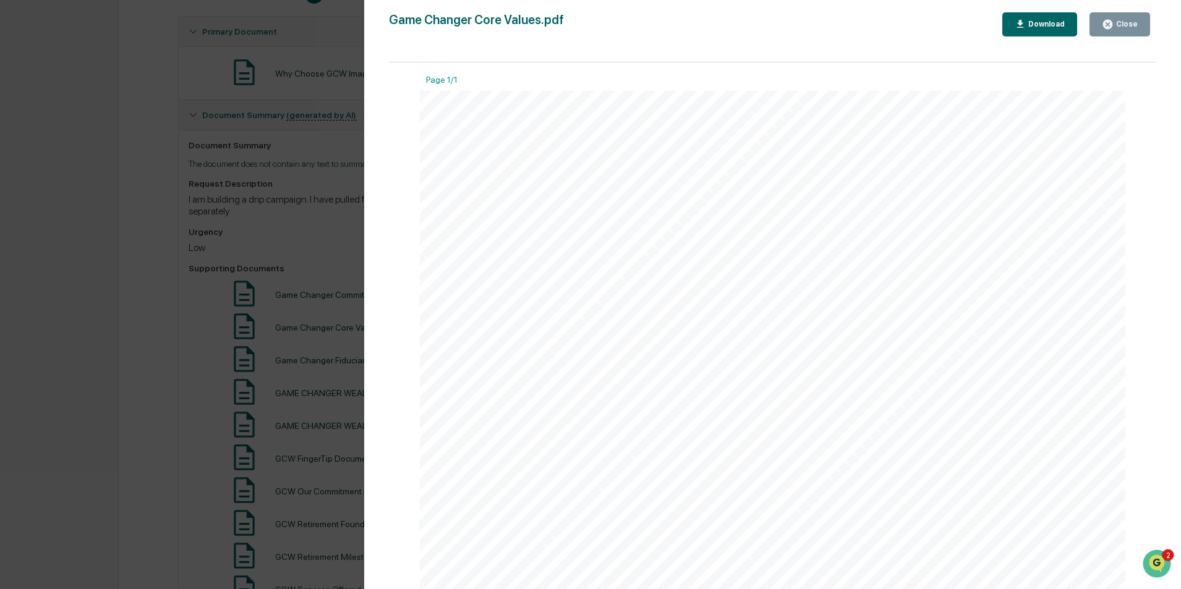
scroll to position [186, 0]
click at [1134, 21] on div "Close" at bounding box center [1126, 24] width 24 height 9
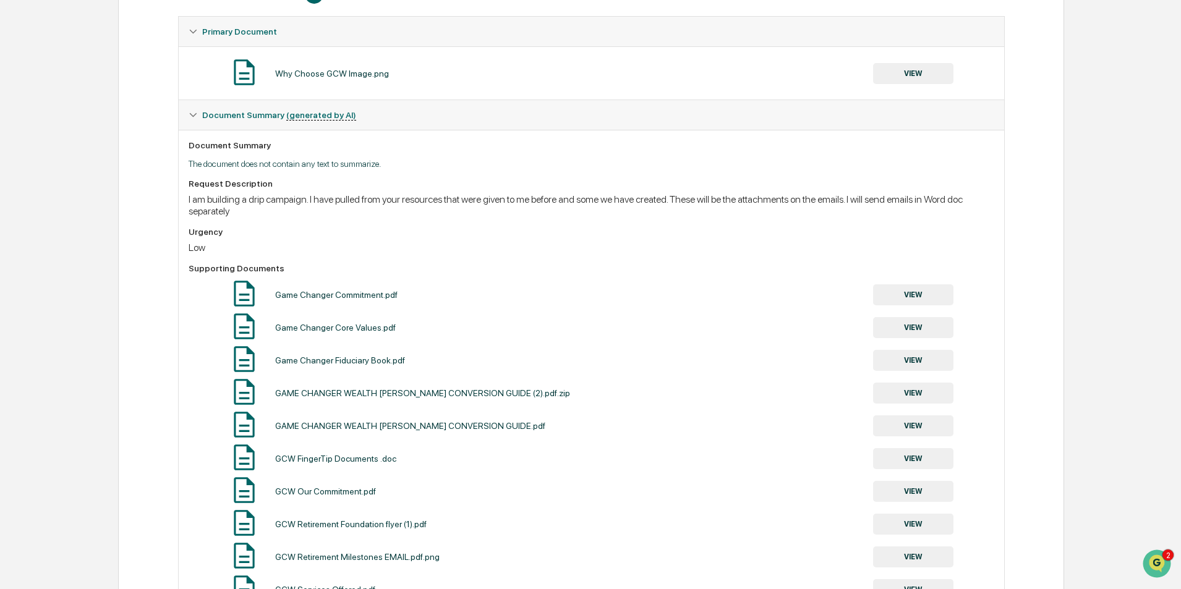
click at [934, 361] on button "VIEW" at bounding box center [913, 360] width 80 height 21
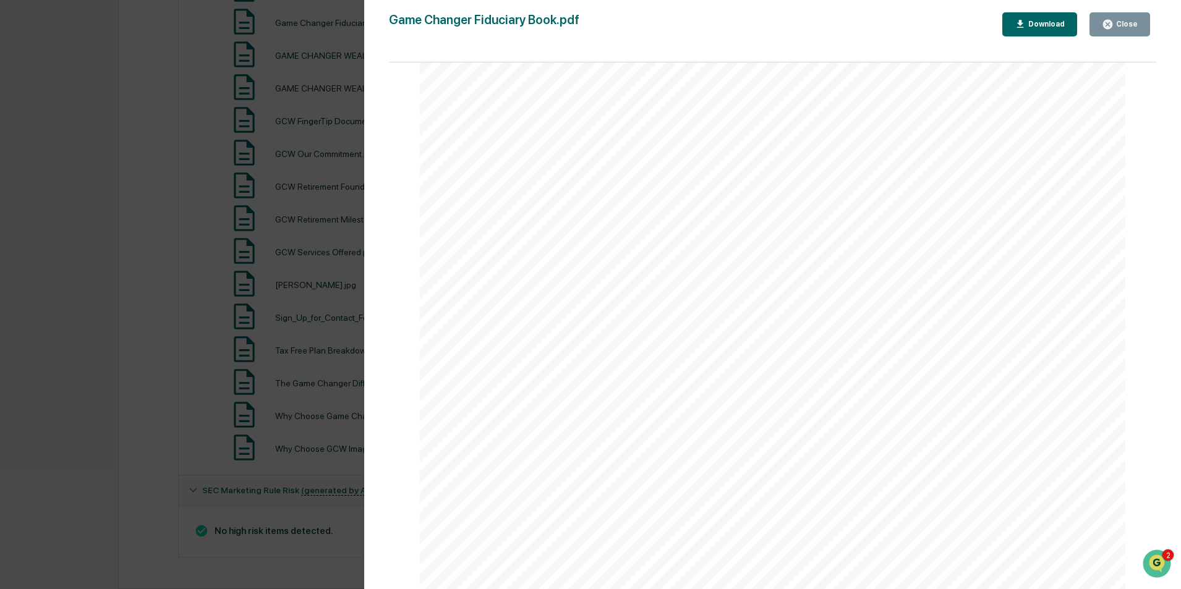
scroll to position [13446, 0]
drag, startPoint x: 1122, startPoint y: 20, endPoint x: 1086, endPoint y: 59, distance: 52.9
click at [1122, 20] on div "Close" at bounding box center [1126, 24] width 24 height 9
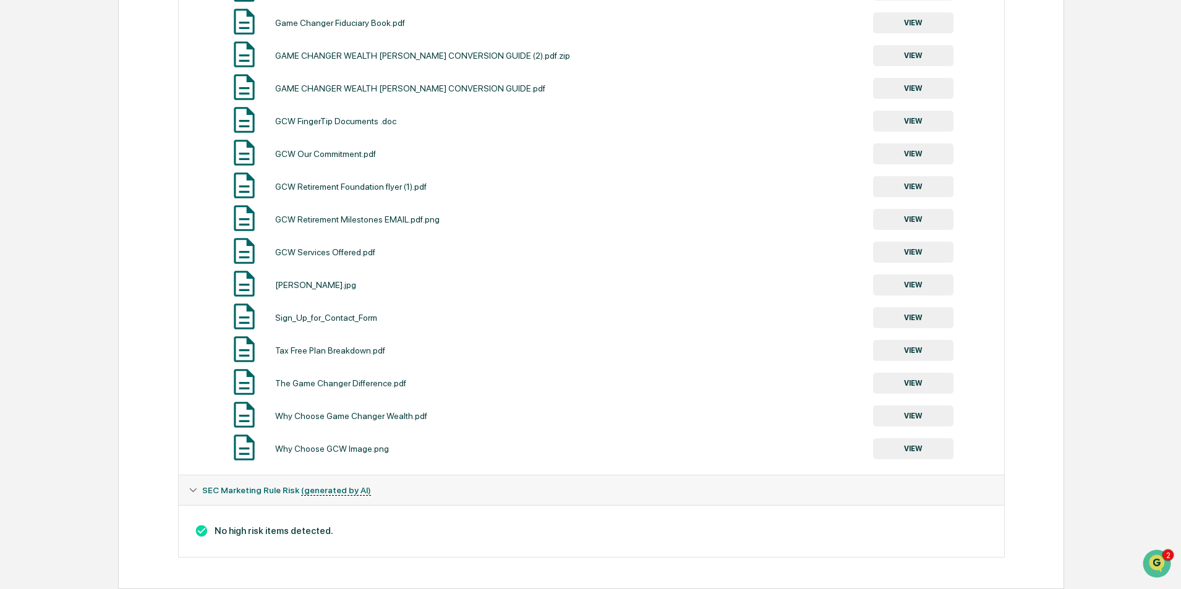
click at [915, 61] on button "VIEW" at bounding box center [913, 55] width 80 height 21
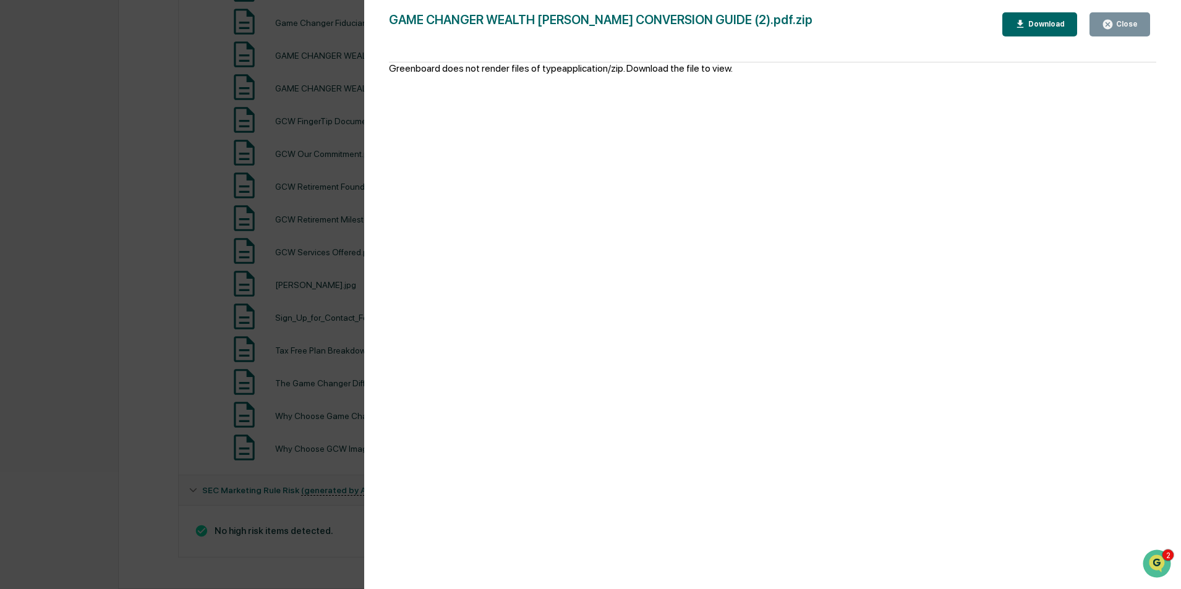
click at [1121, 25] on div "Close" at bounding box center [1126, 24] width 24 height 9
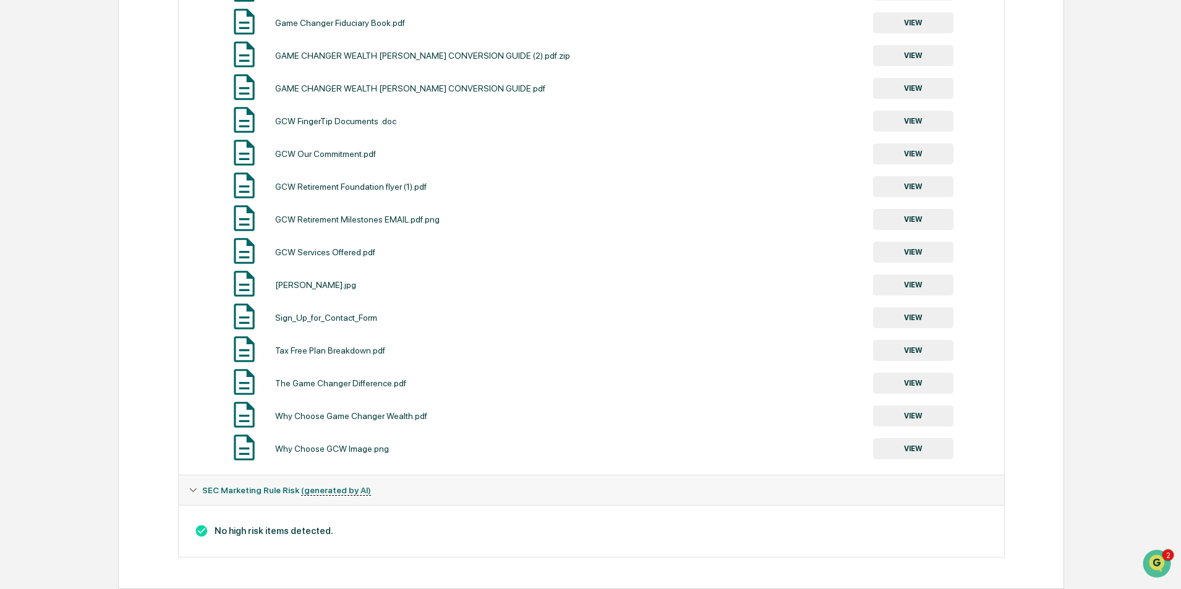
click at [912, 92] on button "VIEW" at bounding box center [913, 88] width 80 height 21
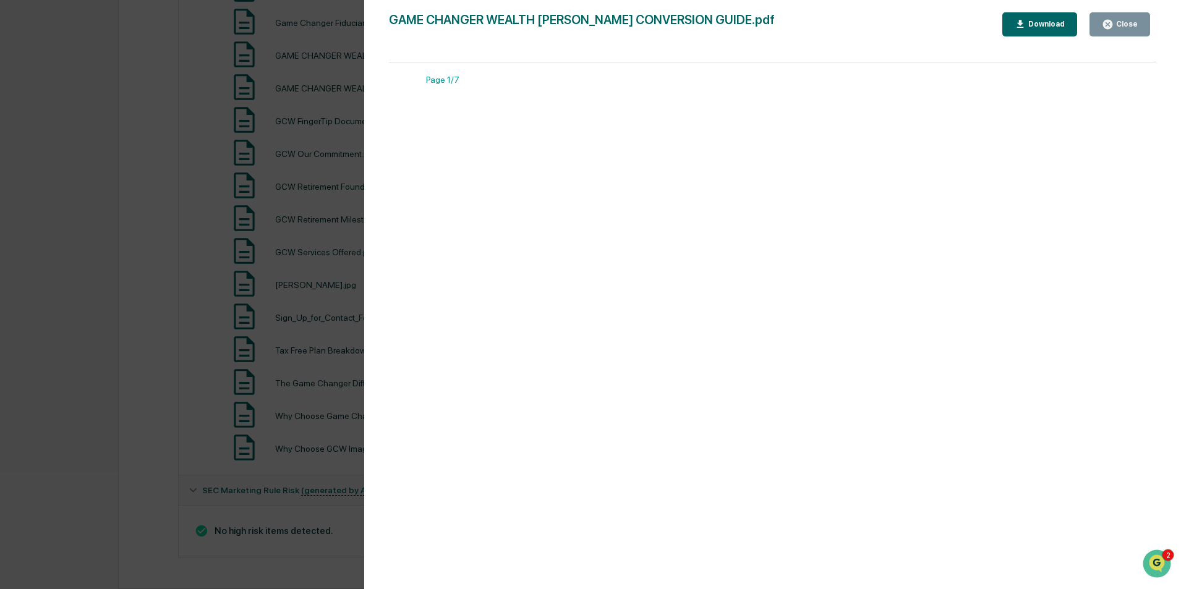
scroll to position [246, 0]
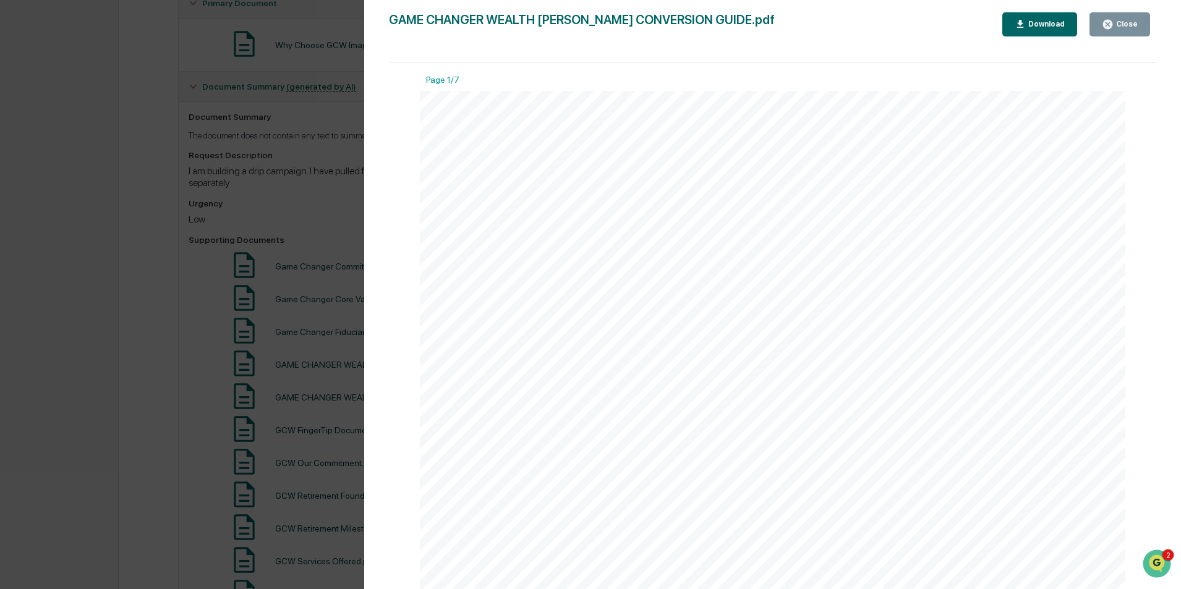
click at [979, 153] on div at bounding box center [773, 547] width 706 height 913
drag, startPoint x: 726, startPoint y: 185, endPoint x: 571, endPoint y: 150, distance: 158.4
click at [468, 112] on div "Jerry Linebaugh Jerry Linebaugh is an experienced financial advisor who educate…" at bounding box center [773, 180] width 706 height 913
click at [1062, 195] on div "Jerry Linebaugh Jerry Linebaugh is an experienced financial advisor who educate…" at bounding box center [773, 180] width 706 height 913
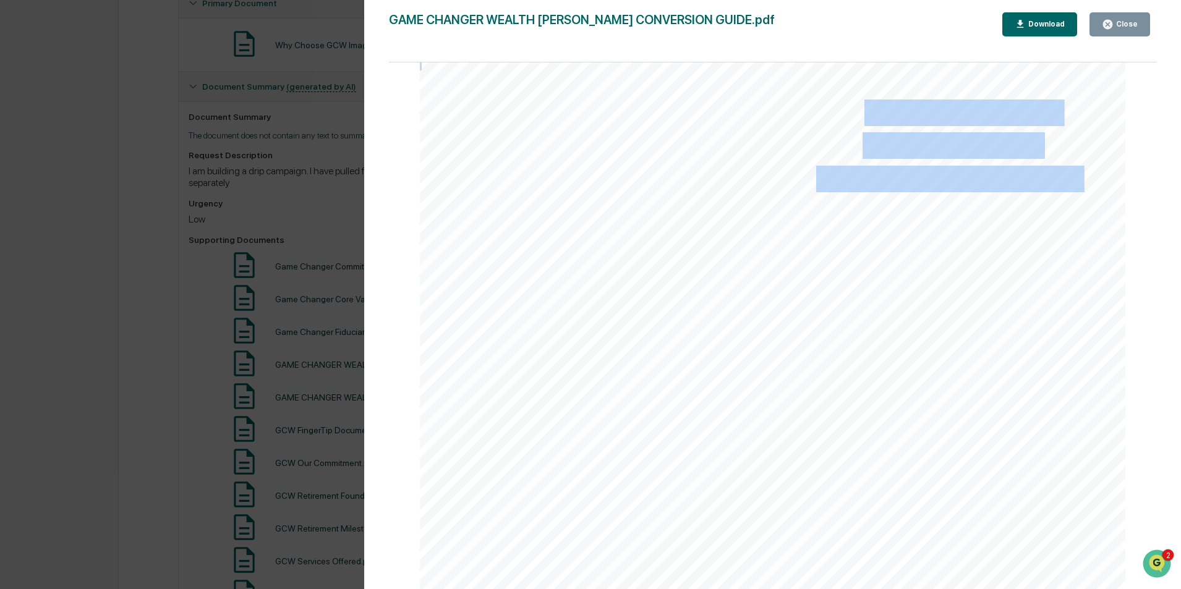
drag, startPoint x: 1087, startPoint y: 182, endPoint x: 866, endPoint y: 117, distance: 230.7
click at [866, 117] on div "Jerry Linebaugh Jerry Linebaugh is an experienced financial advisor who educate…" at bounding box center [773, 180] width 706 height 913
copy div "Andy Duckworth Financial Advisor, Tax Free Retirement Expert"
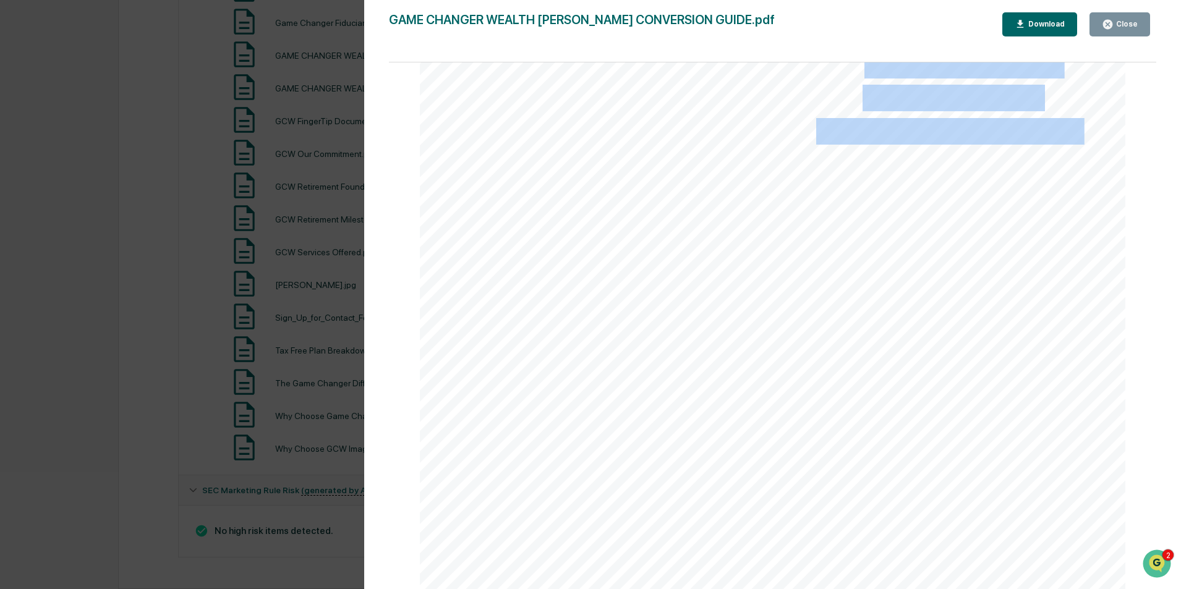
click at [1080, 148] on div "Jerry Linebaugh Jerry Linebaugh is an experienced financial advisor who educate…" at bounding box center [773, 132] width 706 height 913
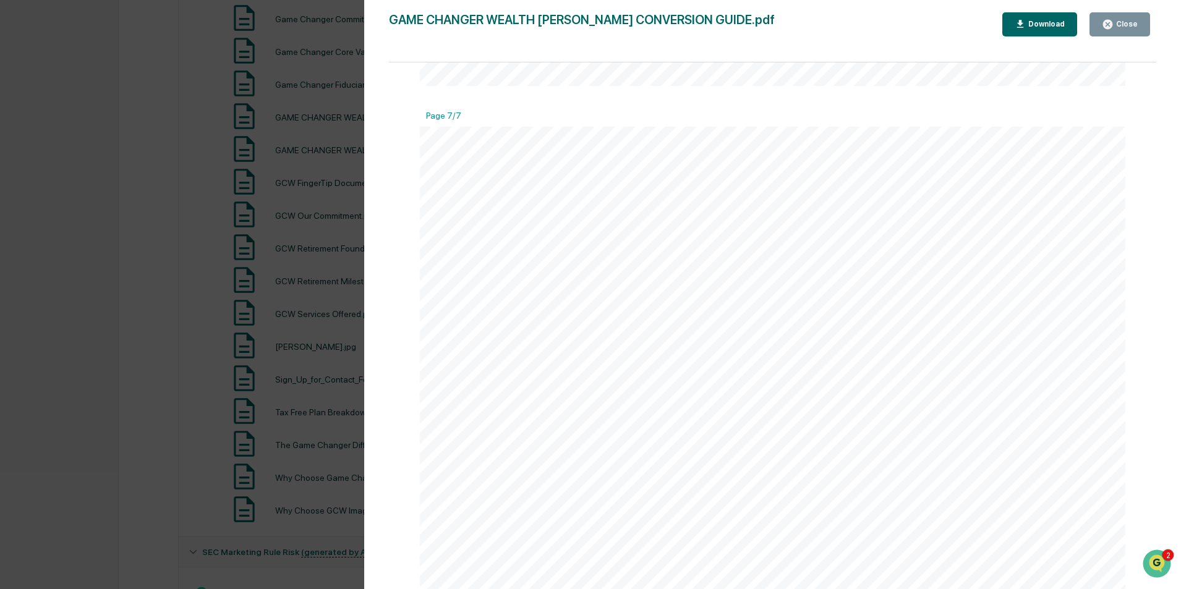
scroll to position [6140, 0]
click at [1121, 22] on div "Close" at bounding box center [1126, 24] width 24 height 9
click at [1124, 26] on div "Close" at bounding box center [1126, 24] width 24 height 9
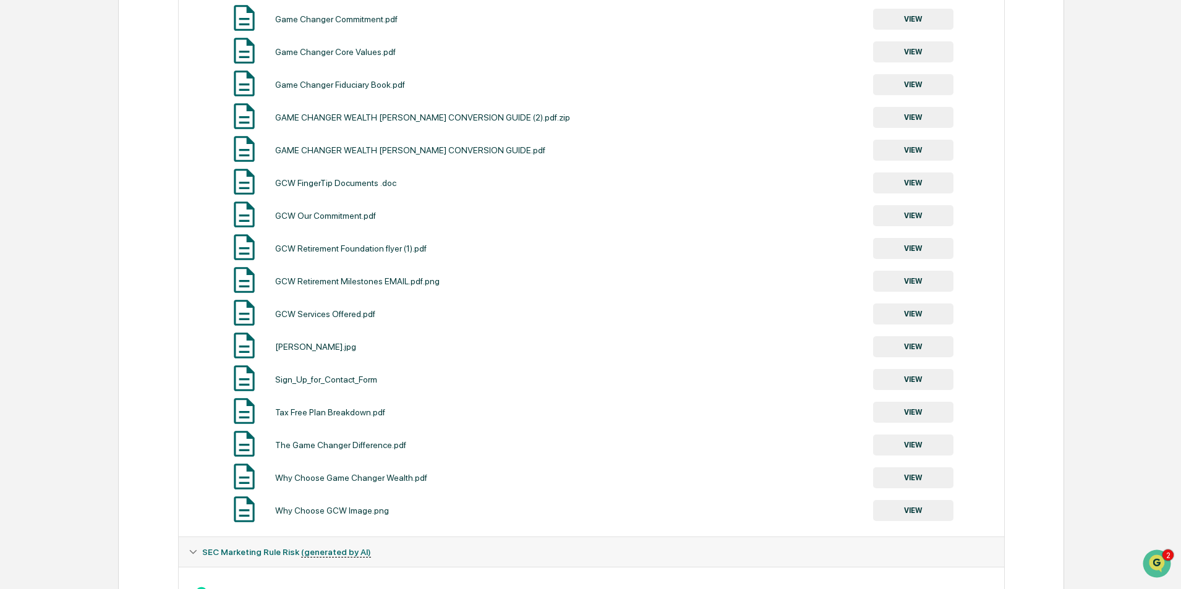
click at [920, 184] on button "VIEW" at bounding box center [913, 183] width 80 height 21
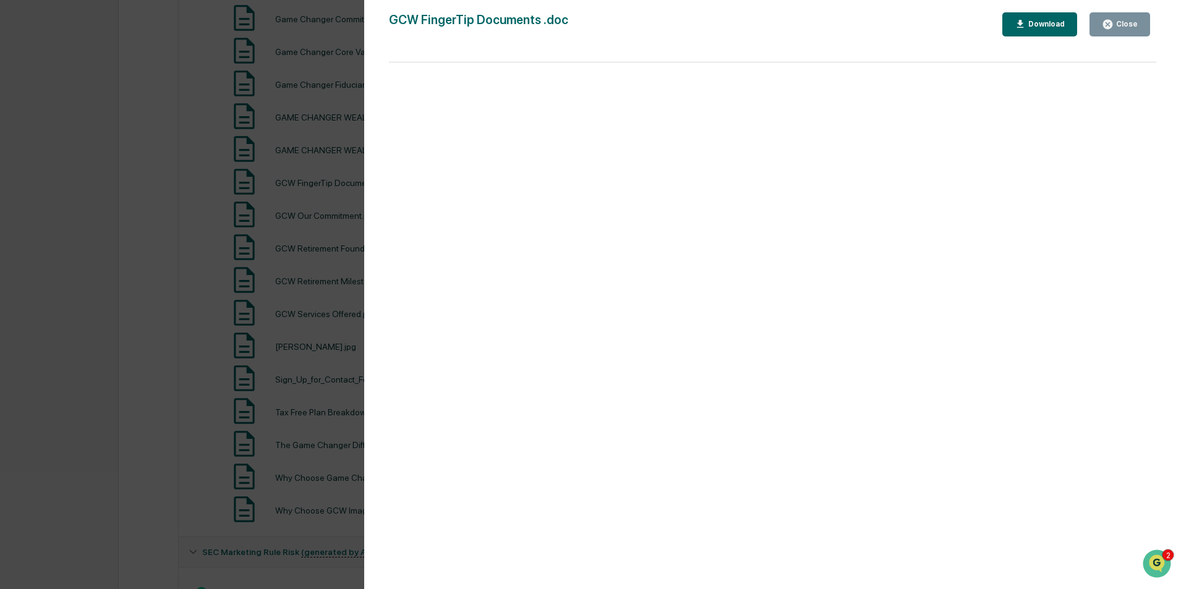
click at [1111, 27] on icon "button" at bounding box center [1107, 24] width 9 height 9
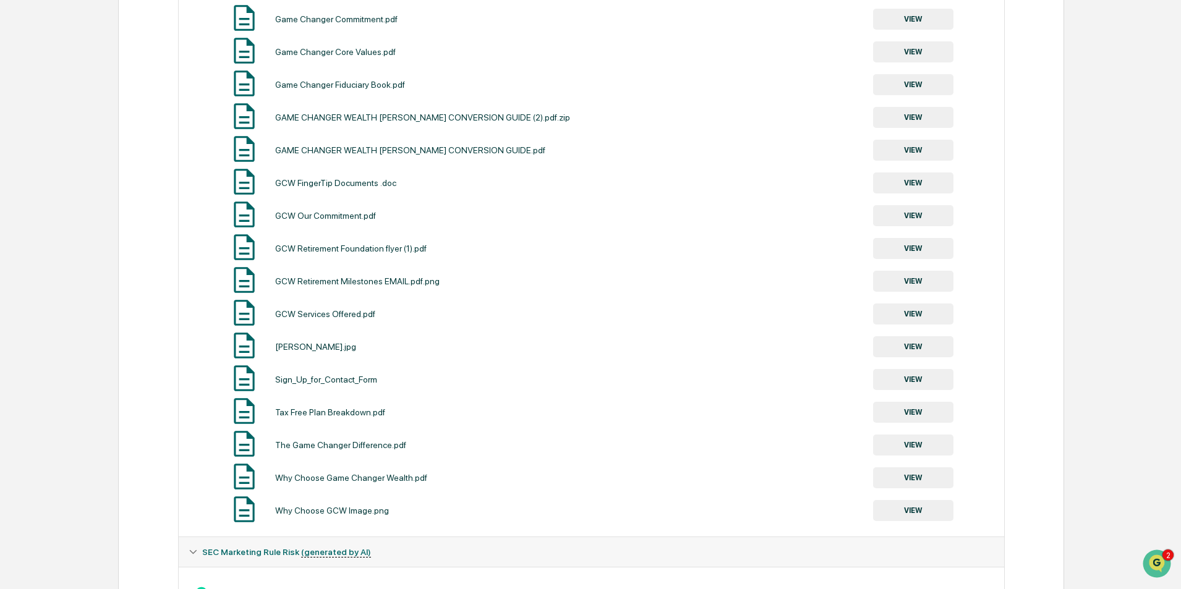
click at [911, 250] on button "VIEW" at bounding box center [913, 248] width 80 height 21
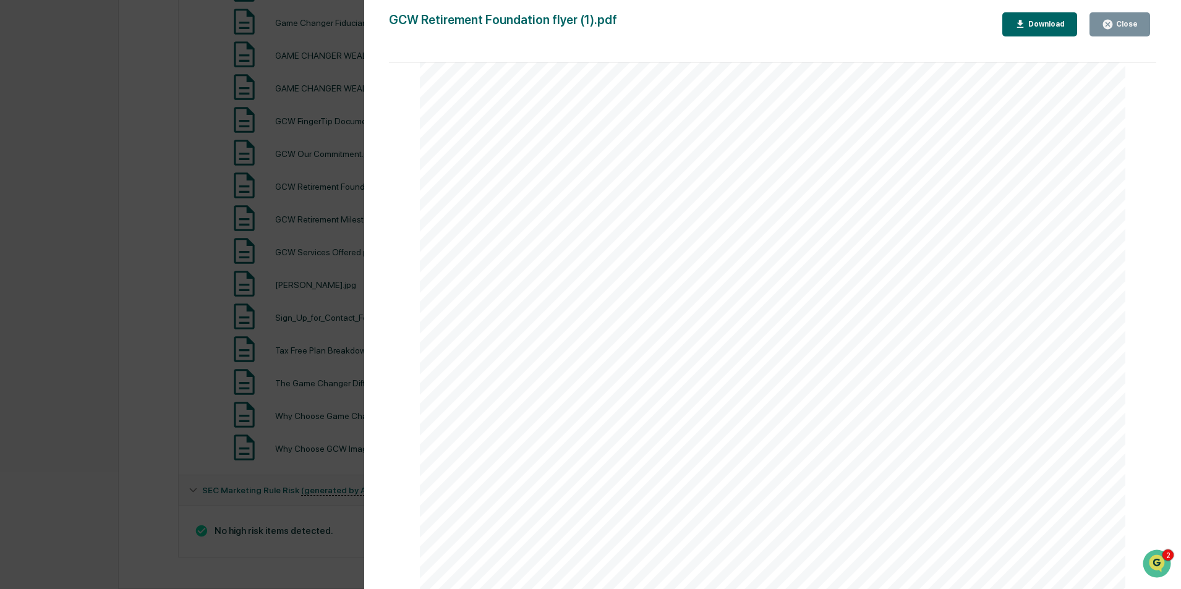
scroll to position [745, 0]
click at [1127, 22] on div "Close" at bounding box center [1126, 24] width 24 height 9
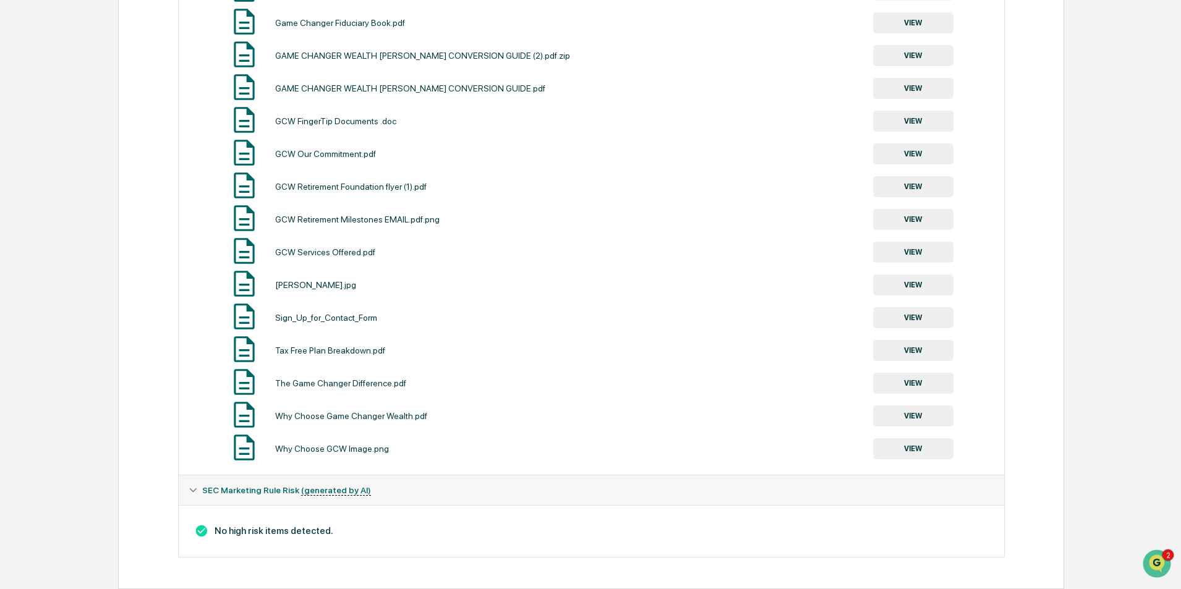
click at [917, 286] on button "VIEW" at bounding box center [913, 285] width 80 height 21
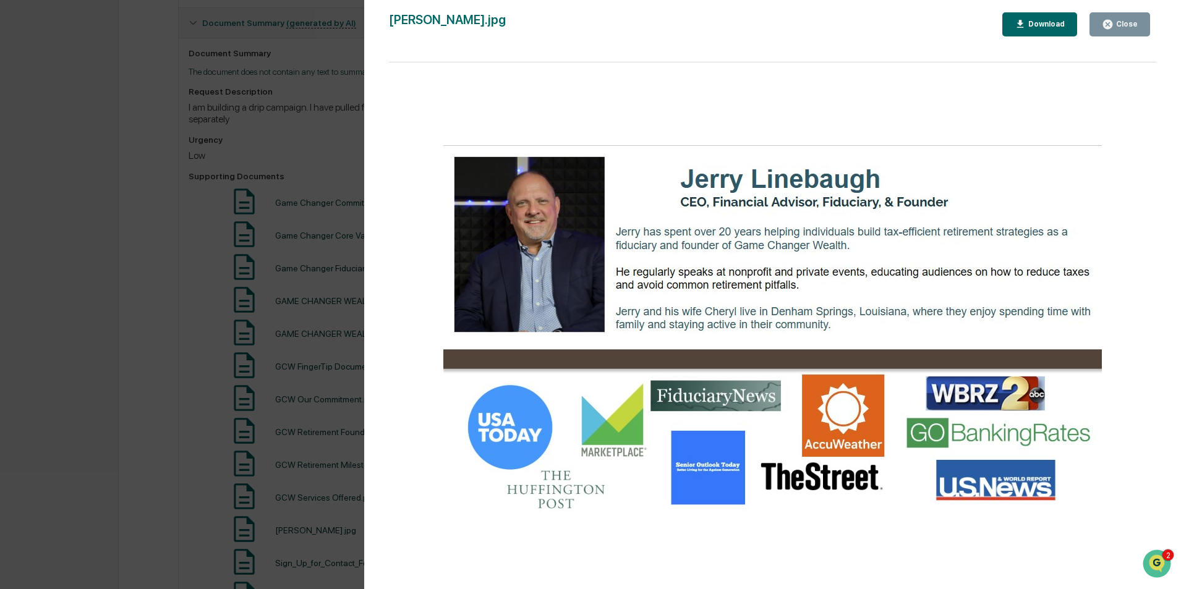
scroll to position [555, 0]
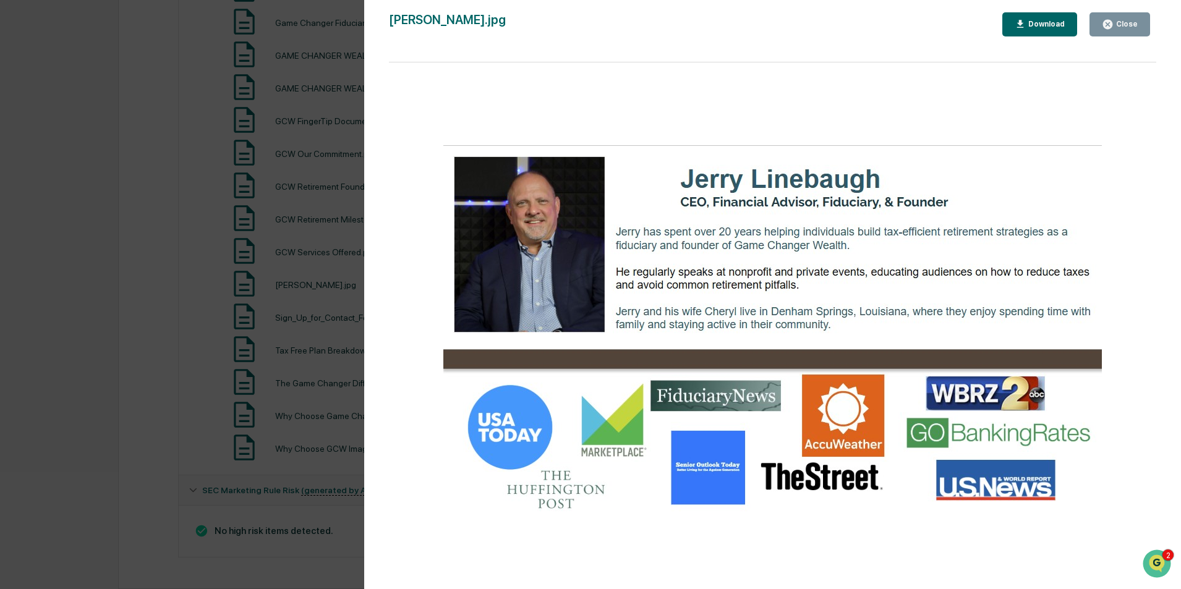
click at [1045, 192] on img at bounding box center [772, 331] width 659 height 373
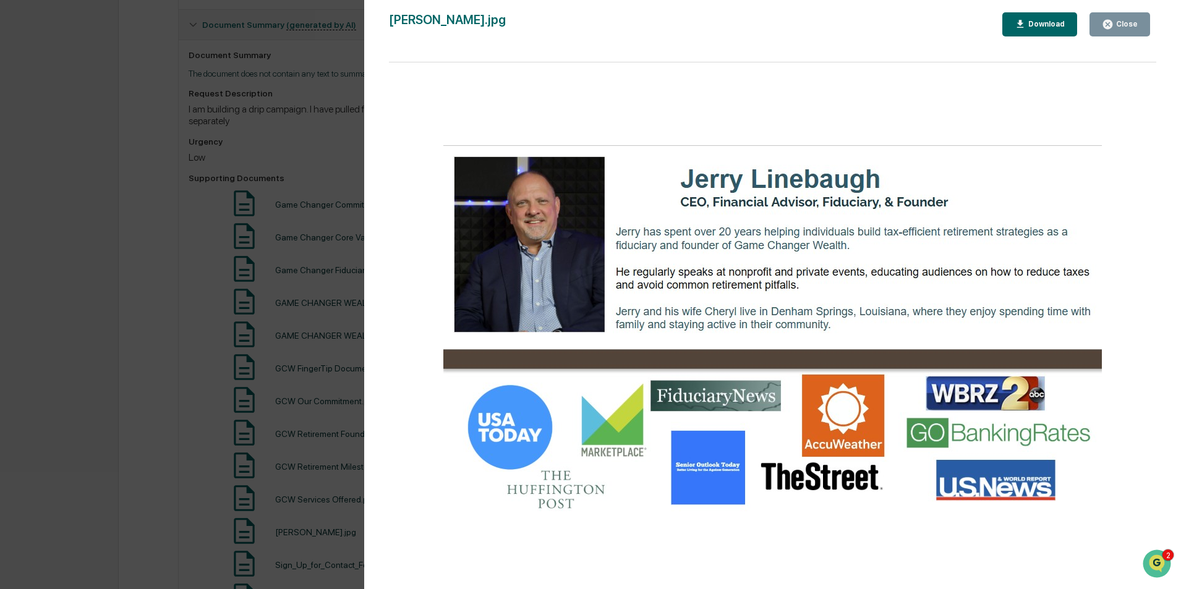
click at [1121, 28] on div "Close" at bounding box center [1126, 24] width 24 height 9
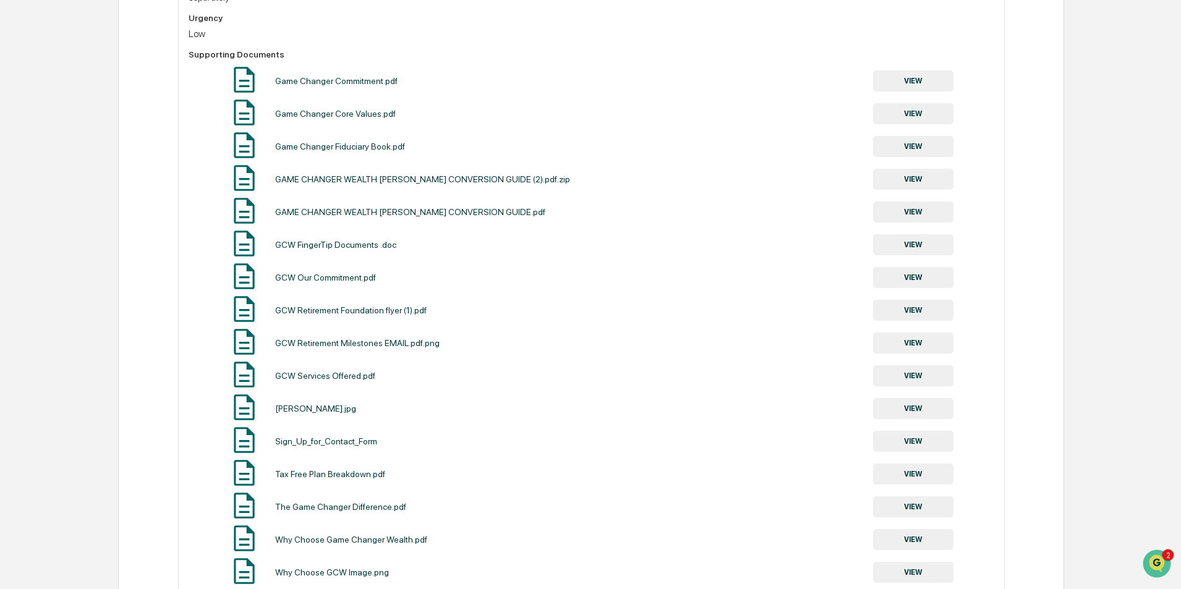
scroll to position [555, 0]
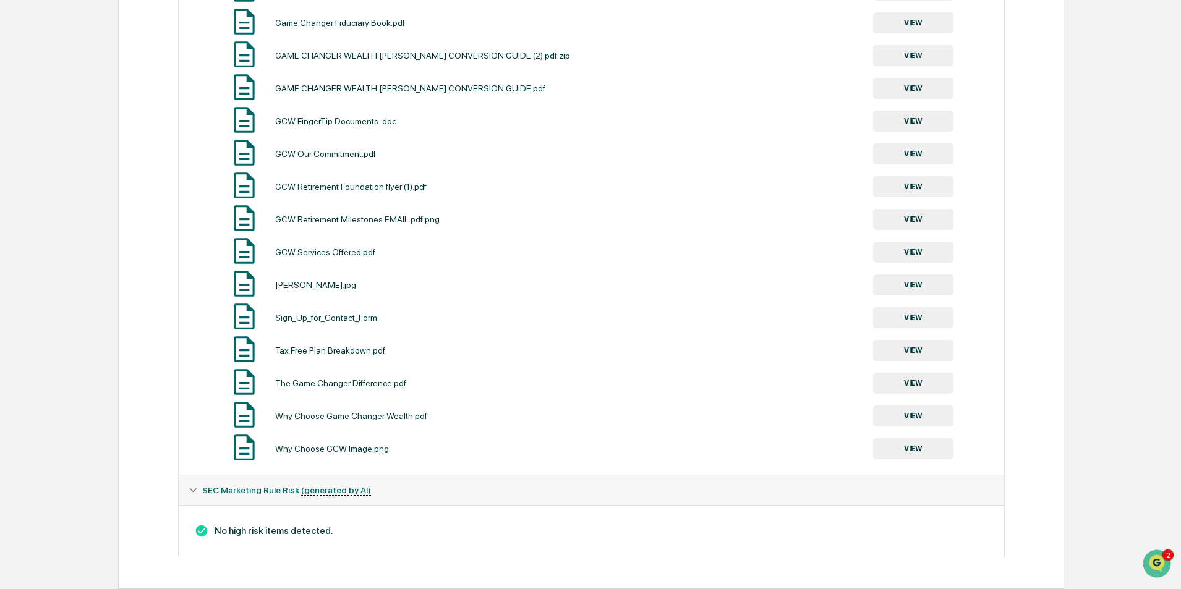
click at [909, 258] on button "VIEW" at bounding box center [913, 252] width 80 height 21
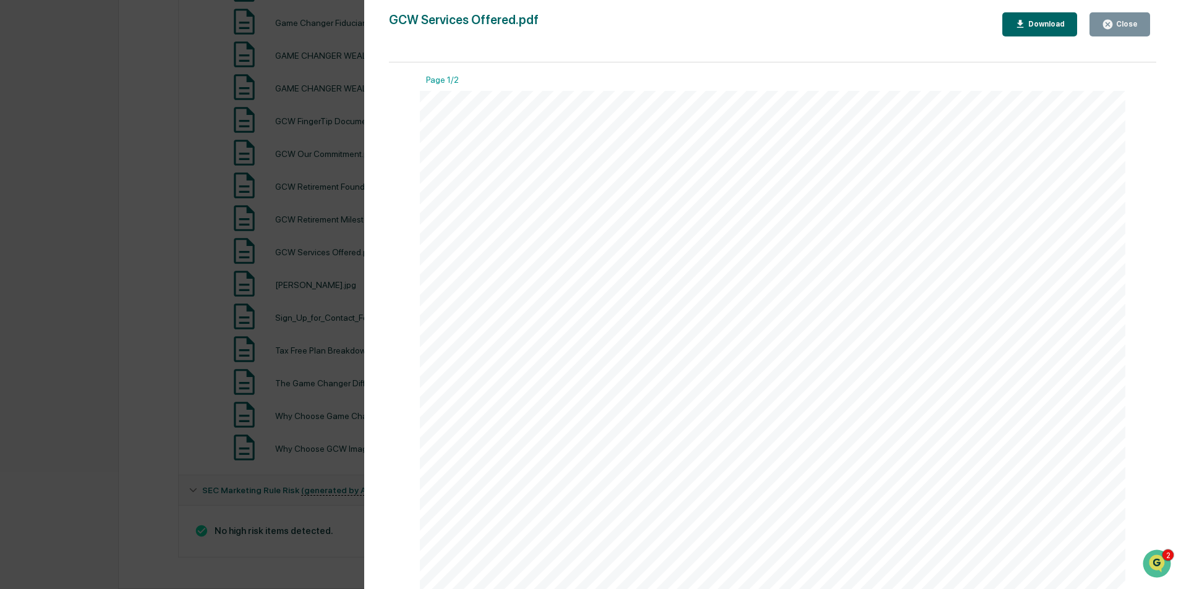
click at [1117, 20] on div "Close" at bounding box center [1126, 24] width 24 height 9
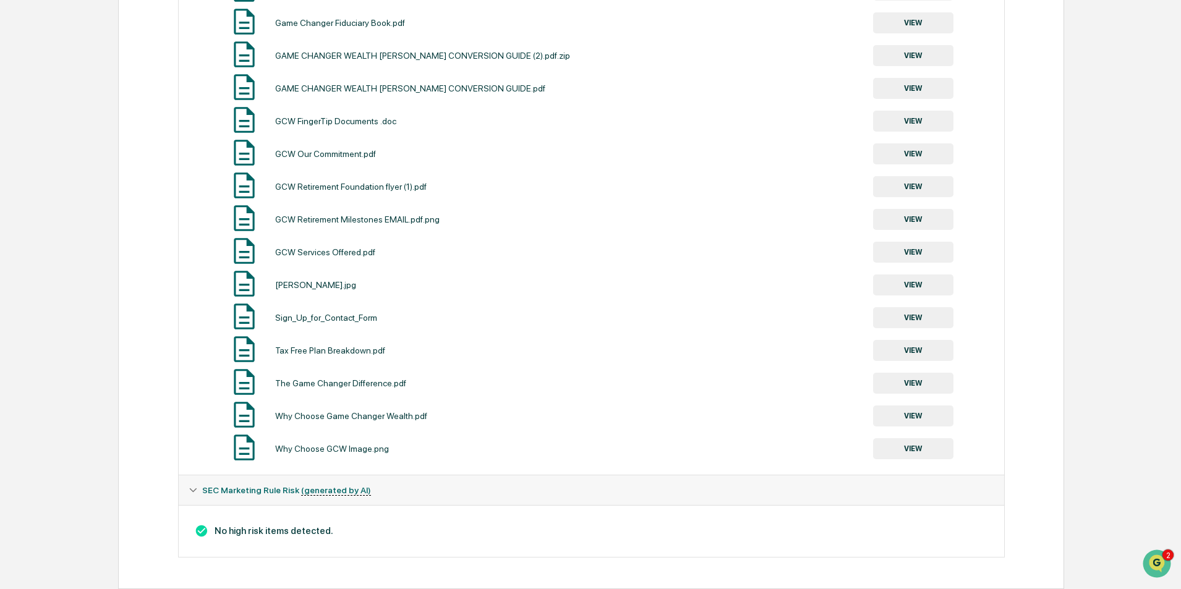
click at [887, 283] on button "VIEW" at bounding box center [913, 285] width 80 height 21
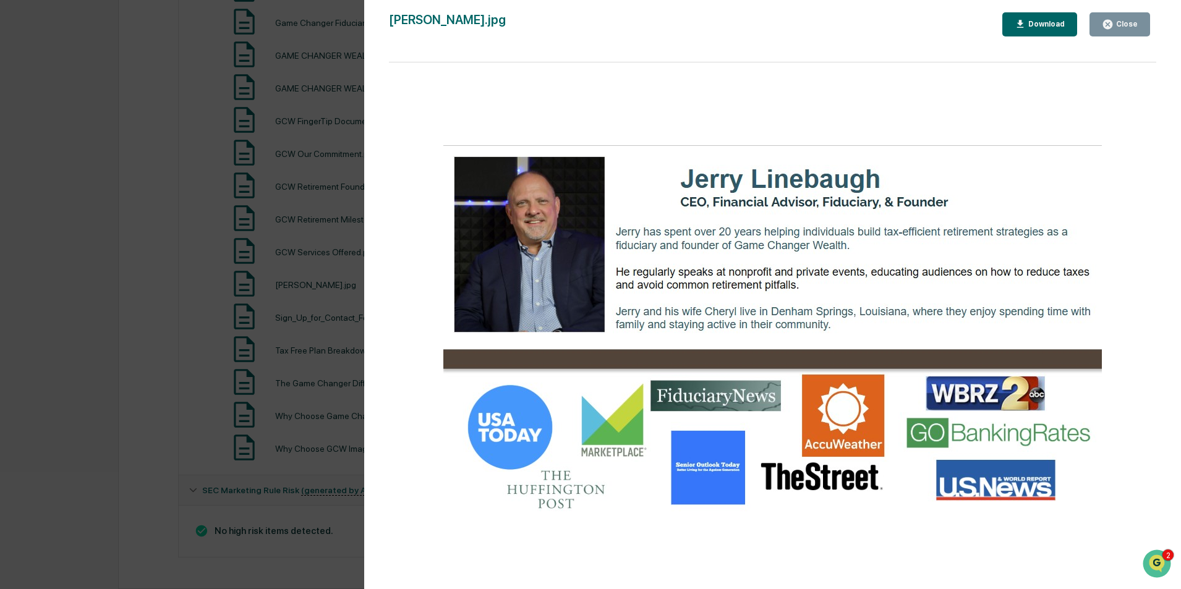
click at [1132, 23] on div "Close" at bounding box center [1126, 24] width 24 height 9
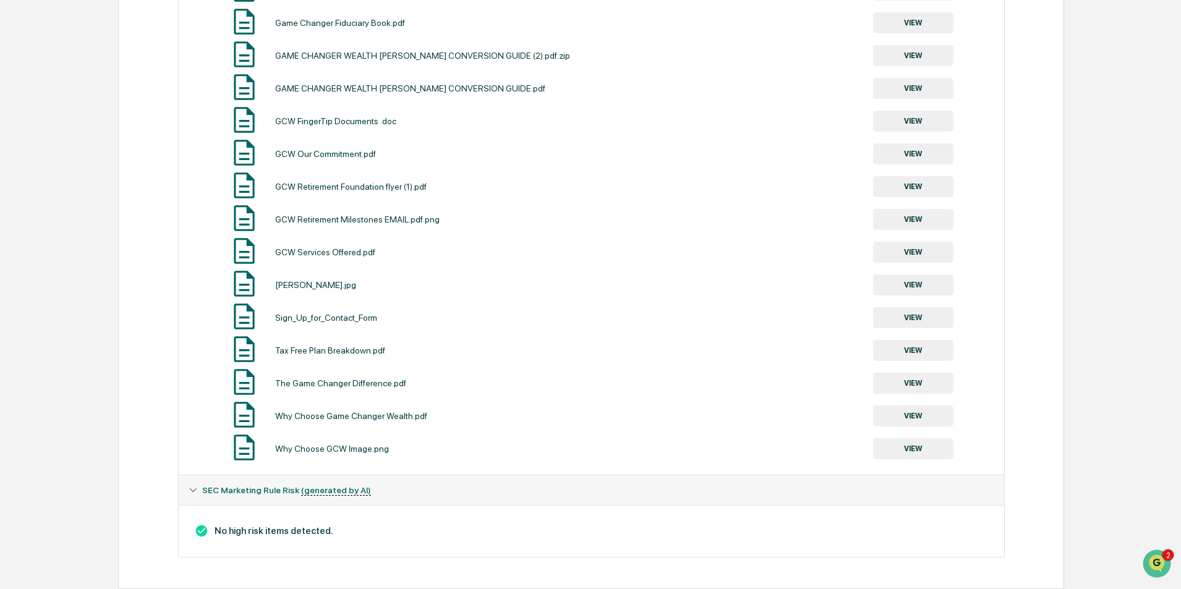
click at [918, 312] on button "VIEW" at bounding box center [913, 317] width 80 height 21
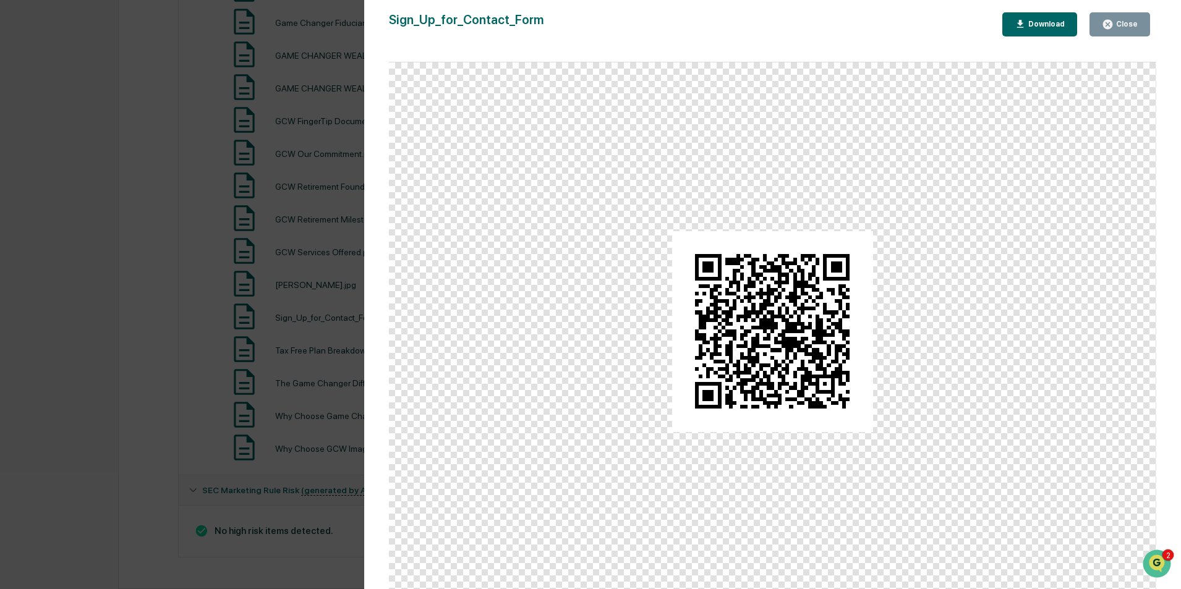
click at [1130, 28] on div "Close" at bounding box center [1126, 24] width 24 height 9
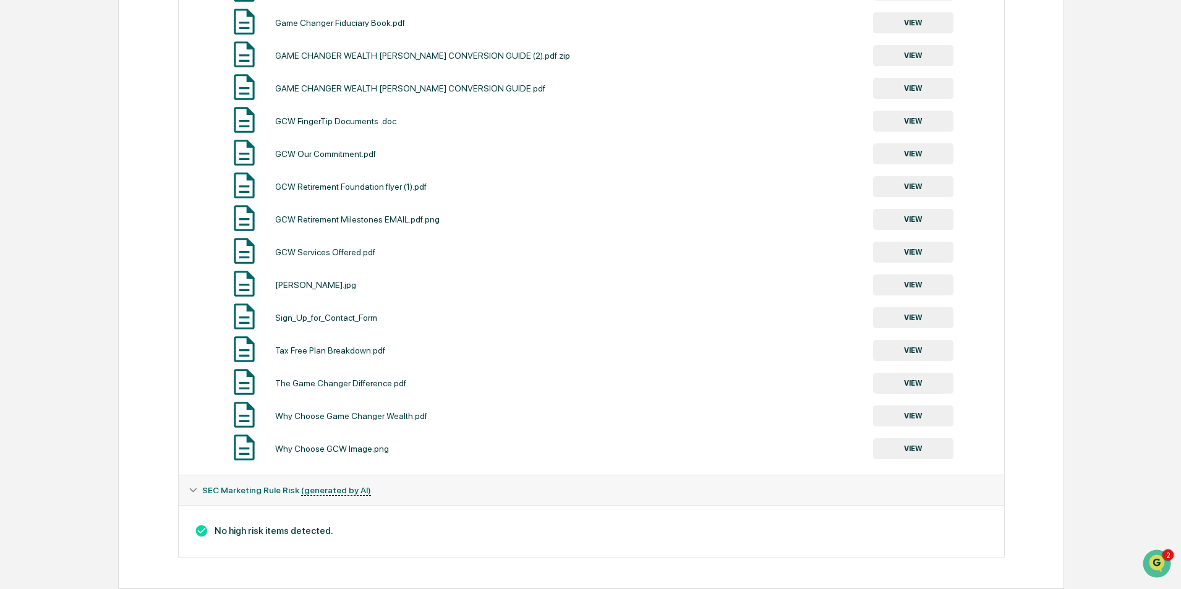
click at [920, 356] on button "VIEW" at bounding box center [913, 350] width 80 height 21
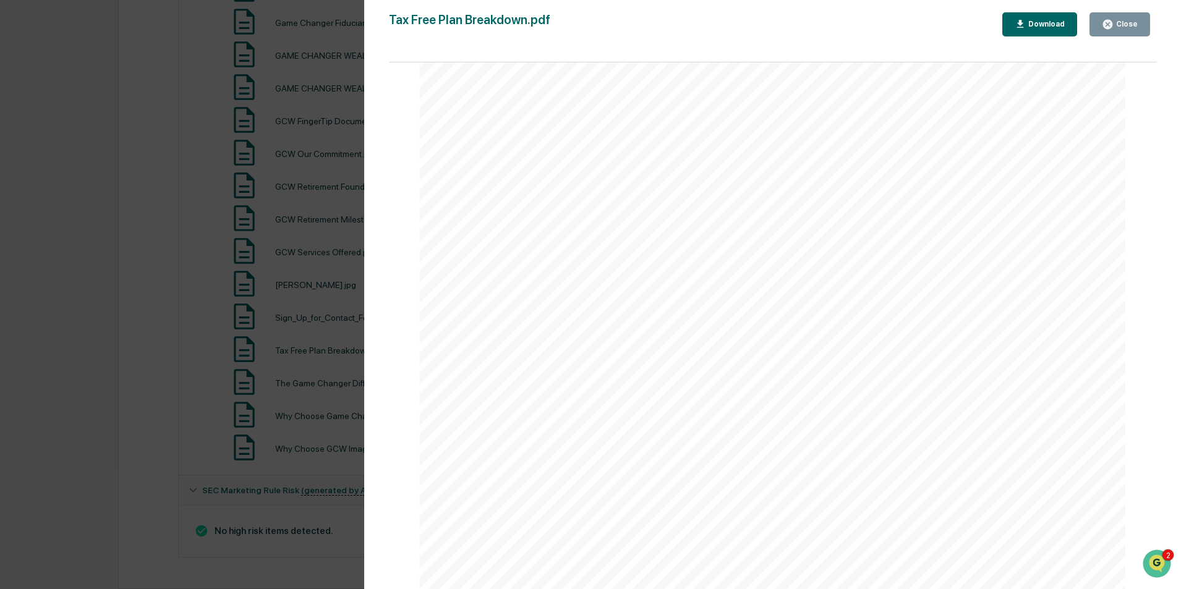
scroll to position [415, 0]
click at [1114, 35] on button "Close" at bounding box center [1120, 24] width 61 height 24
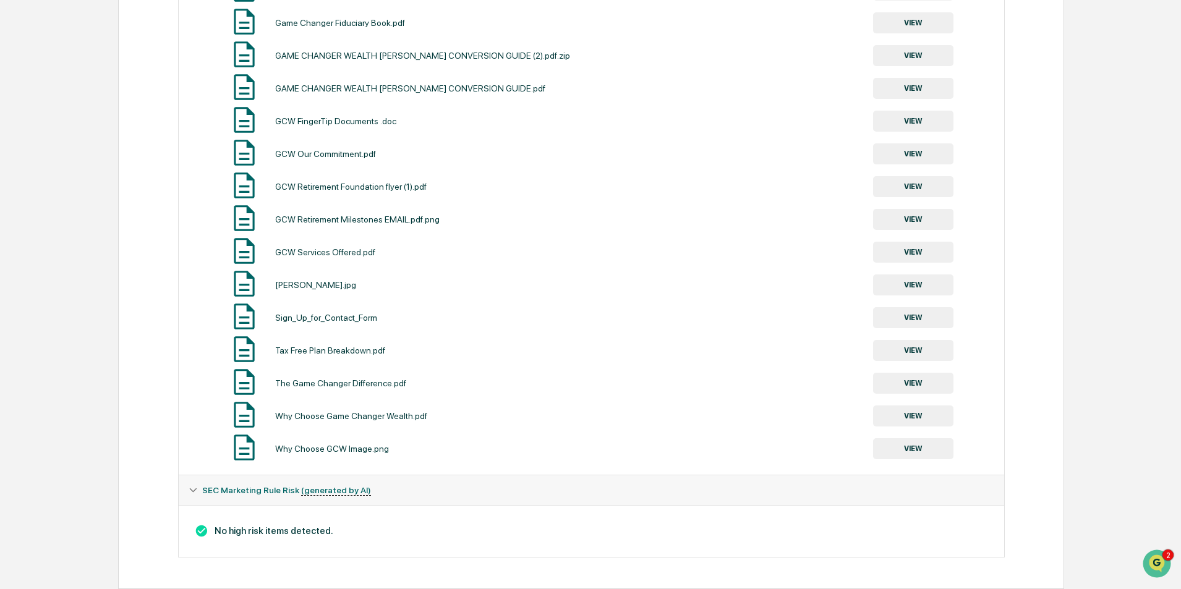
click at [929, 414] on button "VIEW" at bounding box center [913, 416] width 80 height 21
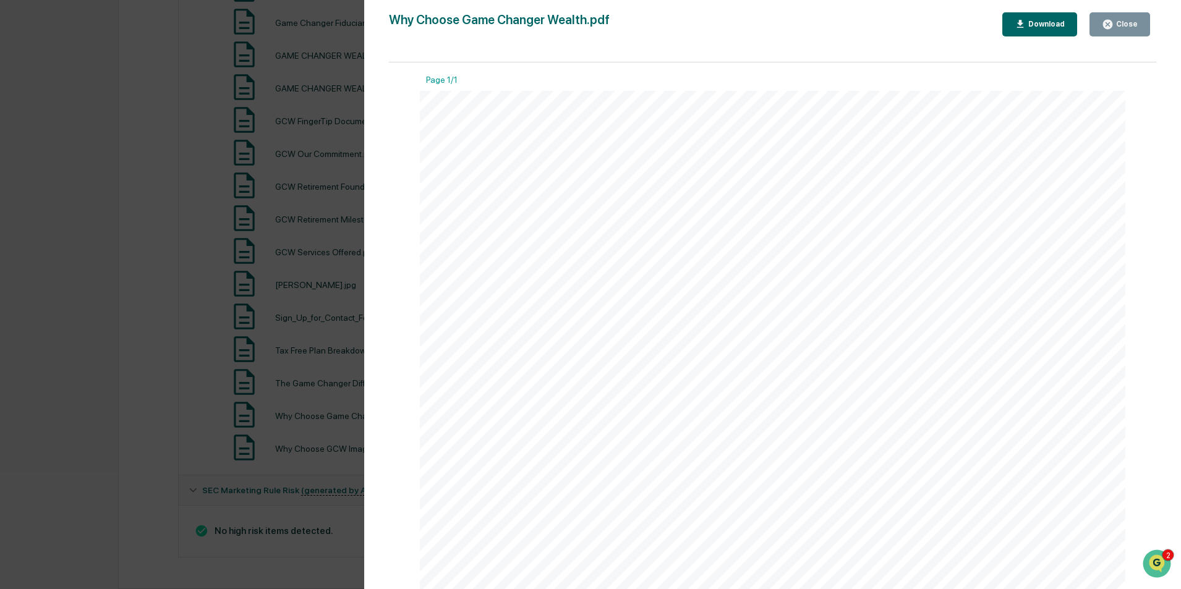
click at [1122, 22] on div "Close" at bounding box center [1126, 24] width 24 height 9
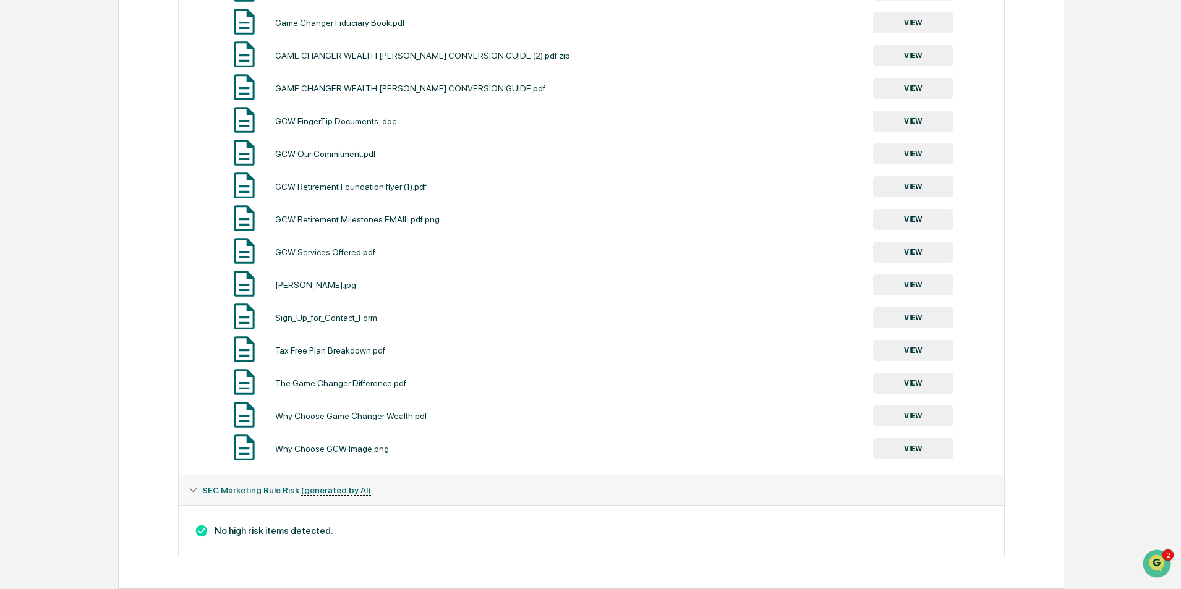
click at [903, 448] on button "VIEW" at bounding box center [913, 448] width 80 height 21
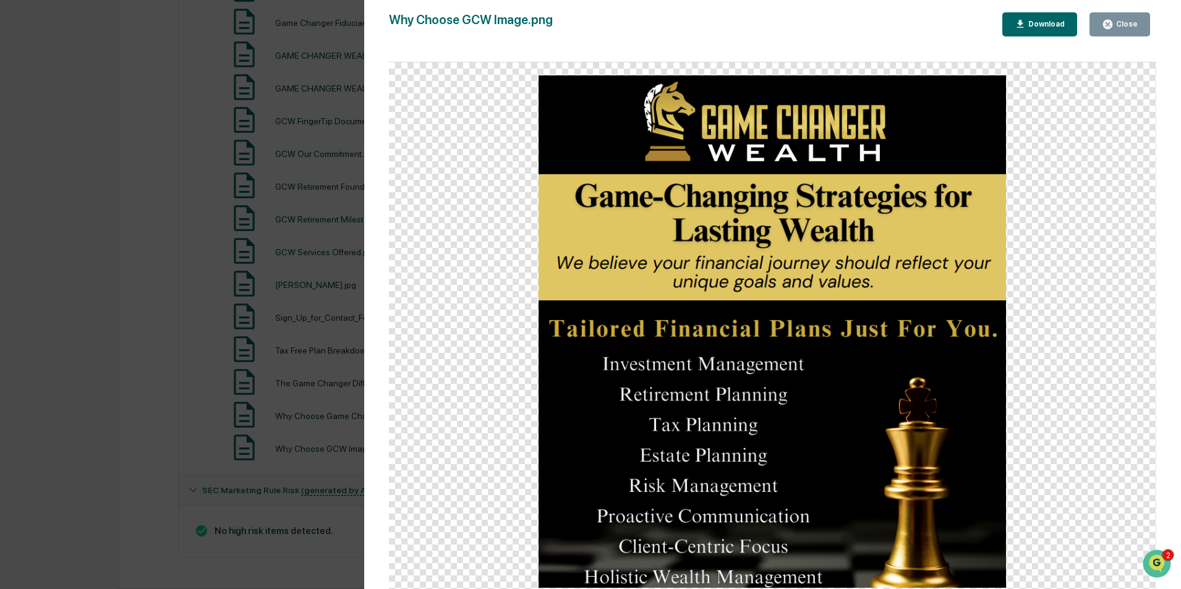
click at [1129, 23] on div "Close" at bounding box center [1126, 24] width 24 height 9
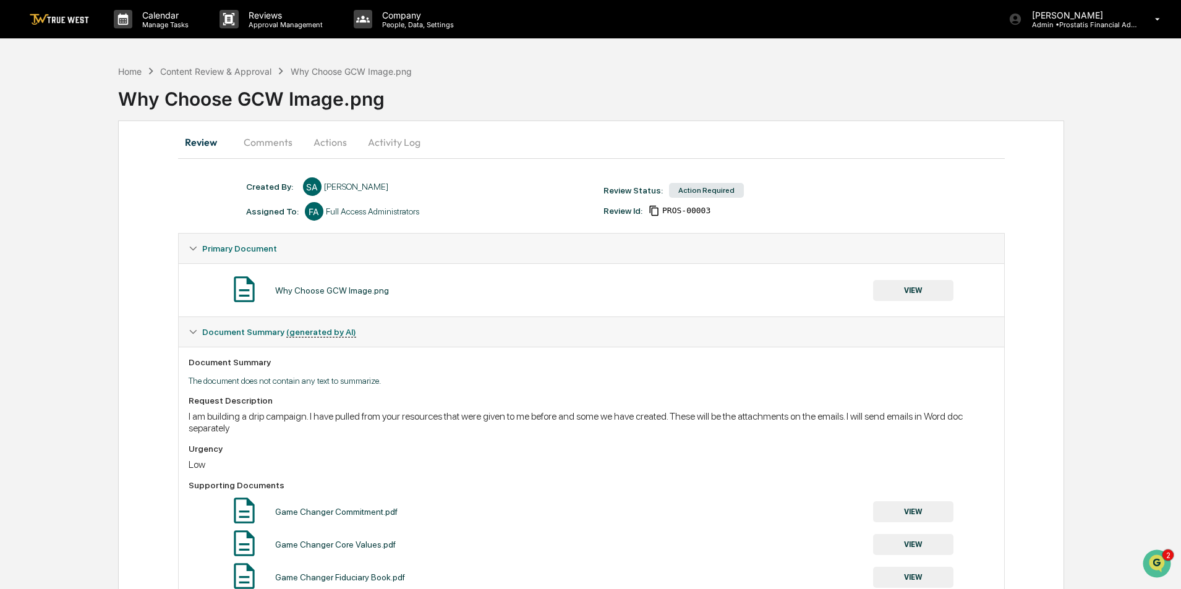
click at [328, 140] on button "Actions" at bounding box center [330, 142] width 56 height 30
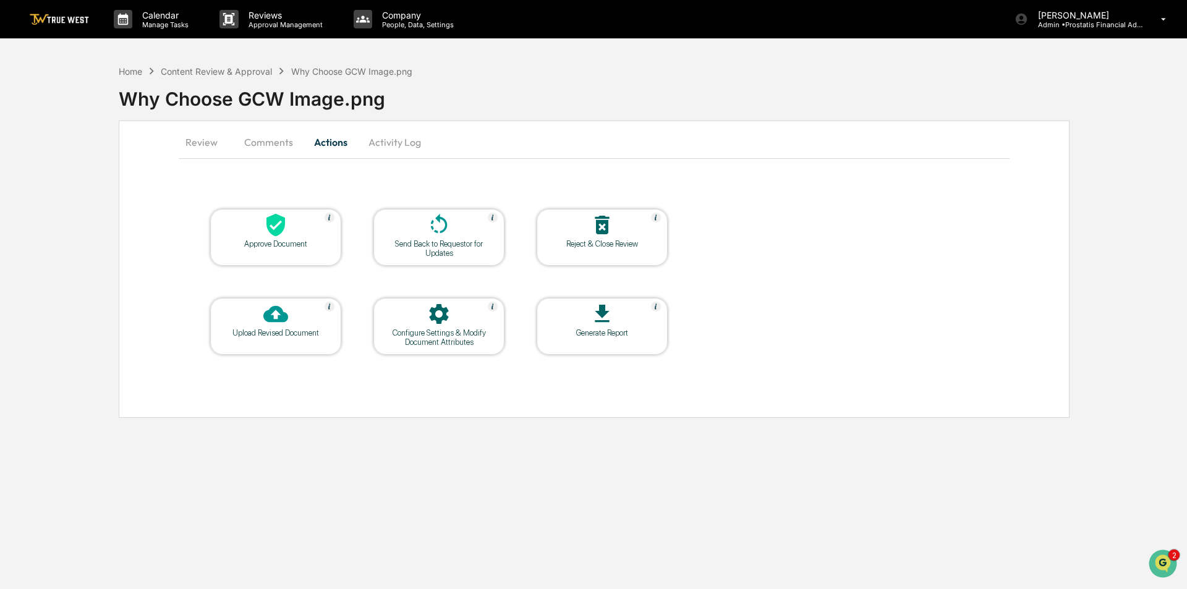
click at [605, 226] on icon at bounding box center [602, 225] width 14 height 19
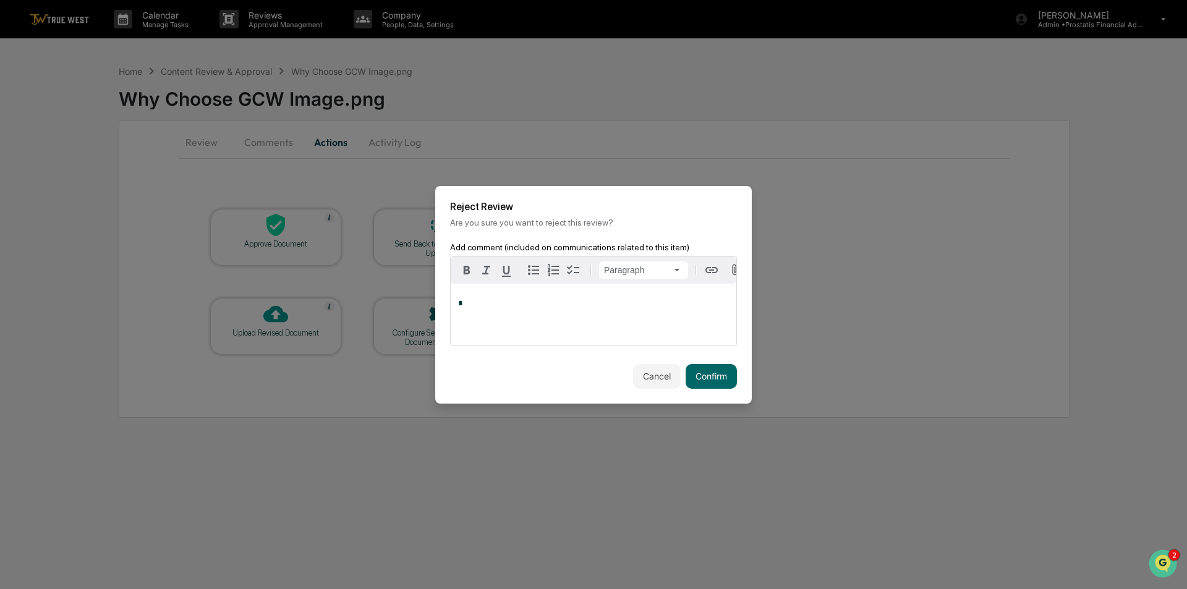
drag, startPoint x: 573, startPoint y: 319, endPoint x: 596, endPoint y: 315, distance: 23.2
click at [573, 318] on div "*" at bounding box center [594, 315] width 286 height 62
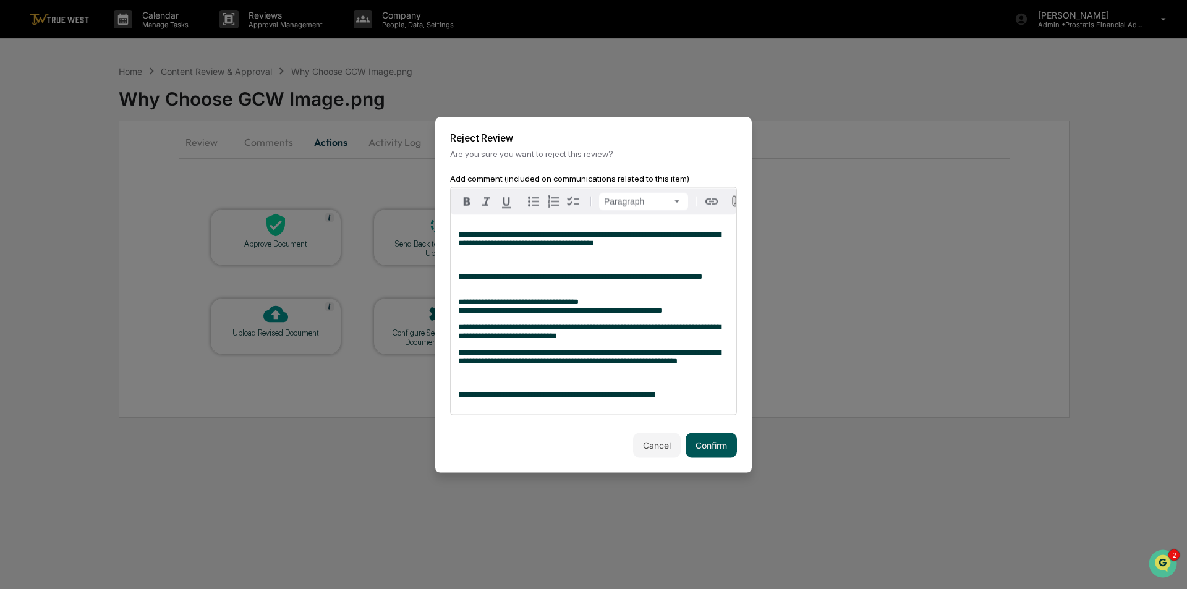
click at [718, 454] on button "Confirm" at bounding box center [711, 445] width 51 height 25
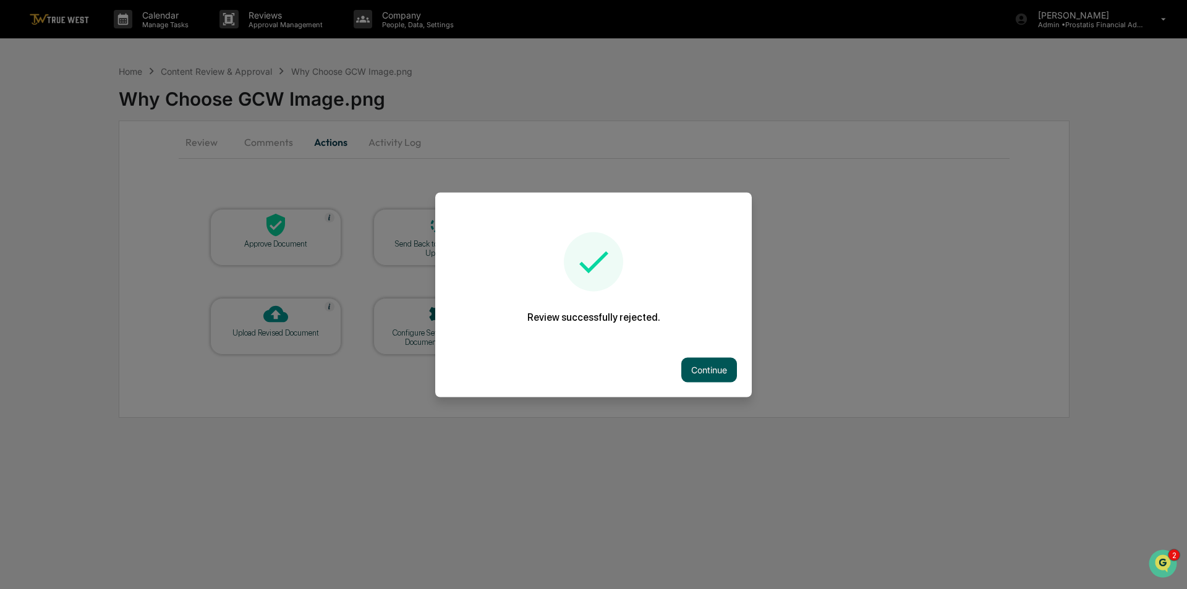
click at [696, 367] on button "Continue" at bounding box center [709, 369] width 56 height 25
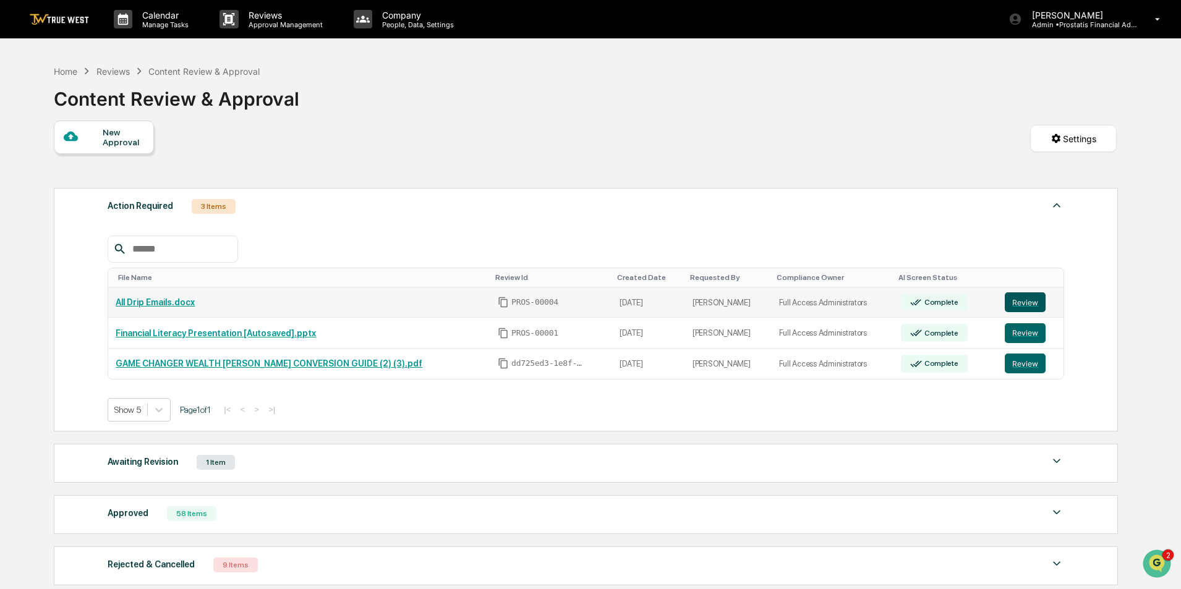
click at [1021, 301] on button "Review" at bounding box center [1025, 303] width 41 height 20
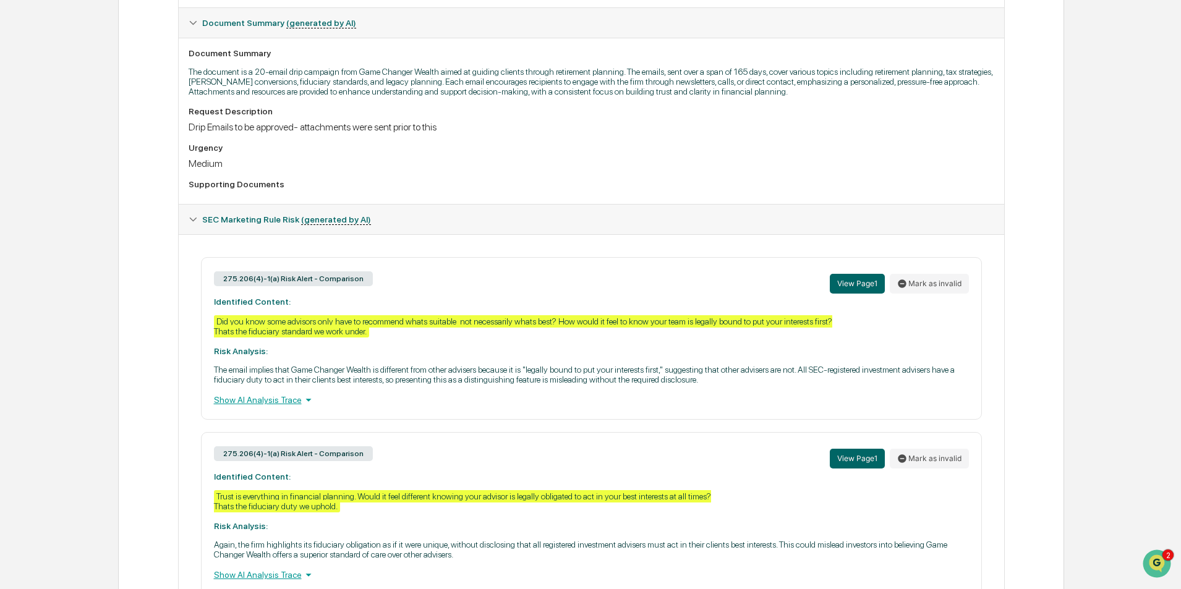
scroll to position [433, 0]
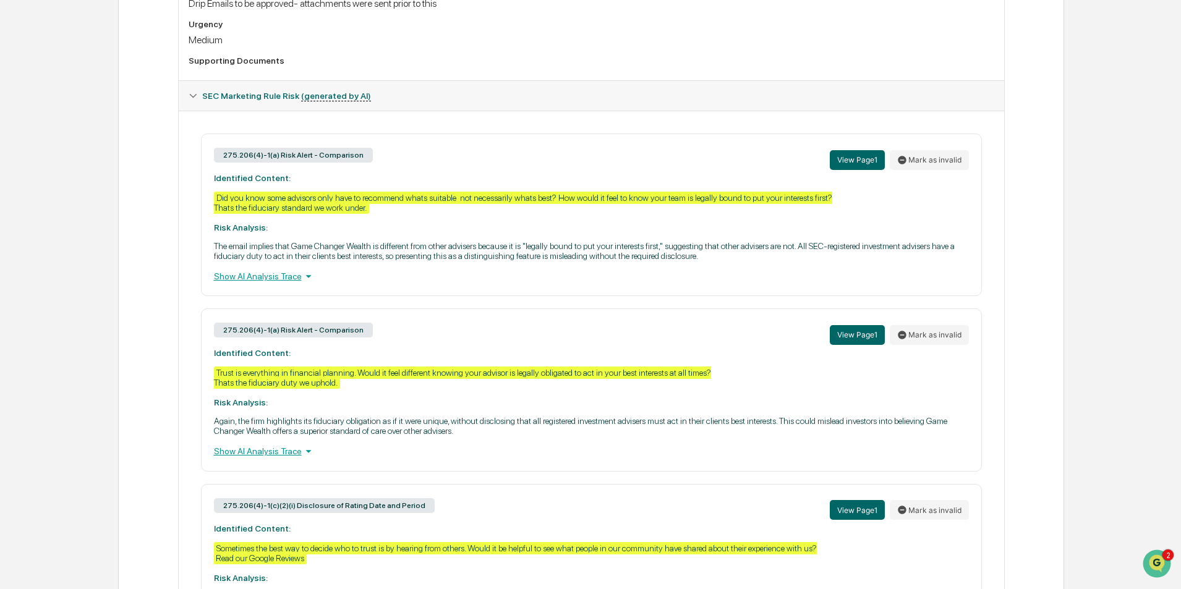
click at [292, 276] on div "Show AI Analysis Trace" at bounding box center [591, 277] width 755 height 14
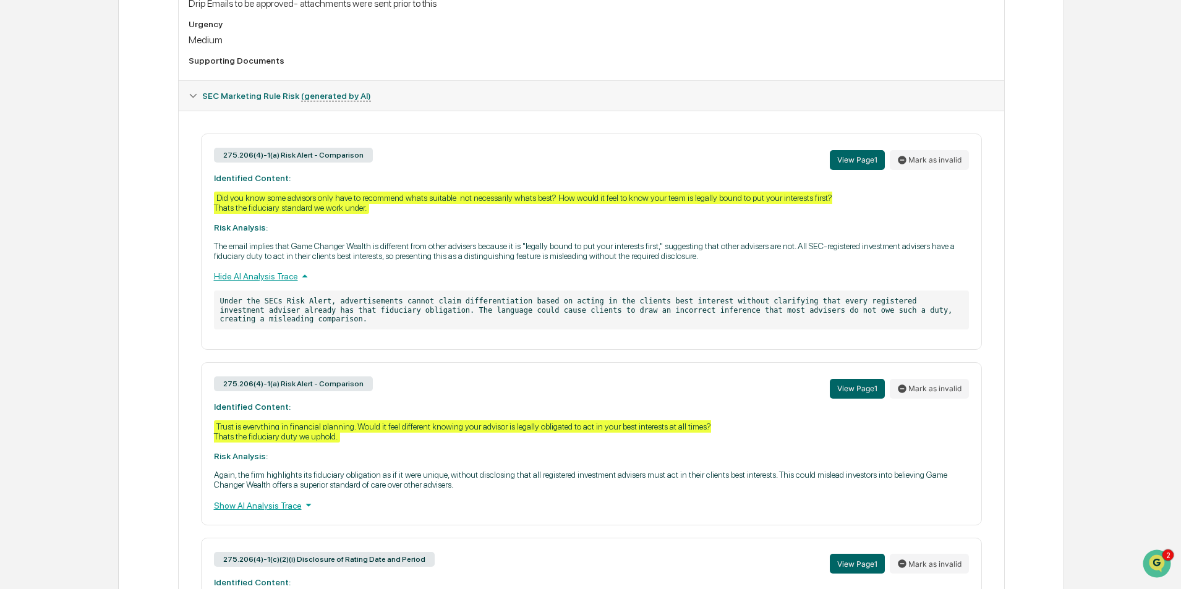
click at [280, 498] on div "Show AI Analysis Trace" at bounding box center [591, 505] width 755 height 14
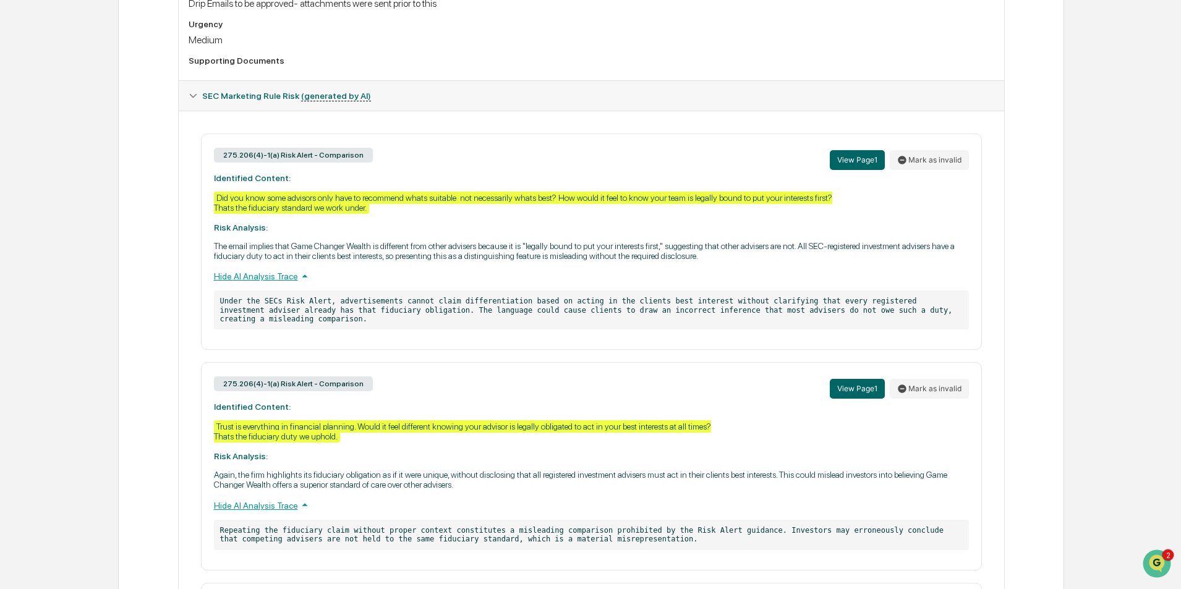
scroll to position [618, 0]
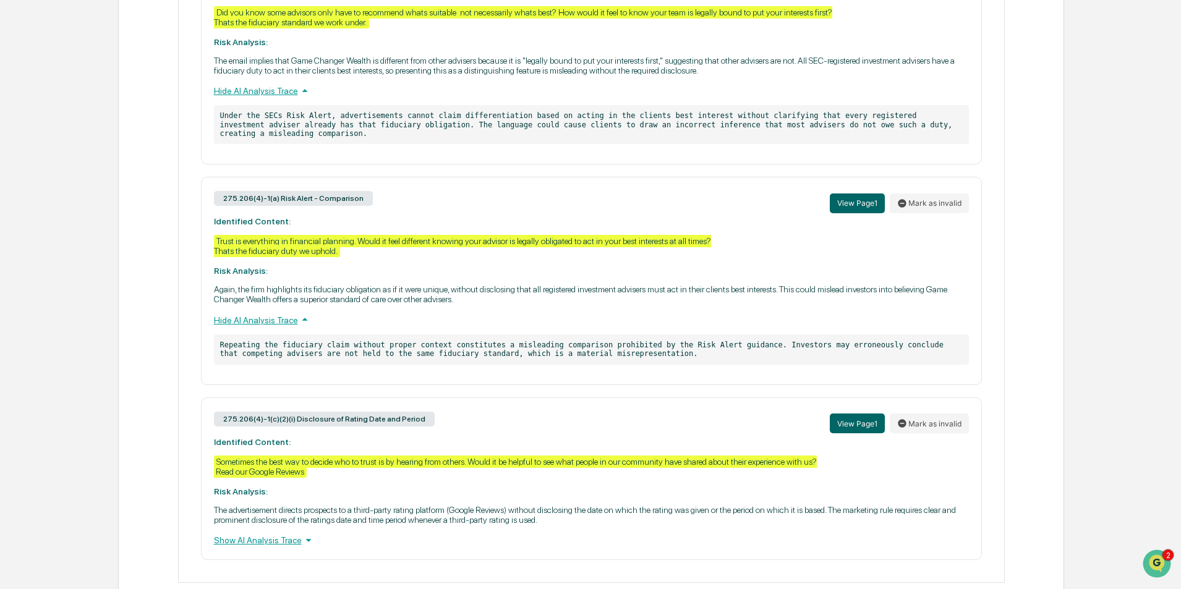
click at [276, 534] on div "Show AI Analysis Trace" at bounding box center [591, 541] width 755 height 14
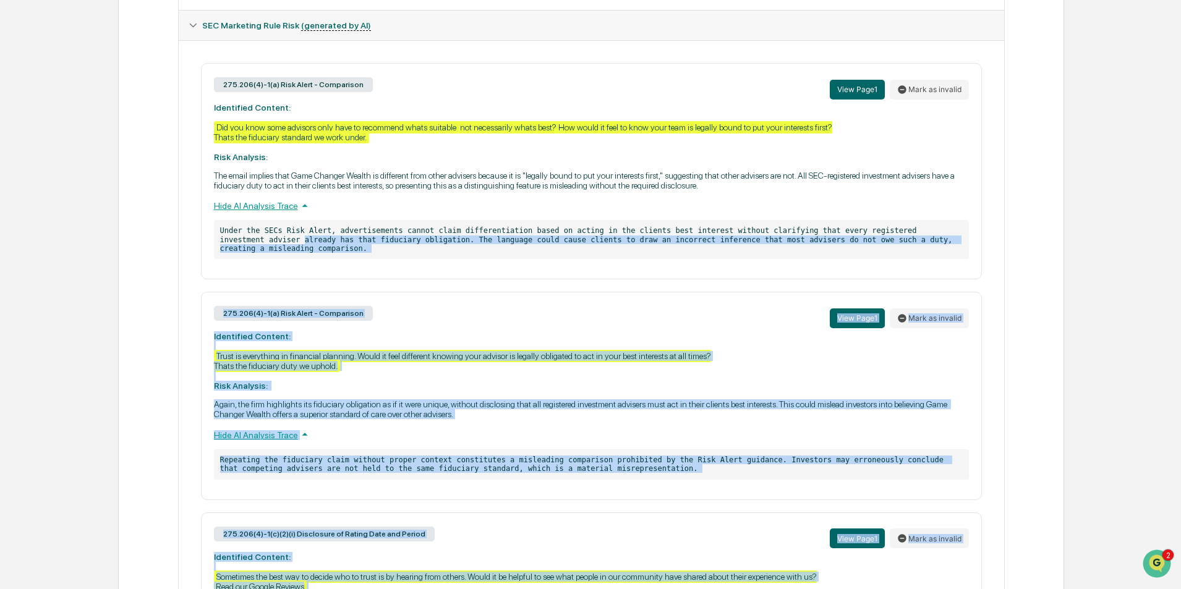
scroll to position [442, 0]
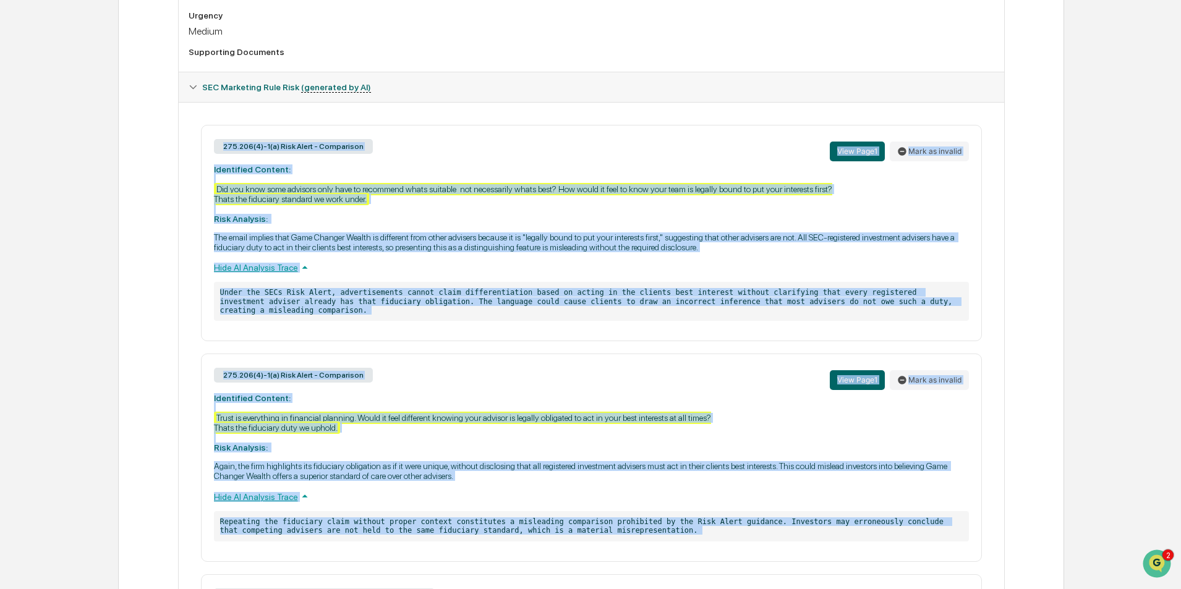
drag, startPoint x: 1027, startPoint y: 538, endPoint x: 208, endPoint y: 145, distance: 908.4
click at [208, 145] on div "Review Comments Actions Activity Log Created By: ‎ ‎ SA [PERSON_NAME] Assigned …" at bounding box center [591, 262] width 946 height 1166
copy div "275.206(4)-1(a) Risk Alert - Comparison View Page 1 Mark as invalid Identified …"
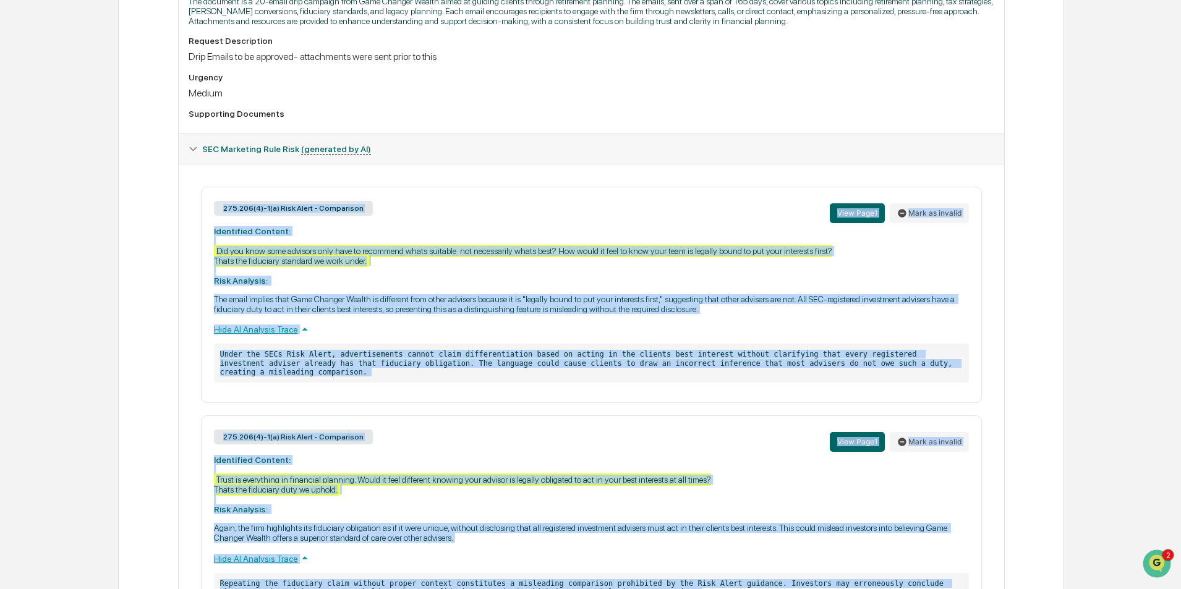
scroll to position [70, 0]
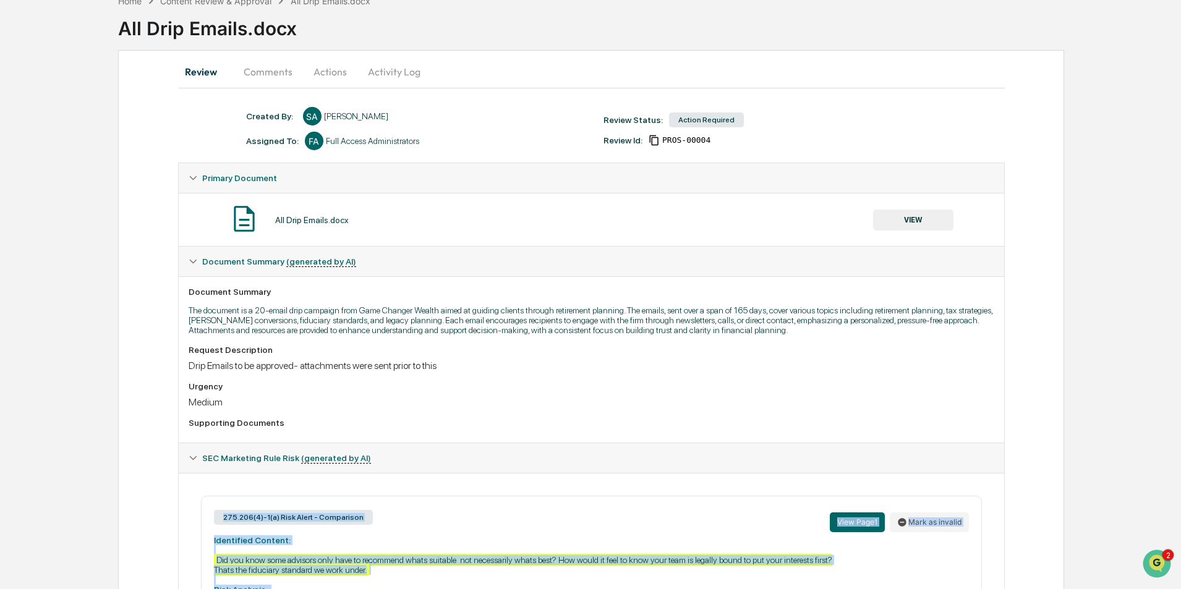
click at [333, 72] on button "Actions" at bounding box center [330, 72] width 56 height 30
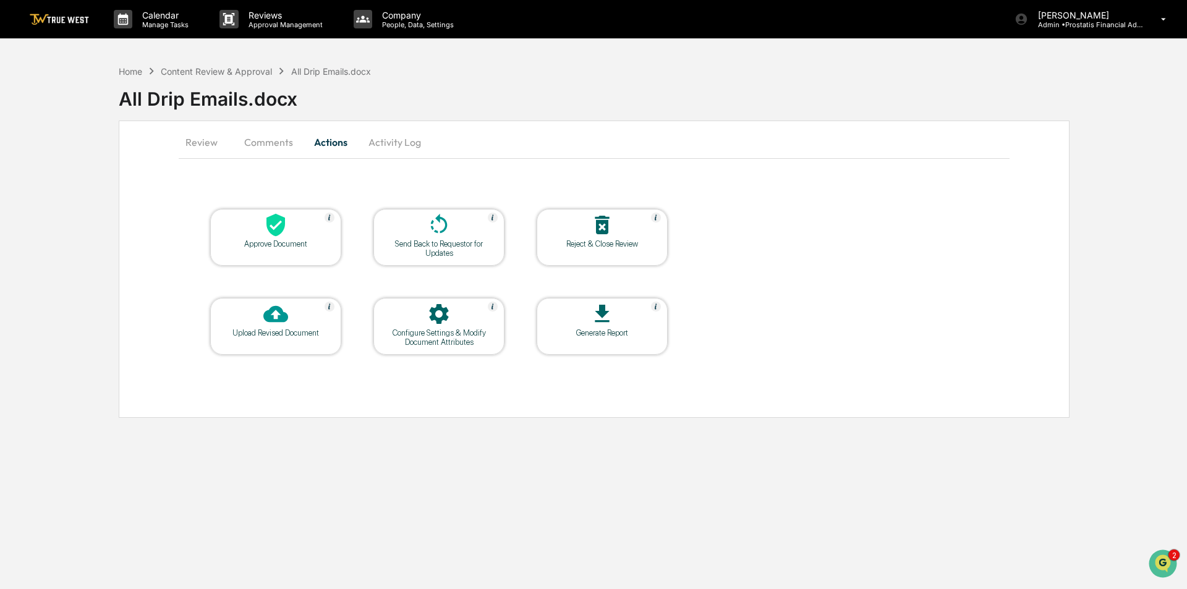
click at [440, 225] on icon at bounding box center [439, 225] width 25 height 25
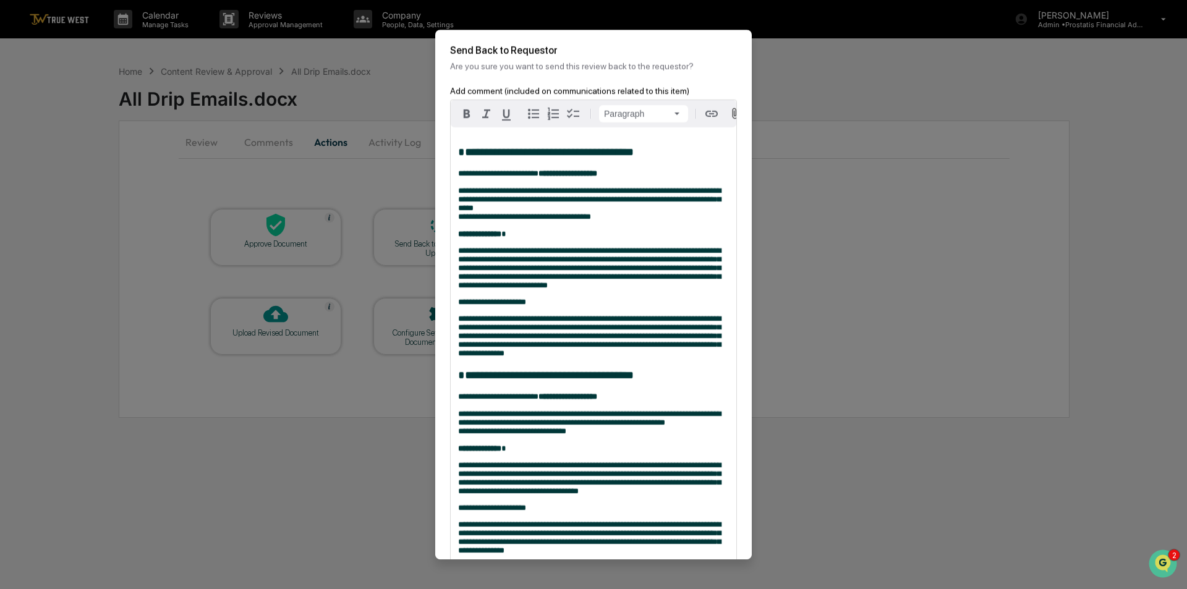
click at [547, 177] on strong "**********" at bounding box center [568, 173] width 59 height 8
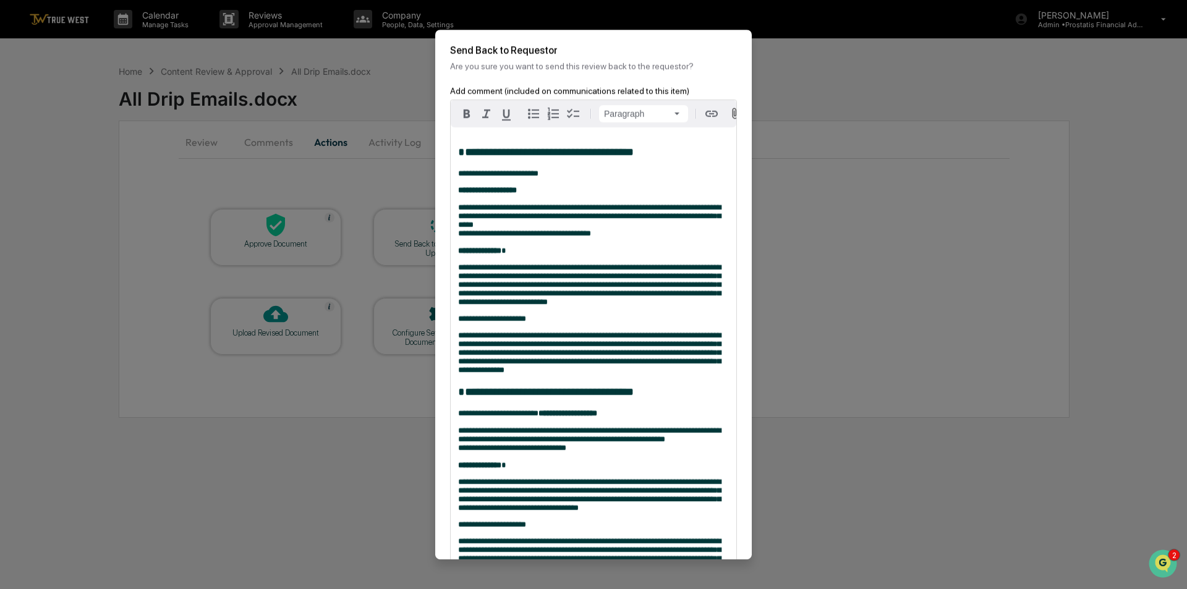
click at [539, 417] on span "**********" at bounding box center [498, 413] width 80 height 8
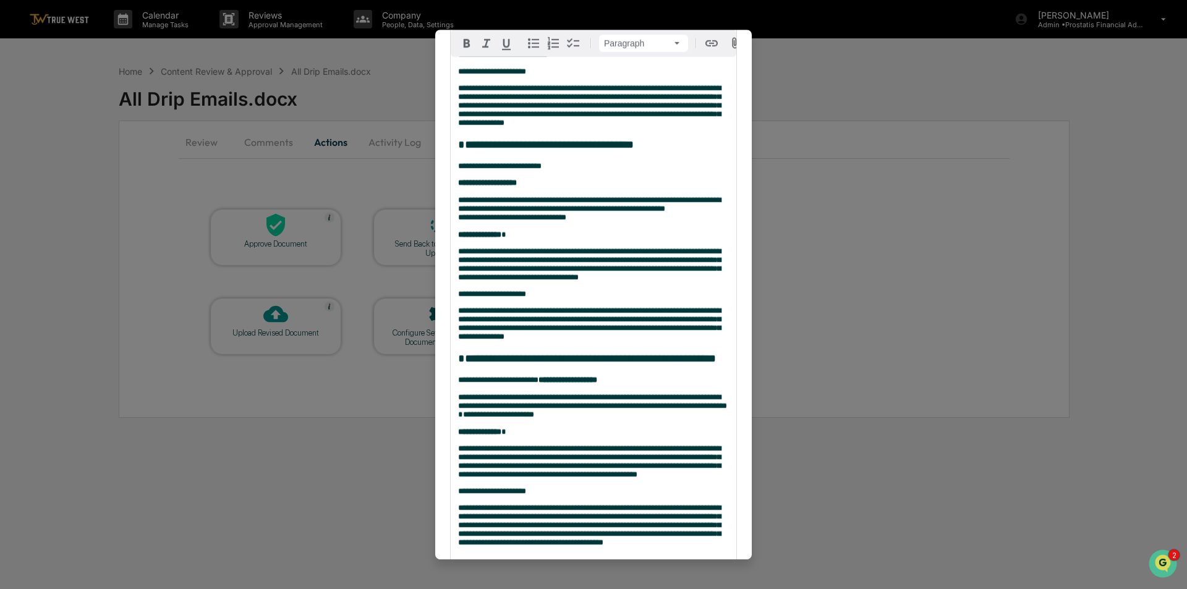
scroll to position [309, 0]
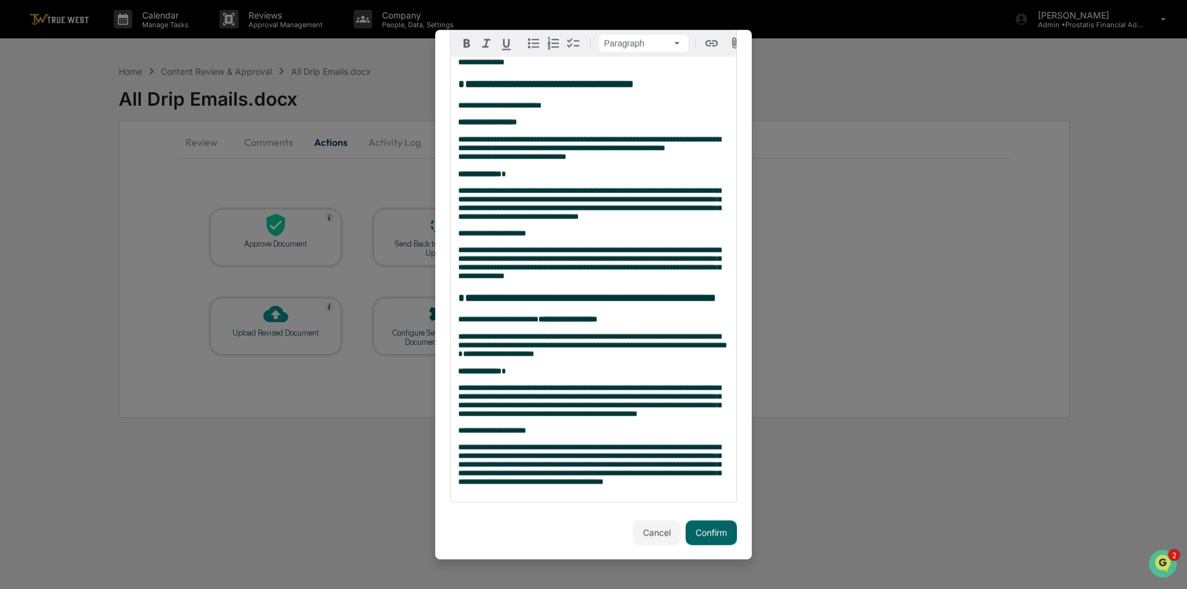
click at [539, 323] on span "**********" at bounding box center [498, 319] width 80 height 8
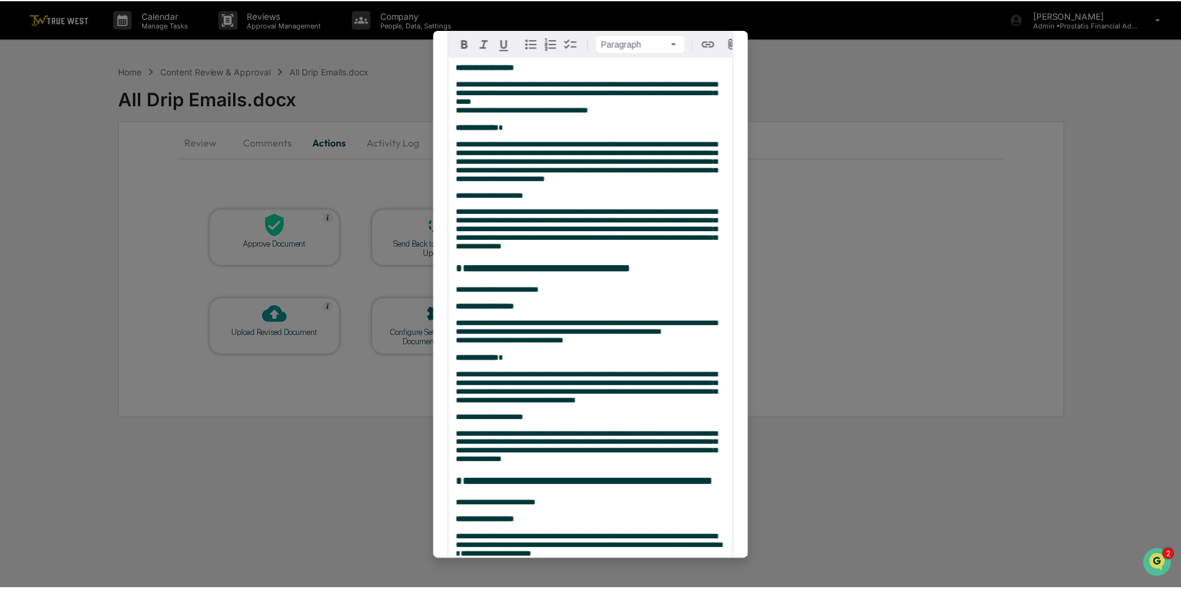
scroll to position [389, 0]
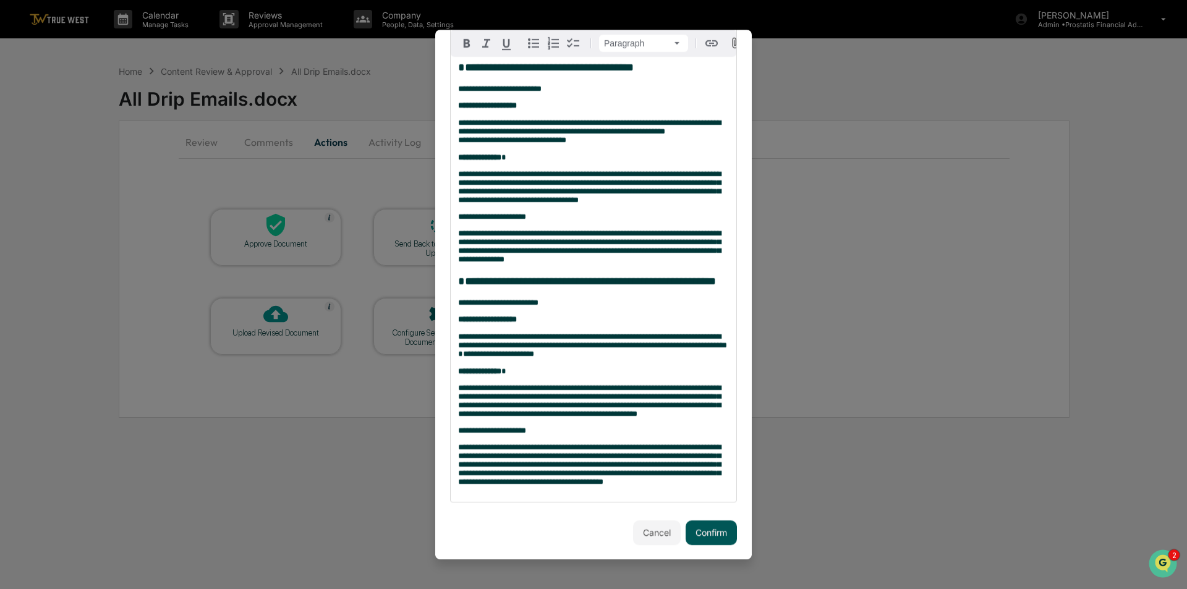
click at [716, 531] on button "Confirm" at bounding box center [711, 533] width 51 height 25
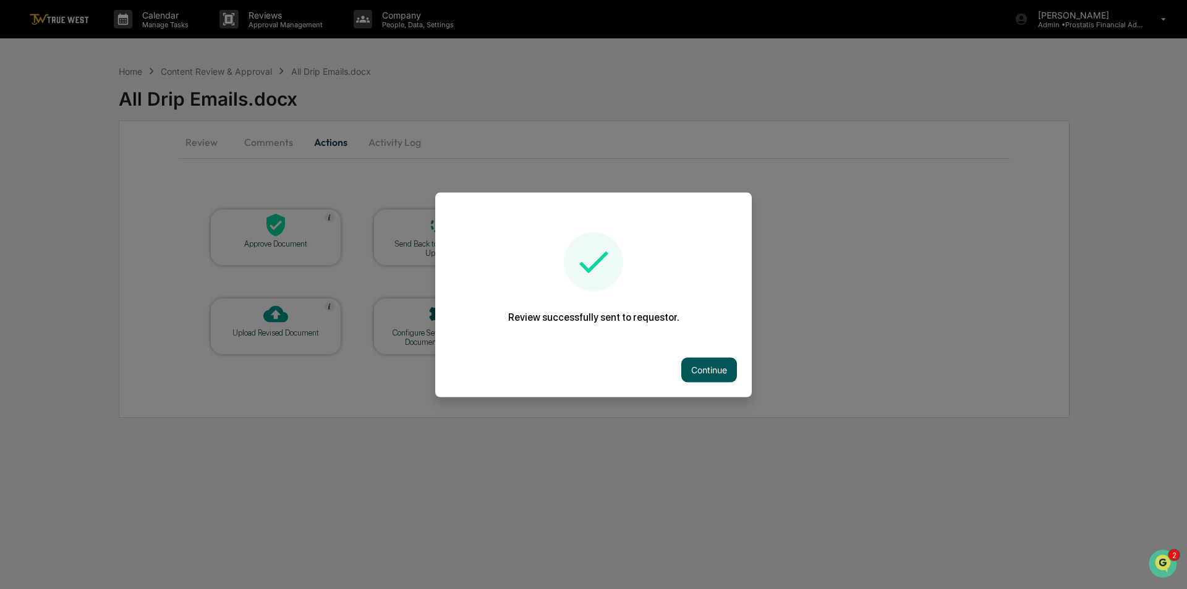
click at [706, 372] on button "Continue" at bounding box center [709, 369] width 56 height 25
